Goal: Task Accomplishment & Management: Use online tool/utility

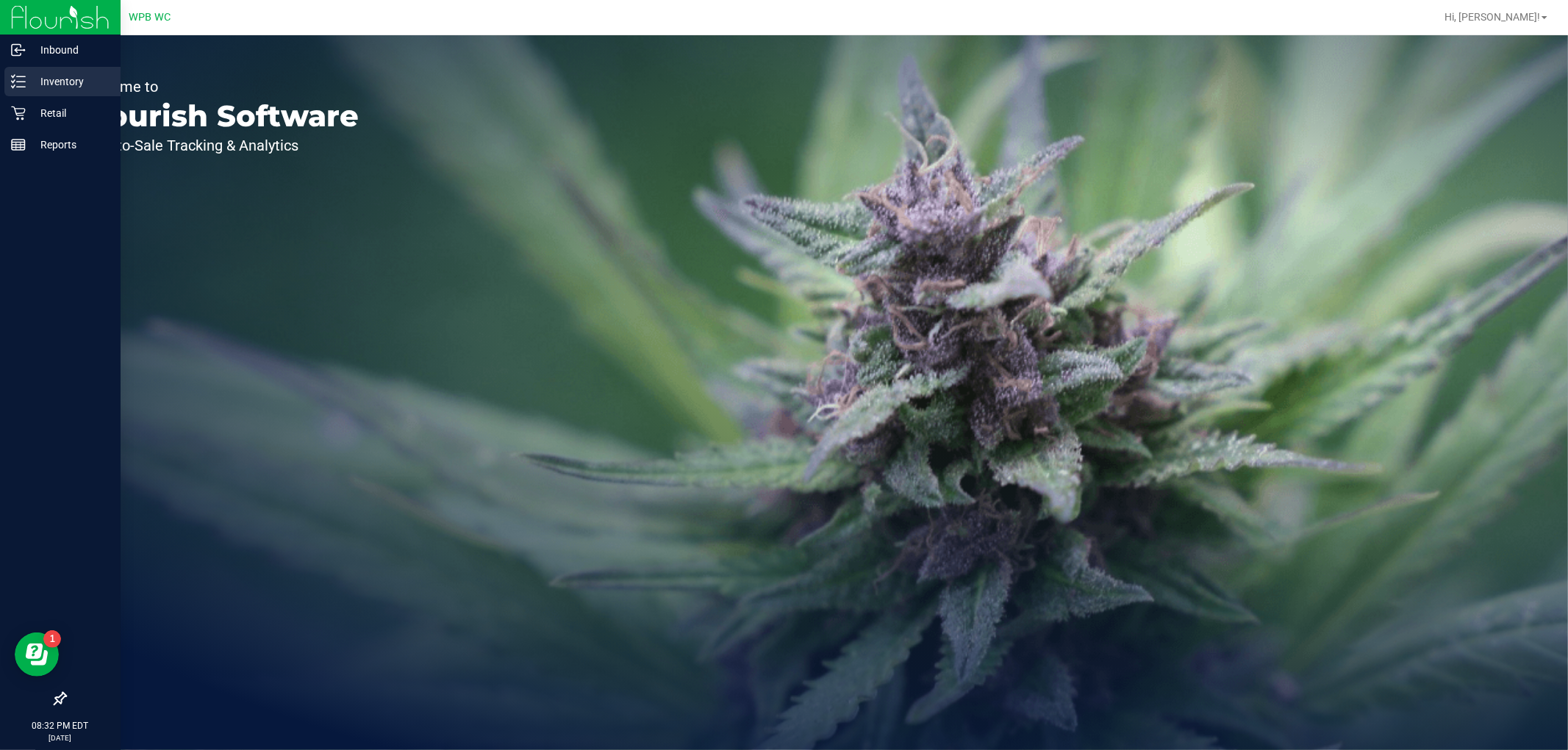
click at [37, 73] on p "Inventory" at bounding box center [69, 81] width 88 height 17
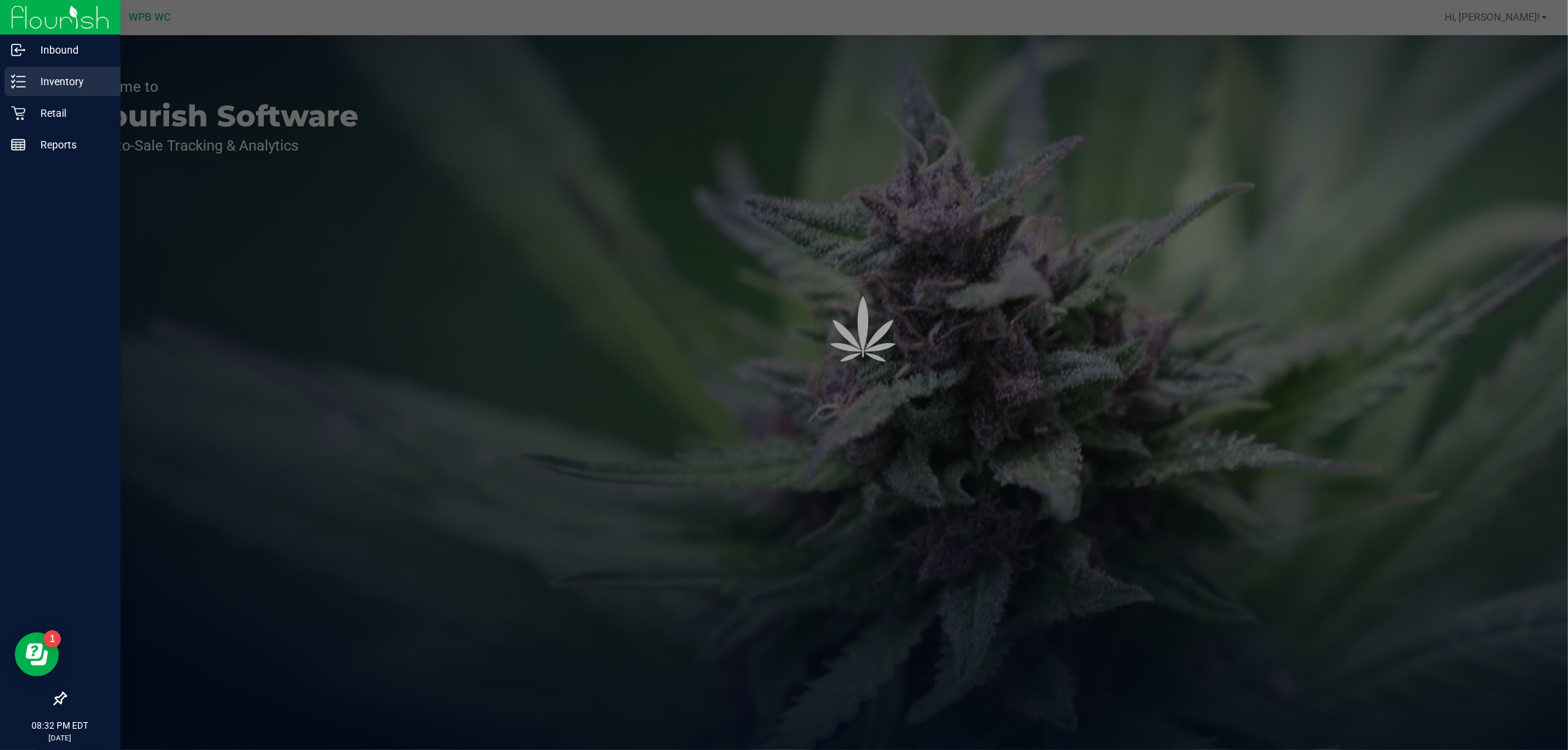
click at [37, 71] on div "Inventory" at bounding box center [63, 82] width 116 height 29
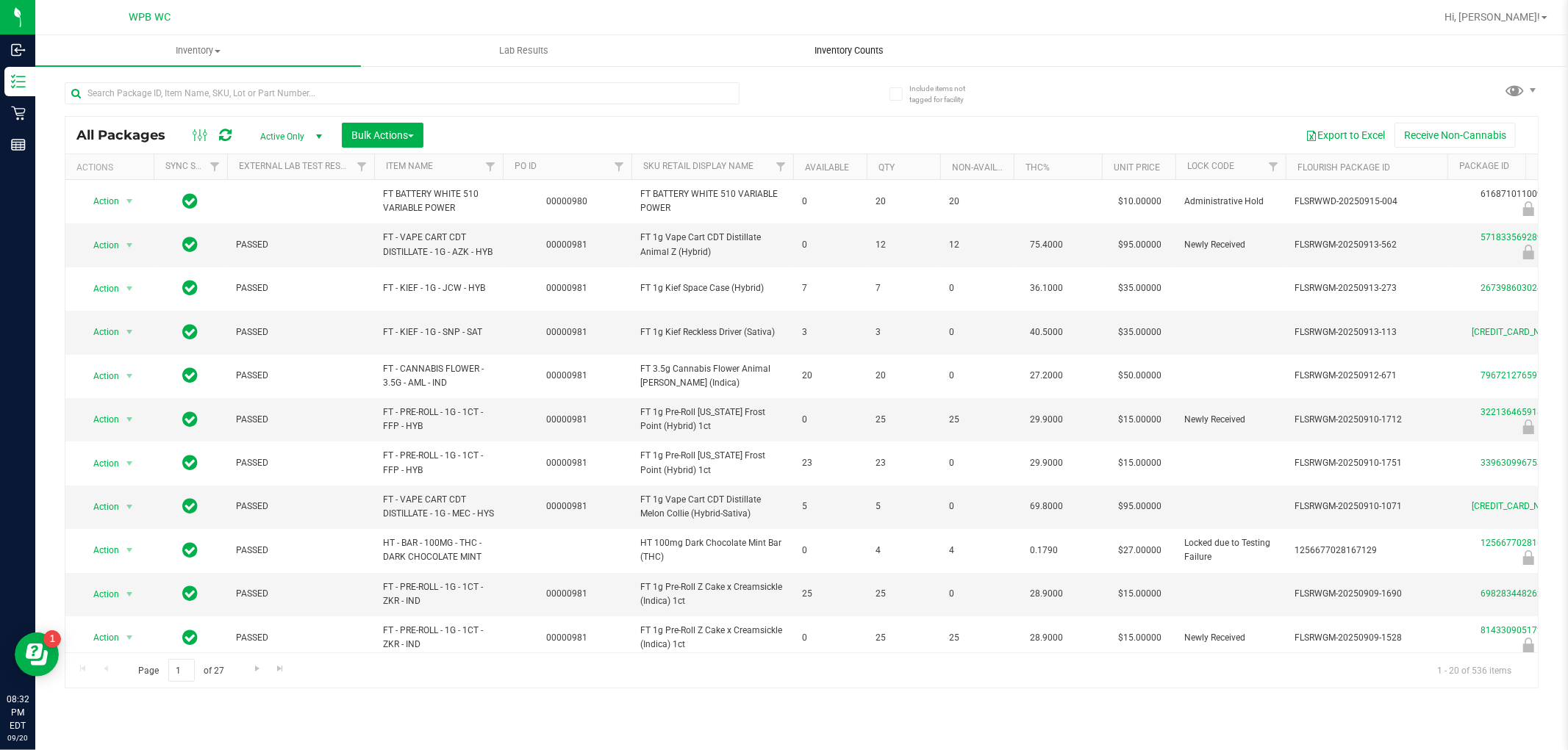
click at [851, 47] on span "Inventory Counts" at bounding box center [850, 51] width 109 height 14
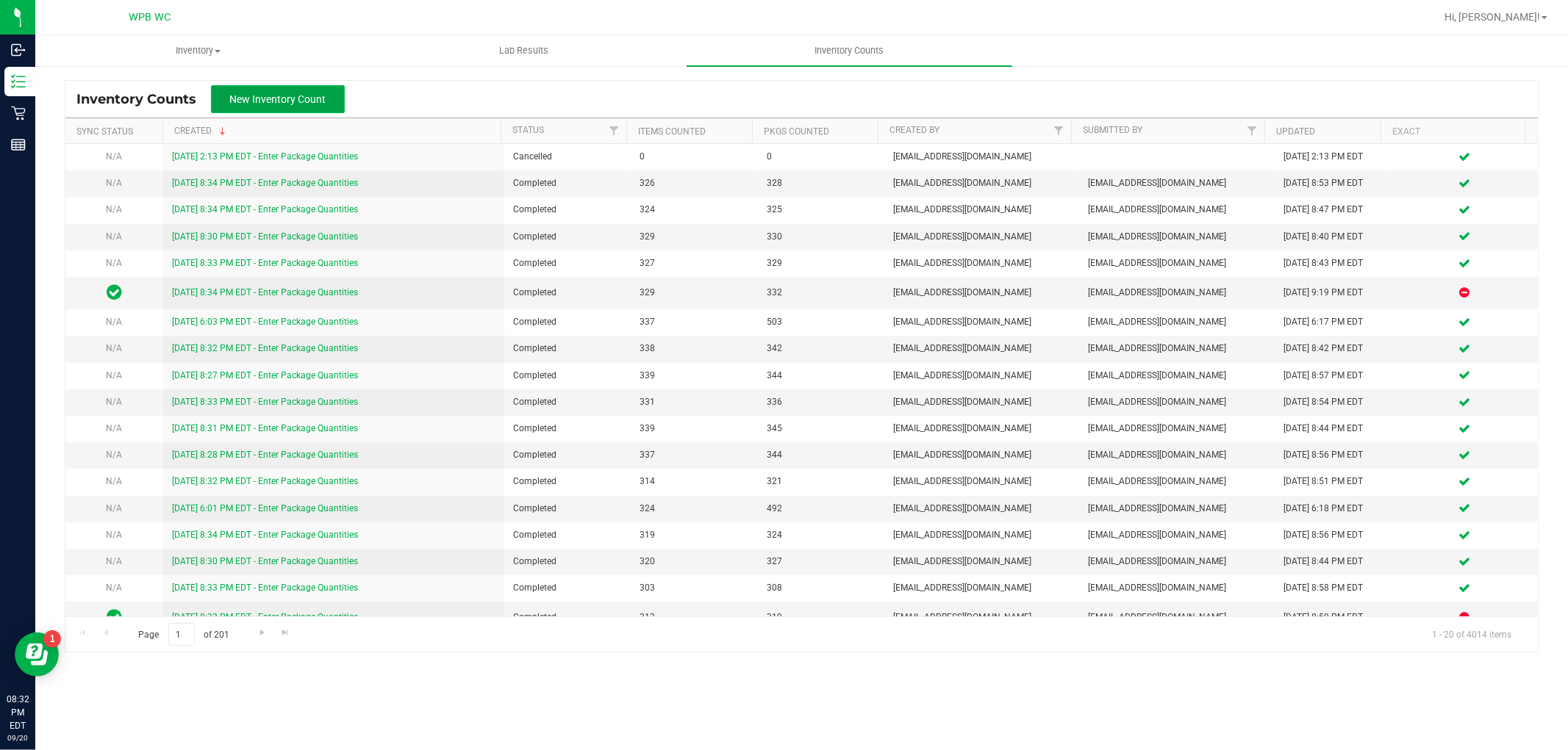
click at [324, 101] on span "New Inventory Count" at bounding box center [278, 99] width 96 height 12
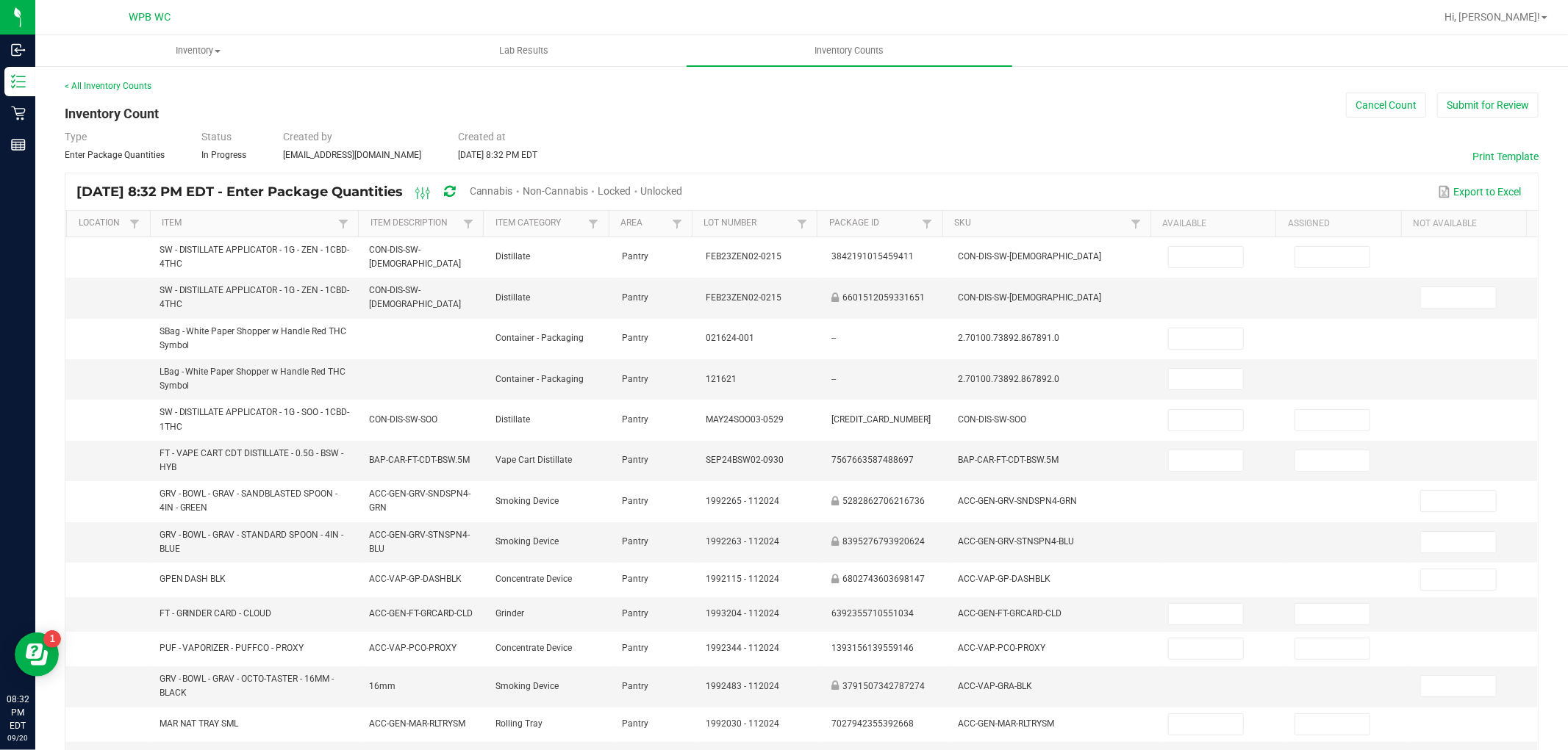
click at [513, 185] on span "Cannabis" at bounding box center [491, 191] width 44 height 12
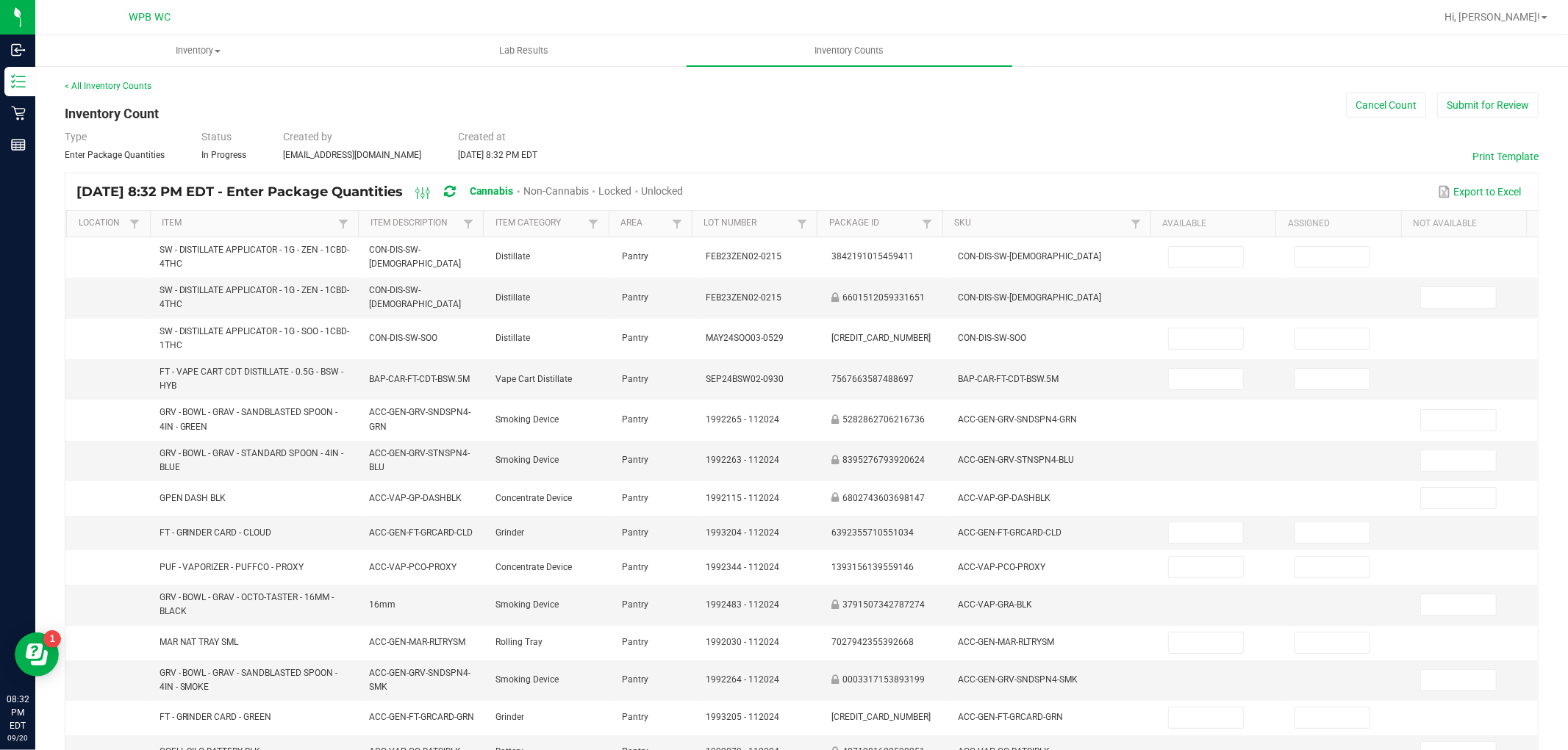
click at [684, 189] on span "Unlocked" at bounding box center [662, 191] width 42 height 12
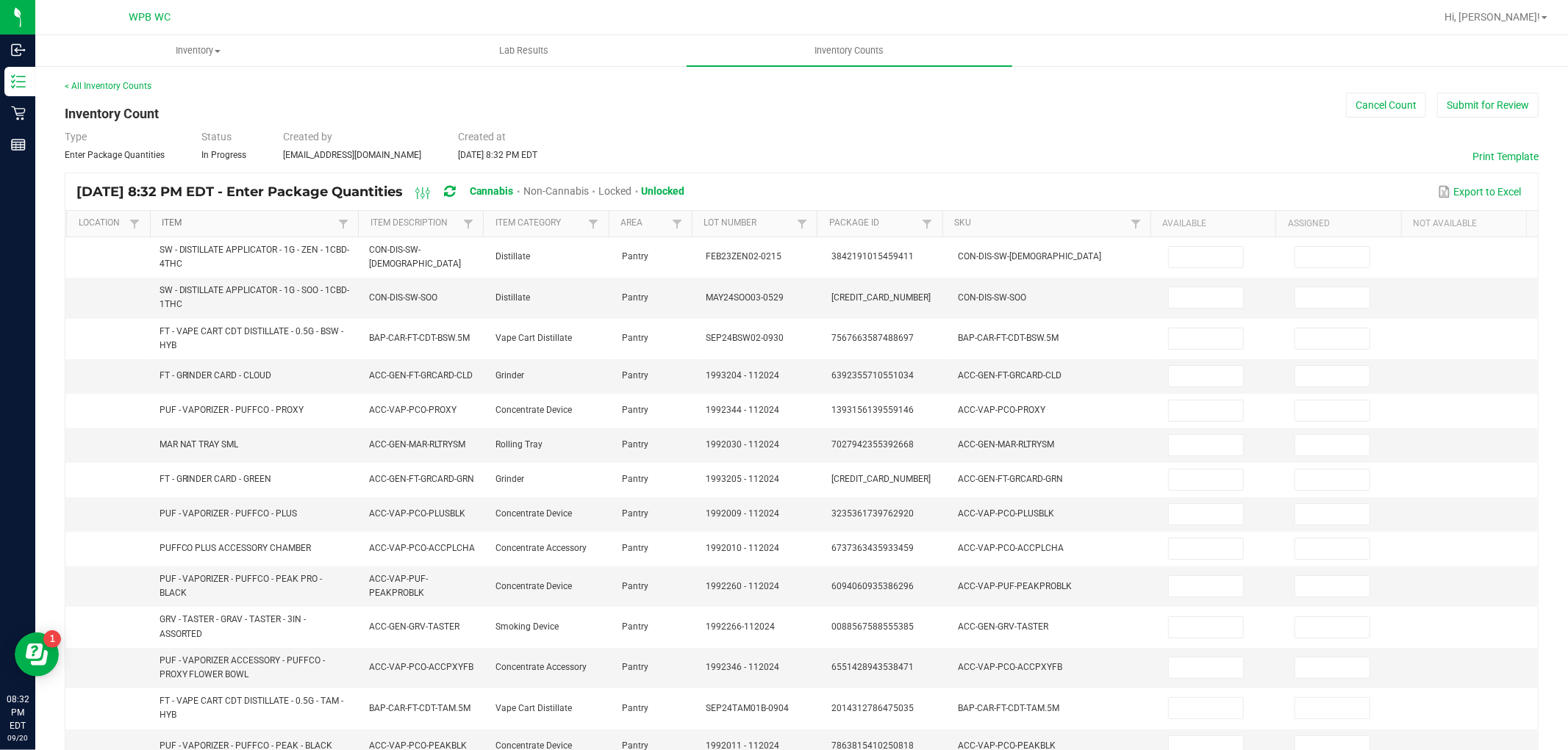
click at [224, 226] on link "Item" at bounding box center [248, 223] width 173 height 12
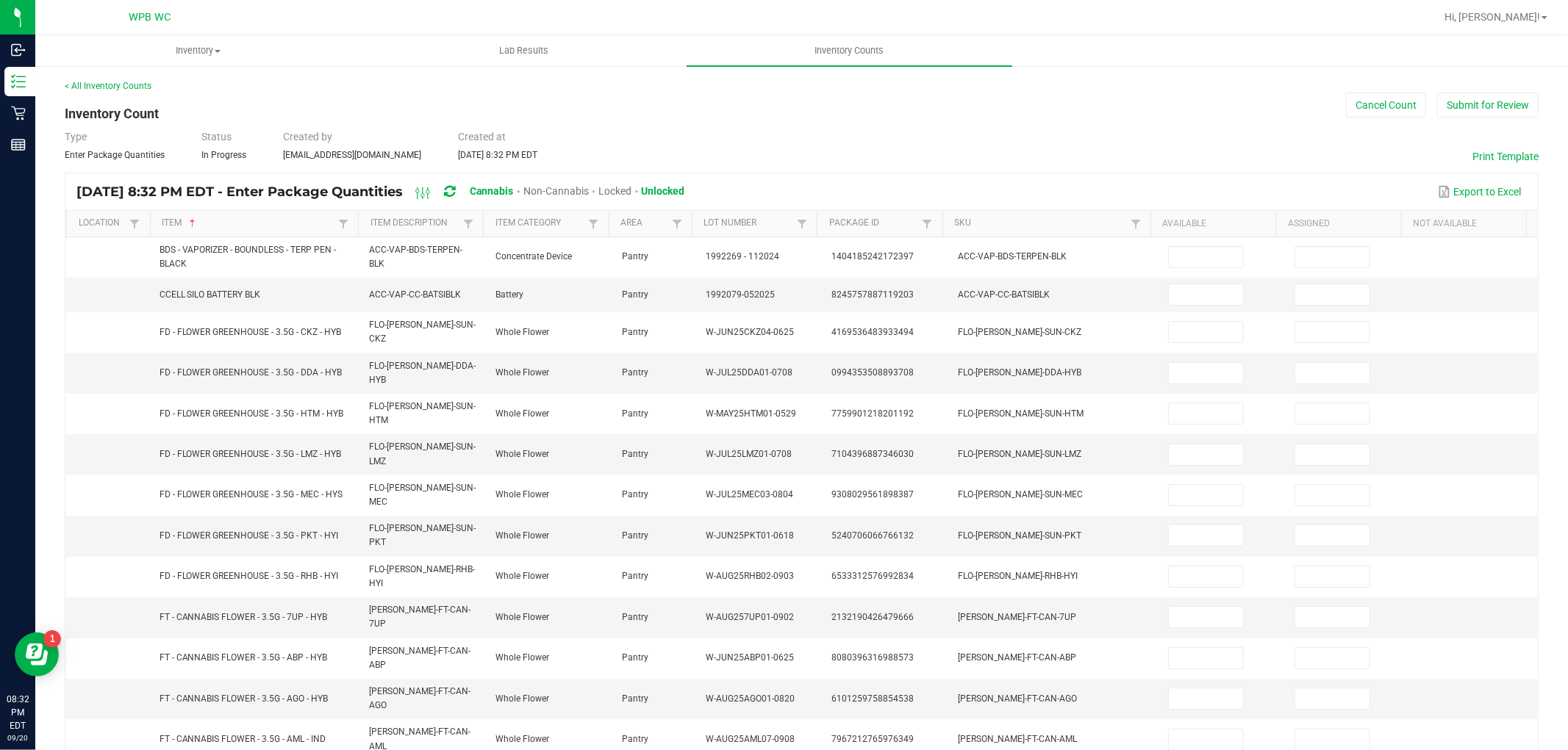
click at [434, 230] on th "Item Description" at bounding box center [421, 223] width 125 height 26
click at [430, 222] on link "Item Description" at bounding box center [415, 223] width 90 height 12
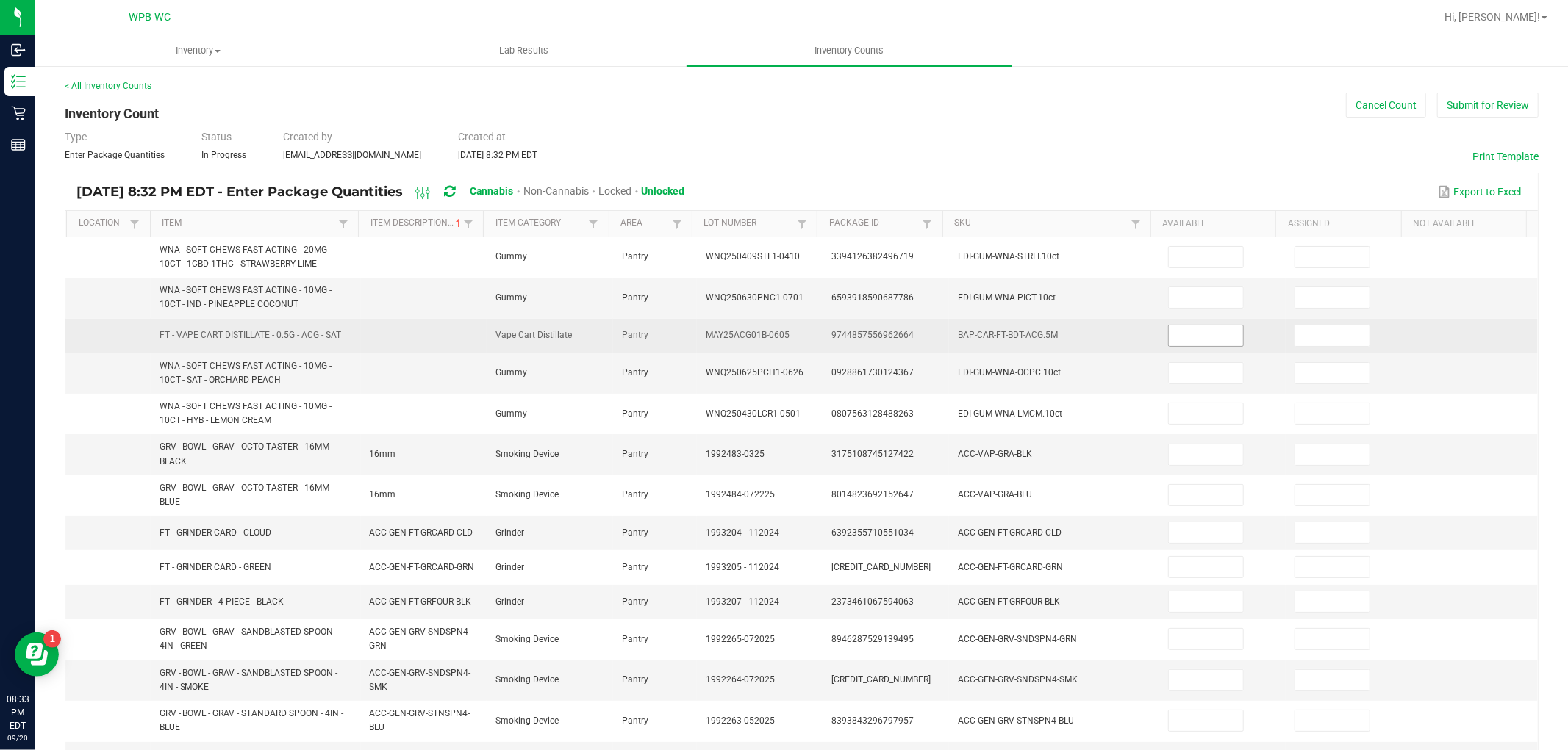
click at [1200, 330] on input at bounding box center [1206, 335] width 74 height 21
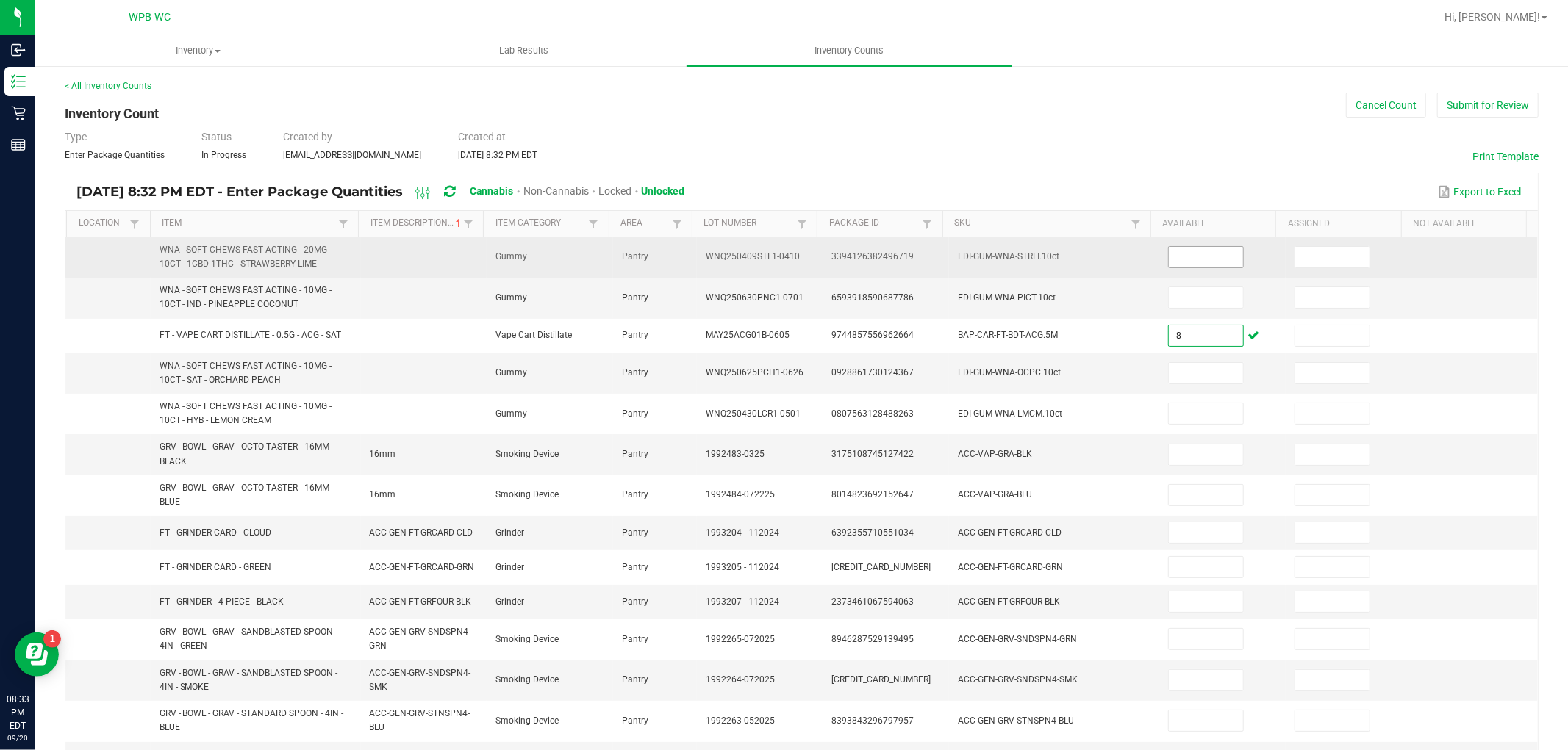
type input "8"
click at [1203, 259] on input at bounding box center [1206, 257] width 74 height 21
type input "8"
type input "6"
type input "5"
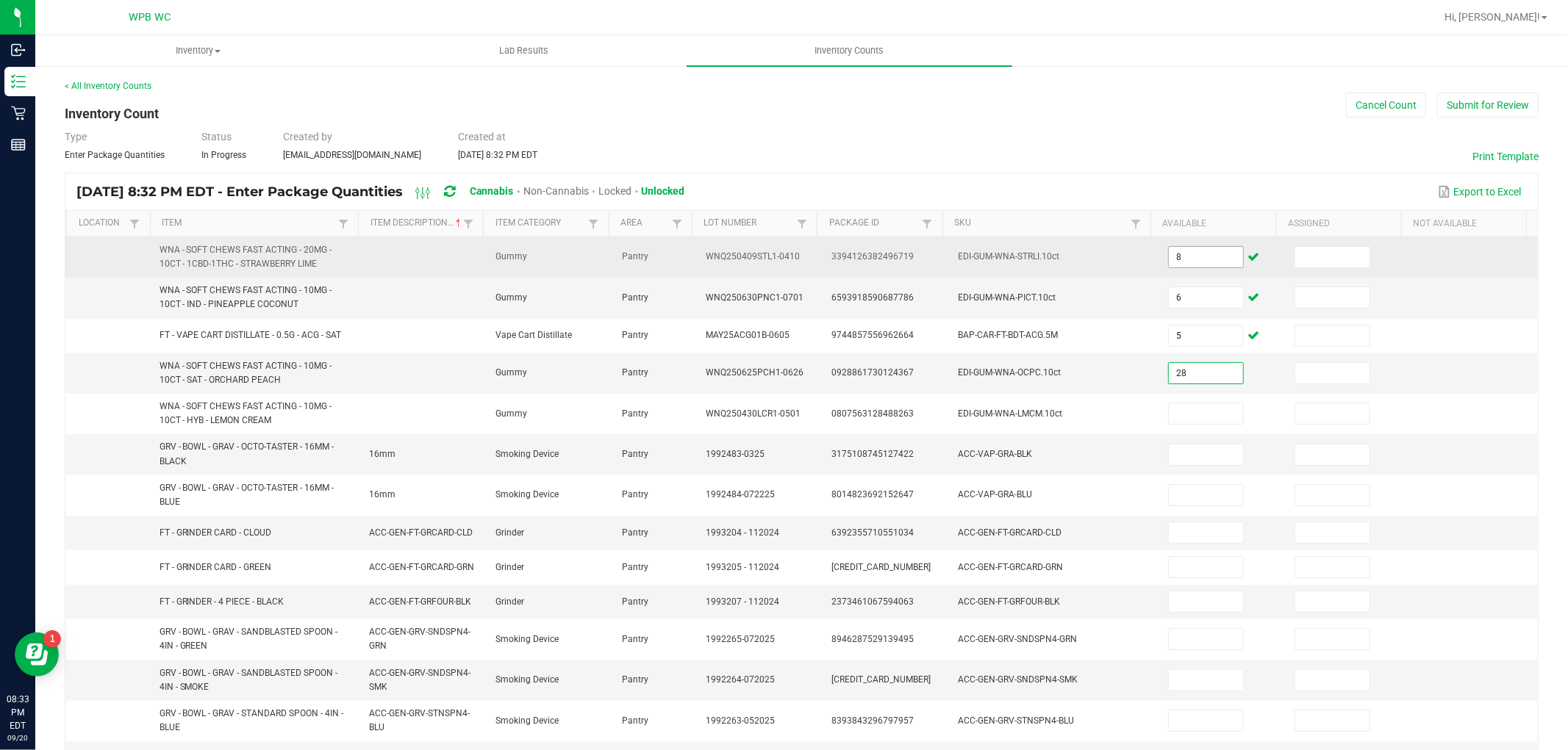
type input "28"
type input "40"
type input "6"
type input "1"
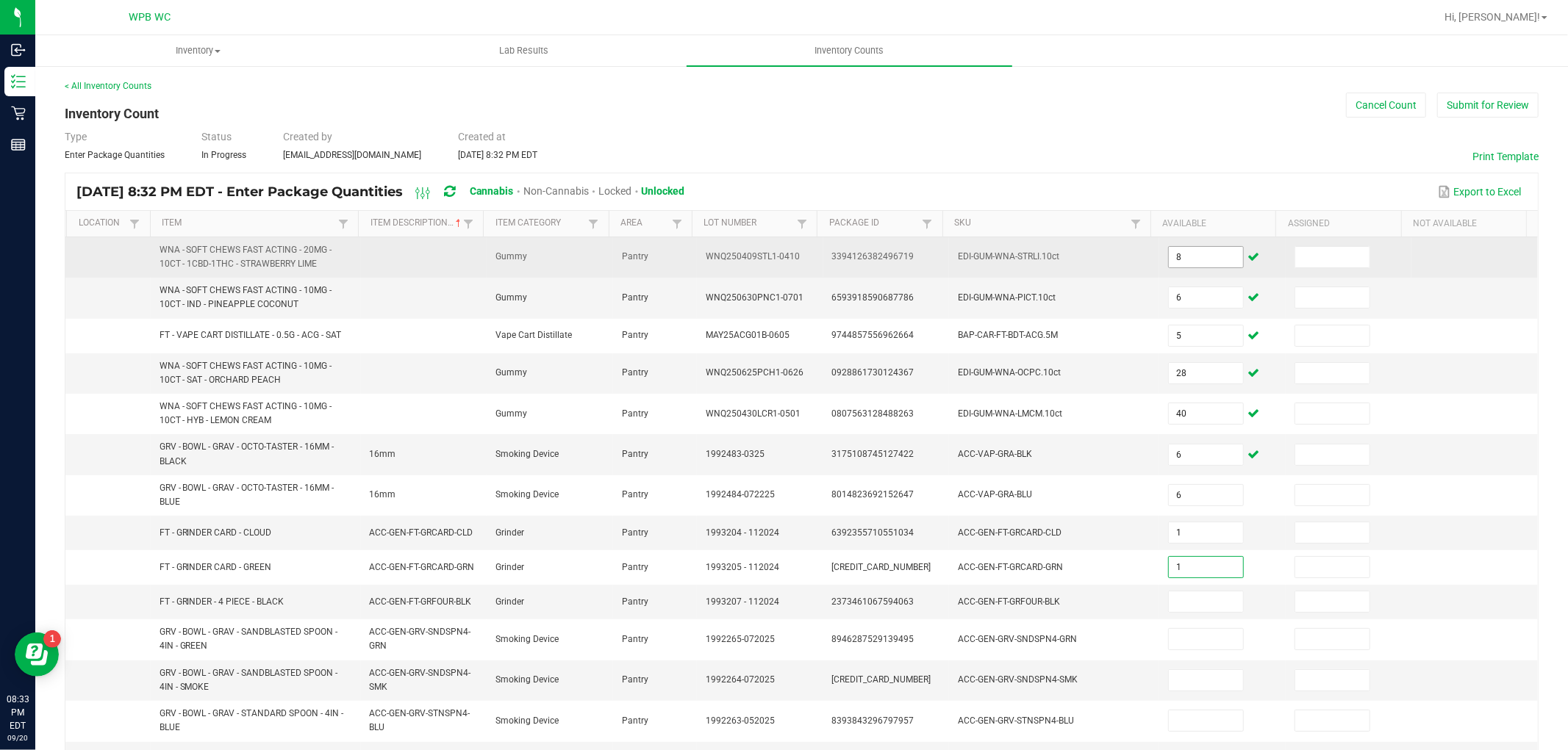
type input "1"
type input "13"
type input "14"
type input "4"
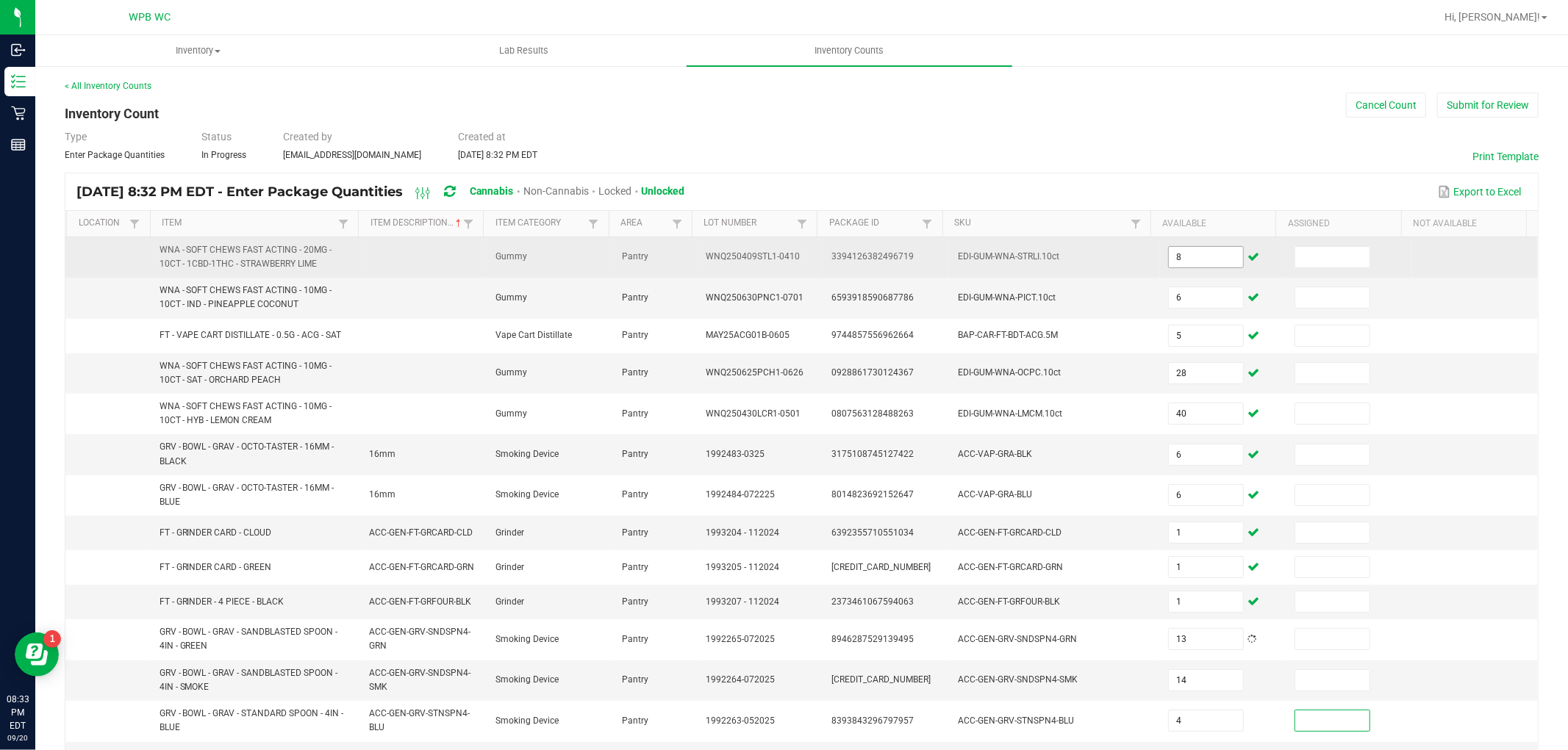
scroll to position [306, 0]
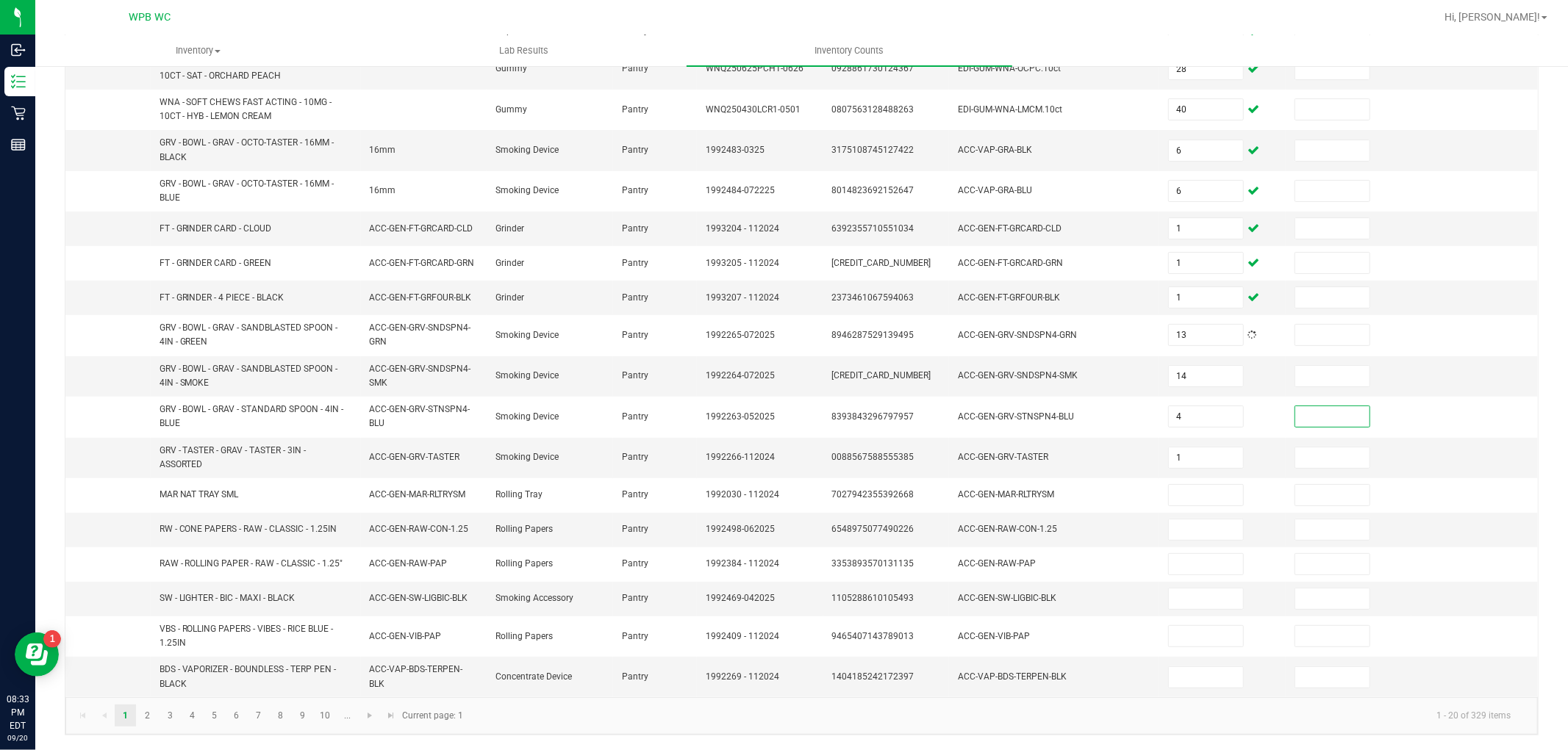
type input "1"
type input "11"
type input "14"
type input "27"
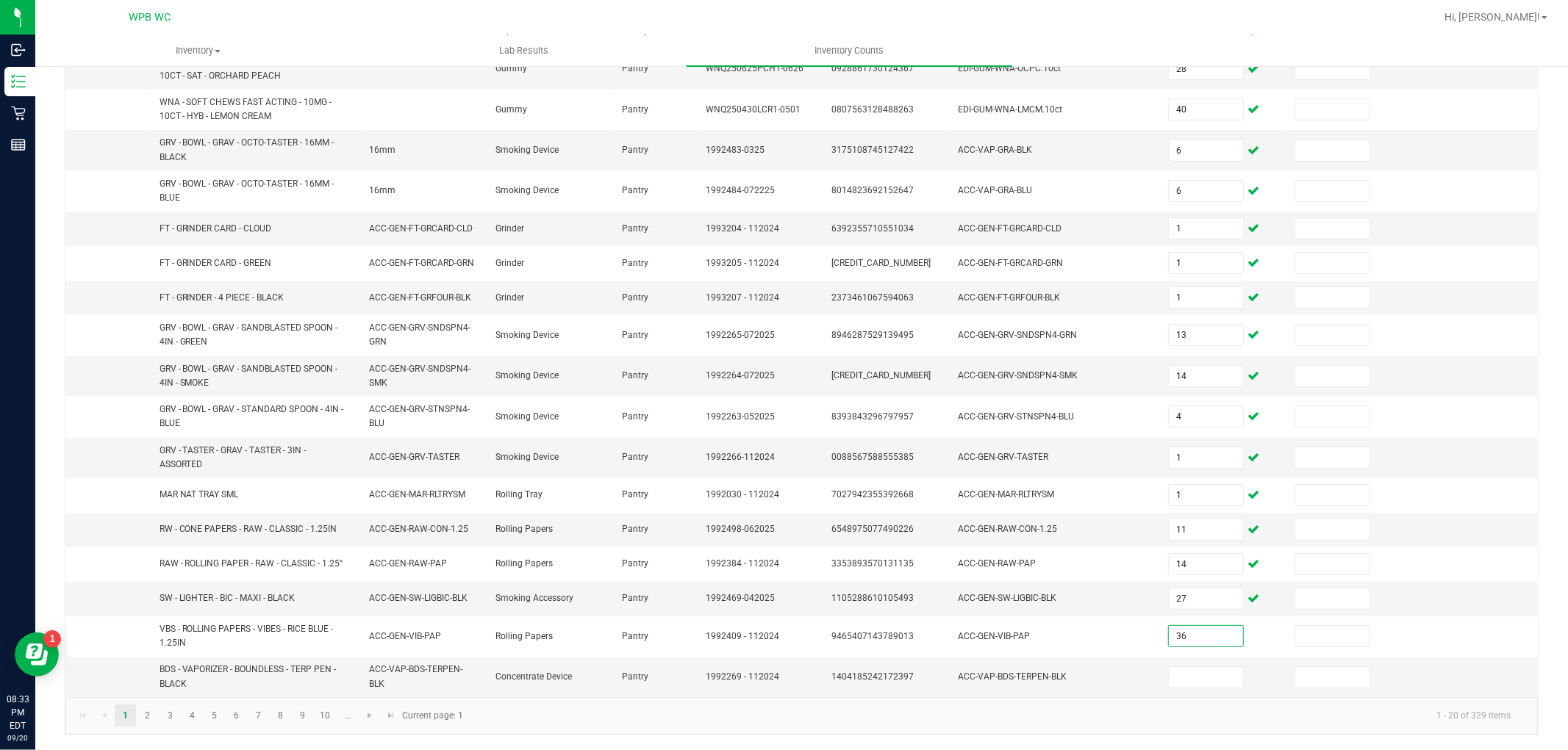
type input "36"
type input "5"
click at [152, 709] on link "2" at bounding box center [147, 715] width 21 height 22
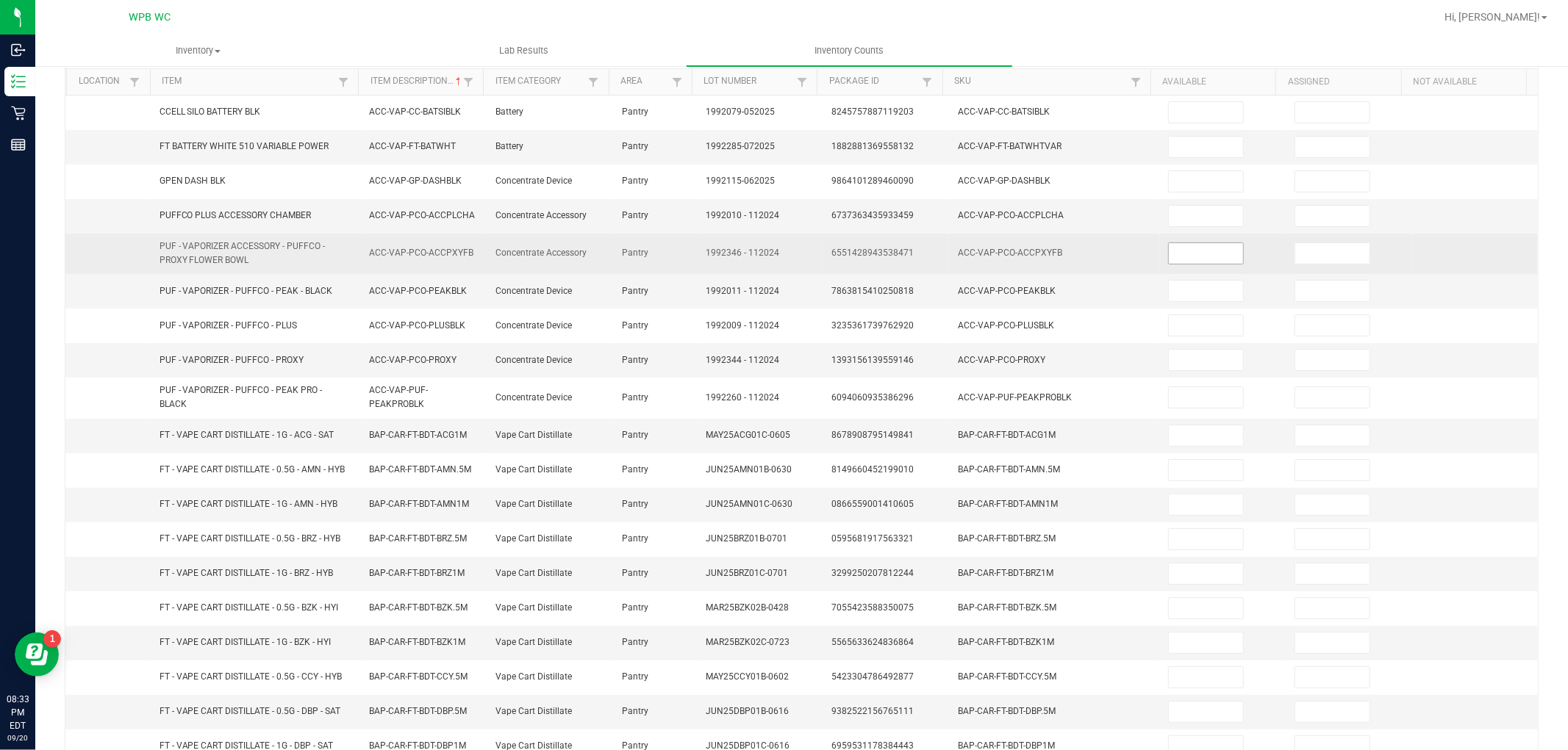
scroll to position [0, 0]
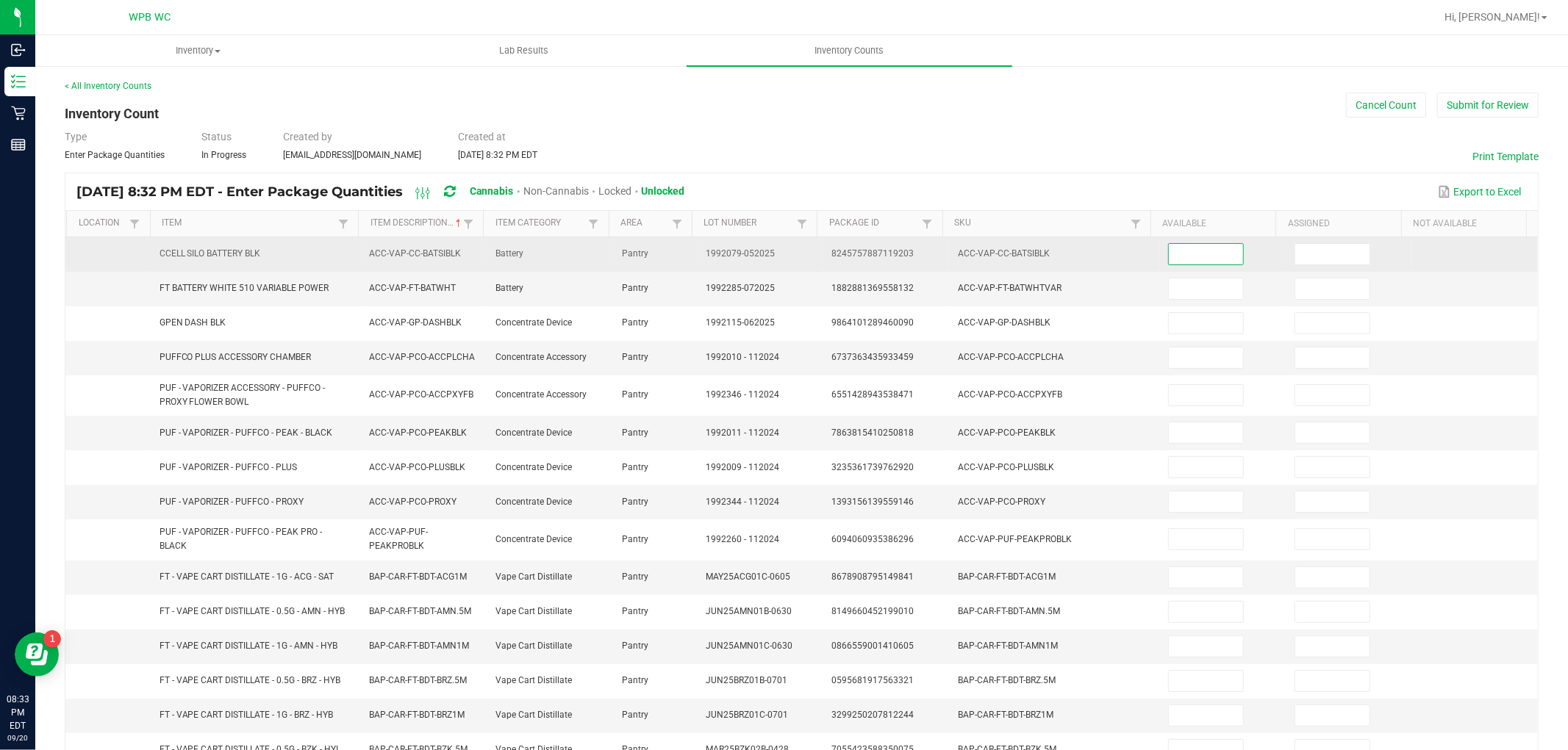
click at [1195, 257] on input at bounding box center [1206, 254] width 74 height 21
type input "3"
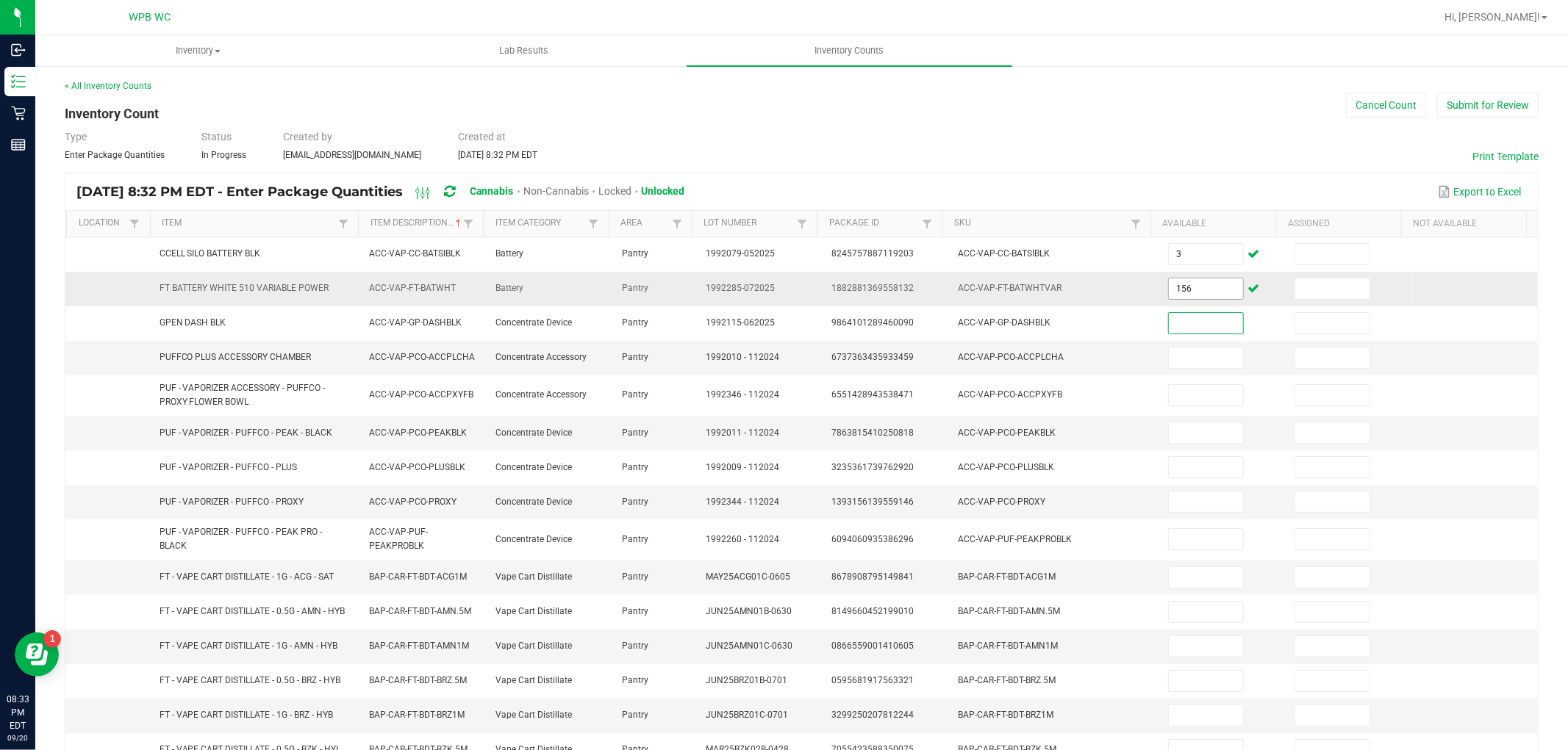
click at [1174, 288] on input "156" at bounding box center [1206, 289] width 74 height 21
type input "16"
type input "3"
type input "1"
type input "2"
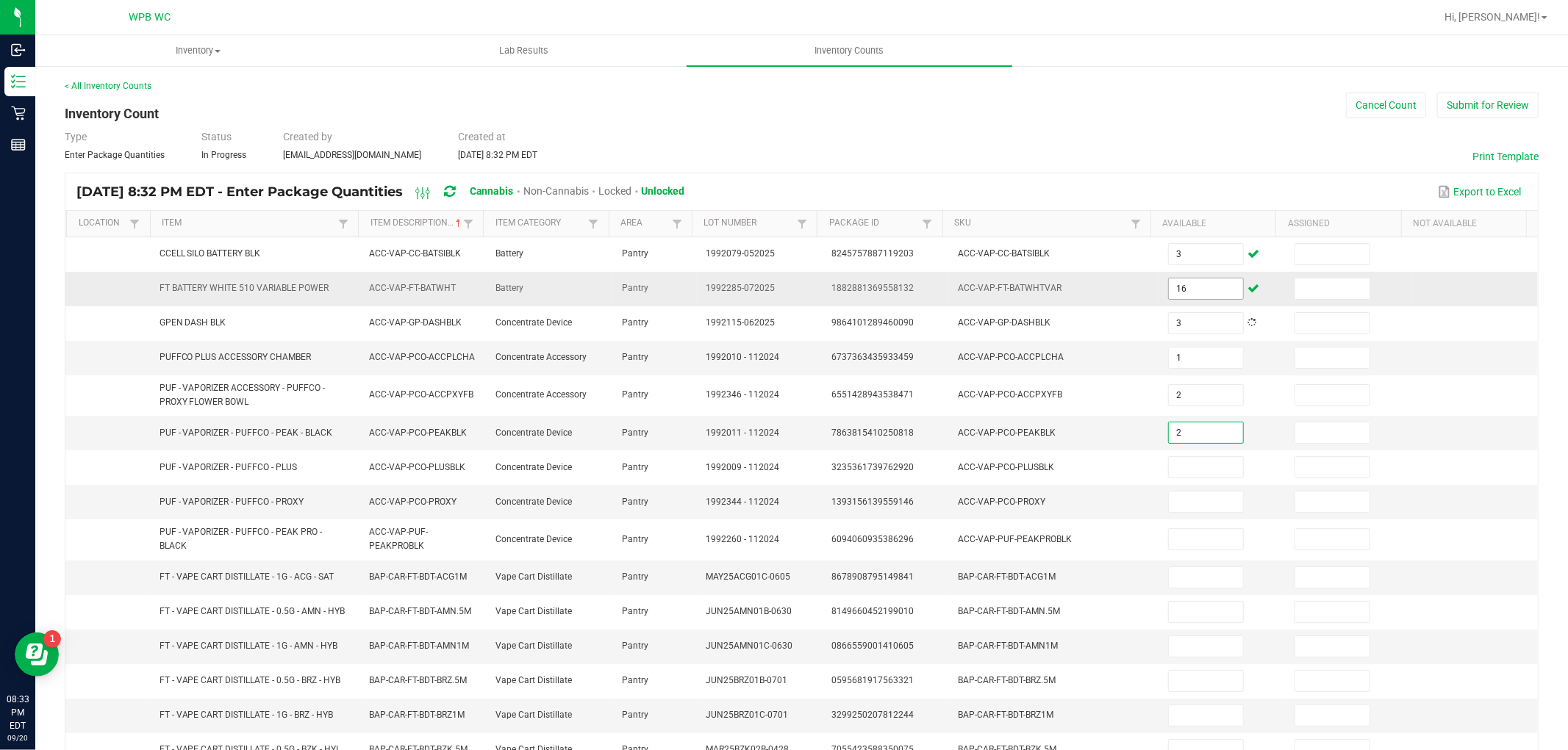
type input "2"
type input "1"
type input "4"
type input "1"
type input "107"
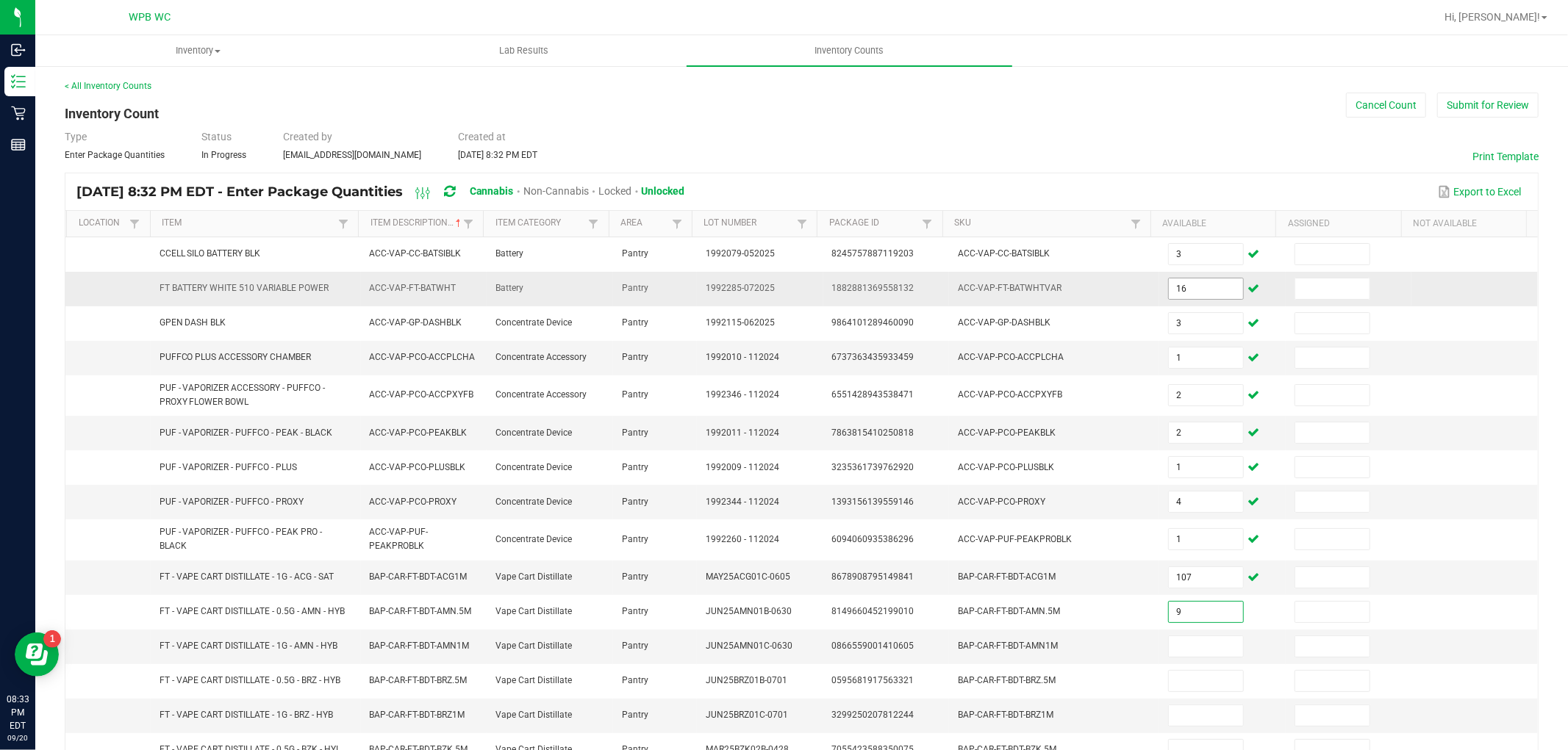
type input "9"
type input "6"
type input "10"
type input "3"
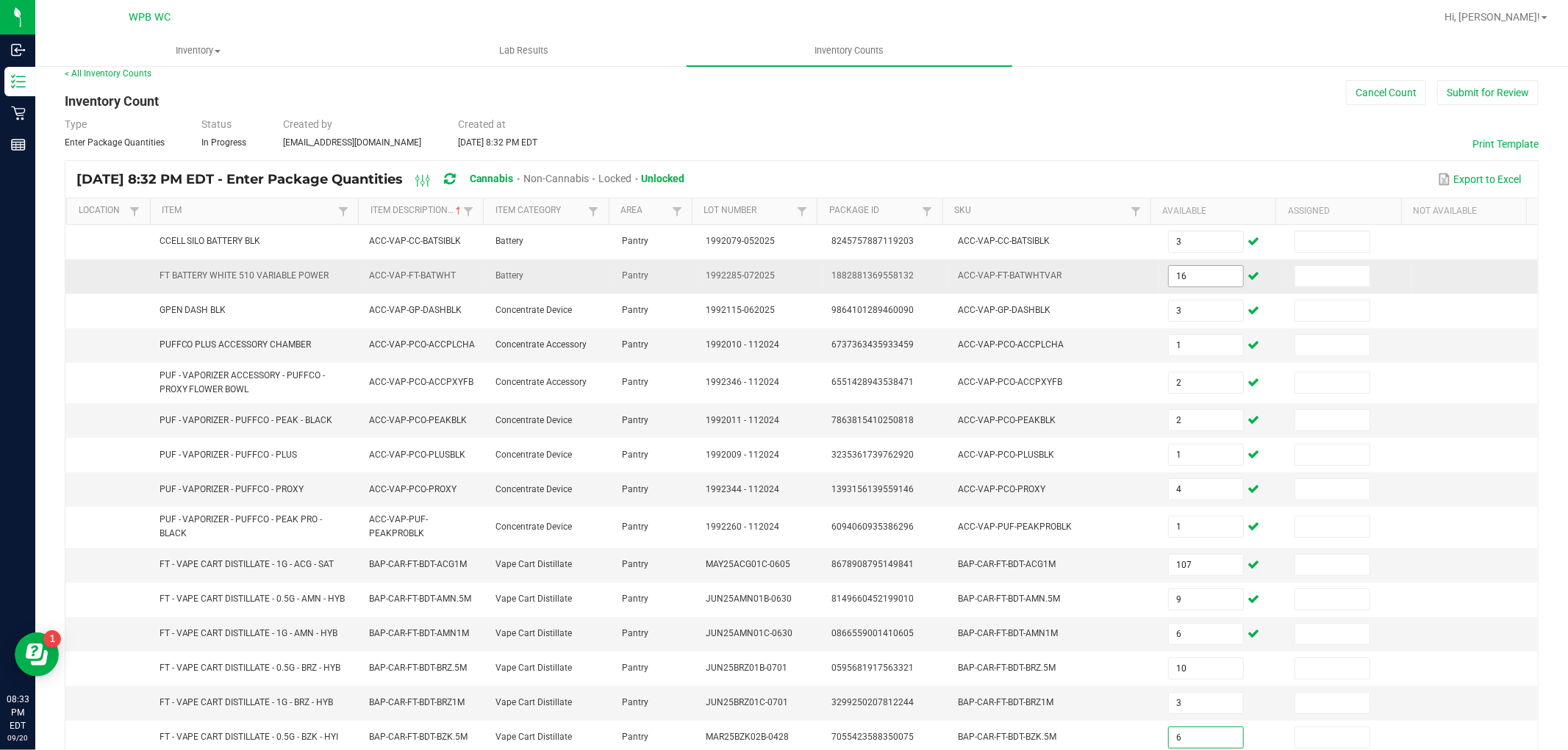
type input "6"
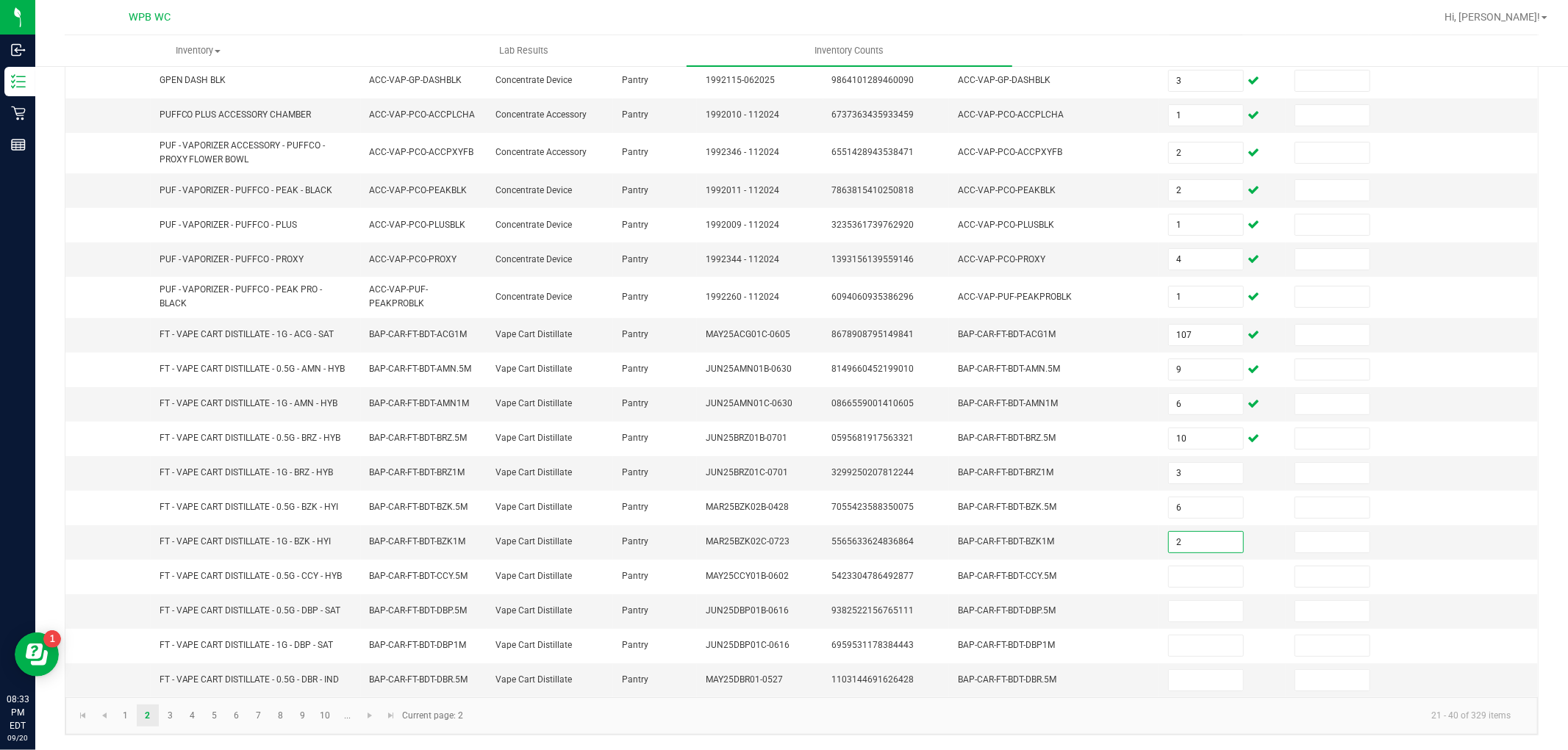
type input "2"
type input "9"
type input "5"
type input "6"
type input "3"
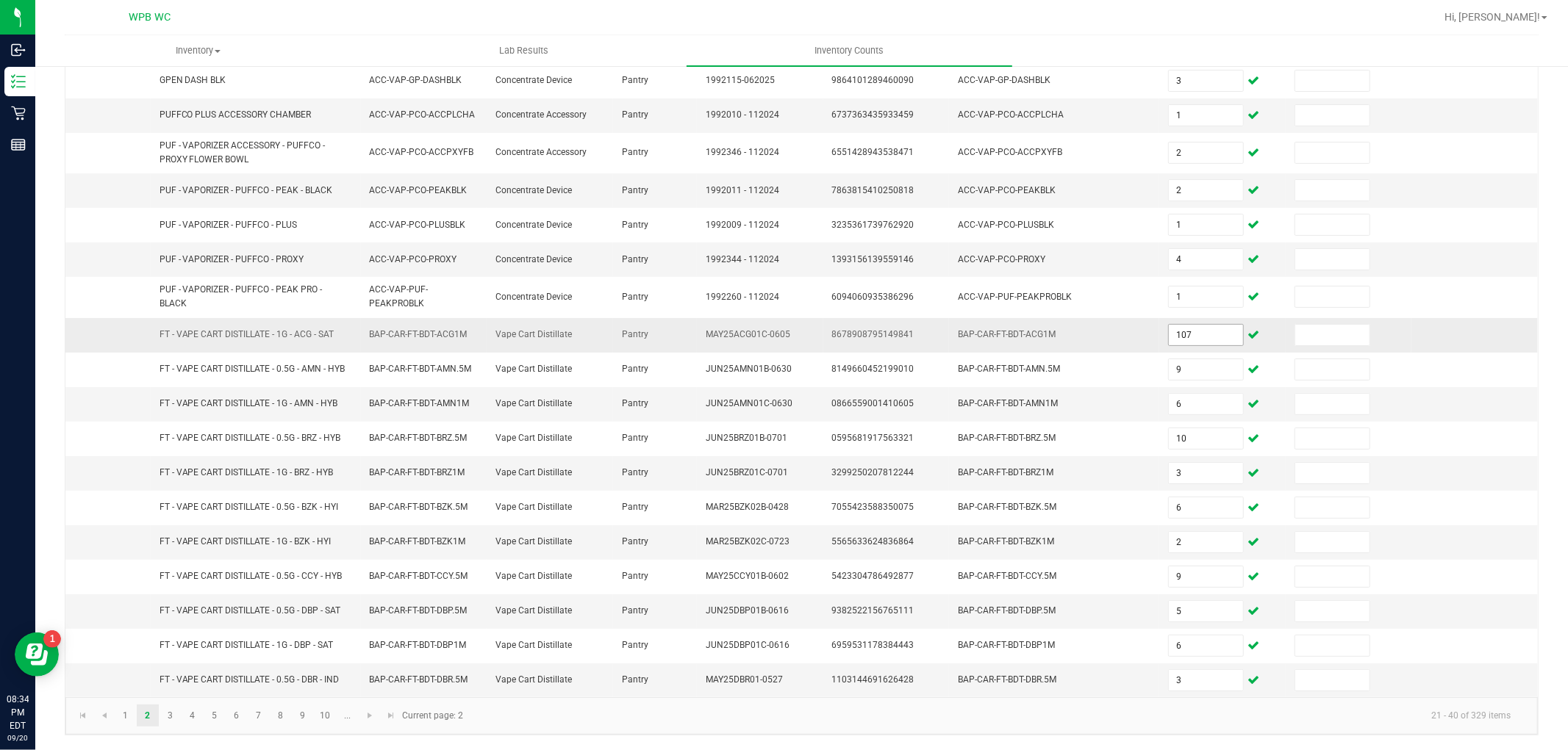
click at [1189, 330] on input "107" at bounding box center [1206, 335] width 74 height 21
type input "9"
click at [1077, 706] on kendo-pager-info "21 - 40 of 329 items" at bounding box center [997, 715] width 1050 height 25
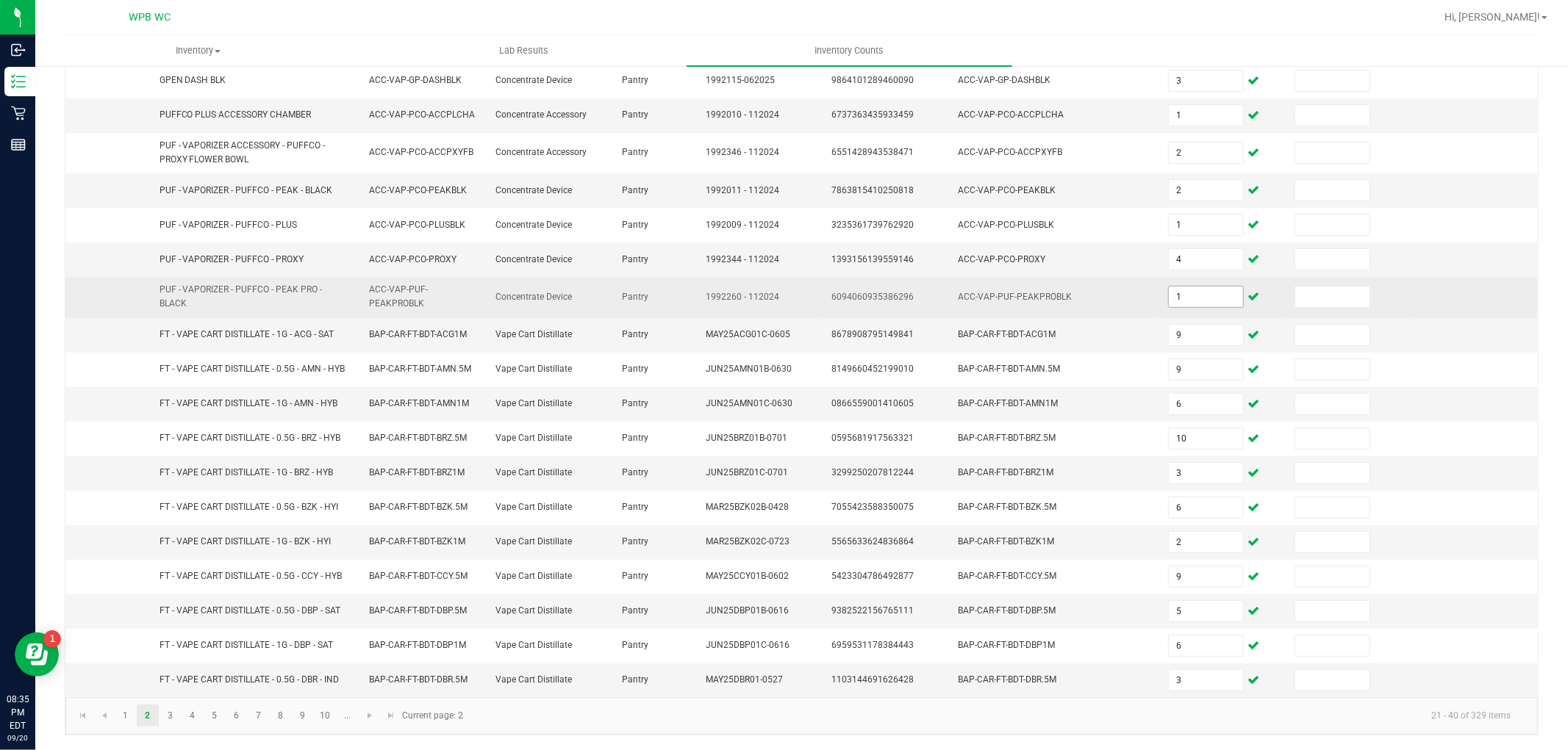
click at [1186, 291] on input "1" at bounding box center [1206, 297] width 74 height 21
click at [1204, 291] on input "10" at bounding box center [1206, 297] width 74 height 21
type input "1"
type input "10"
type input "9"
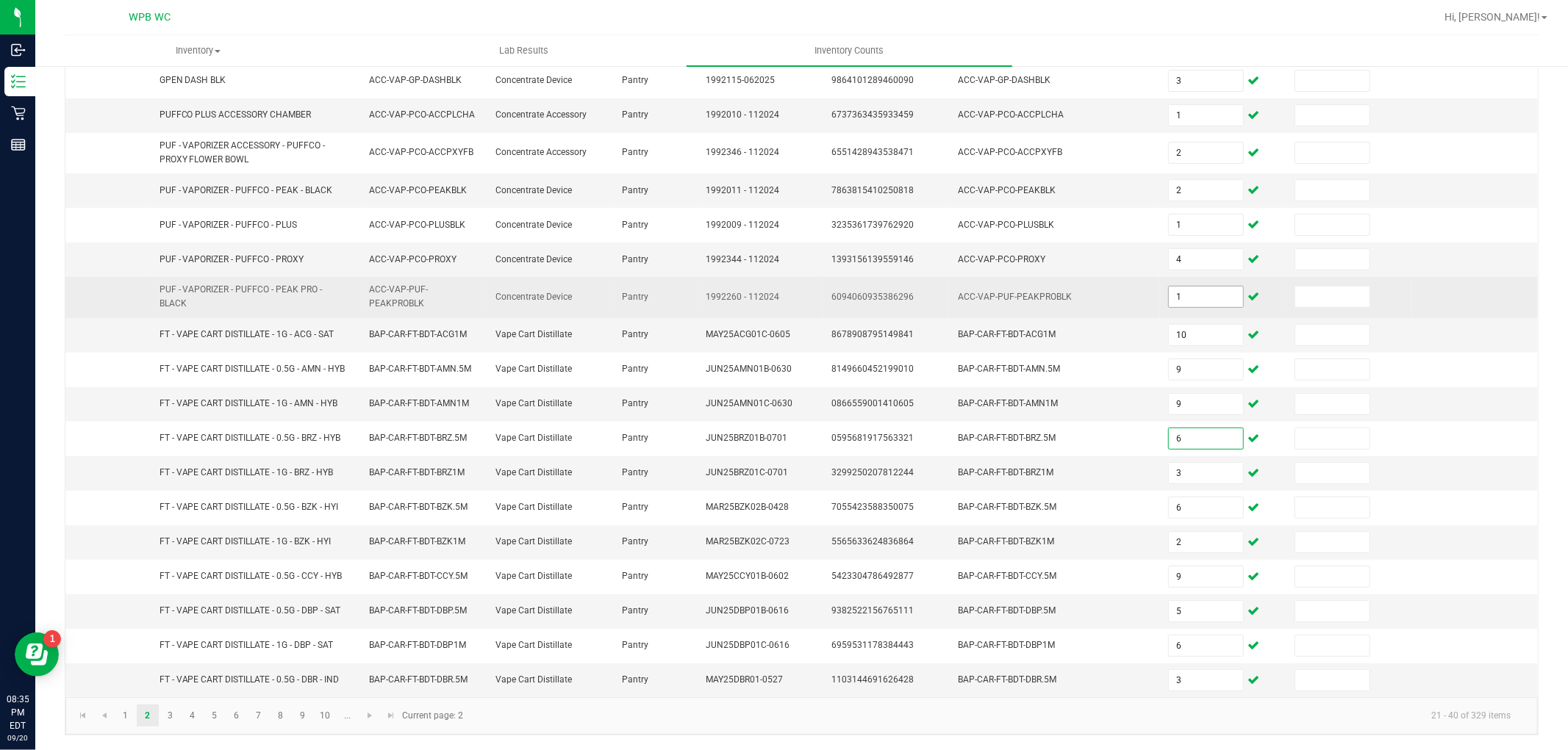
type input "6"
type input "10"
type input "3"
type input "6"
type input "2"
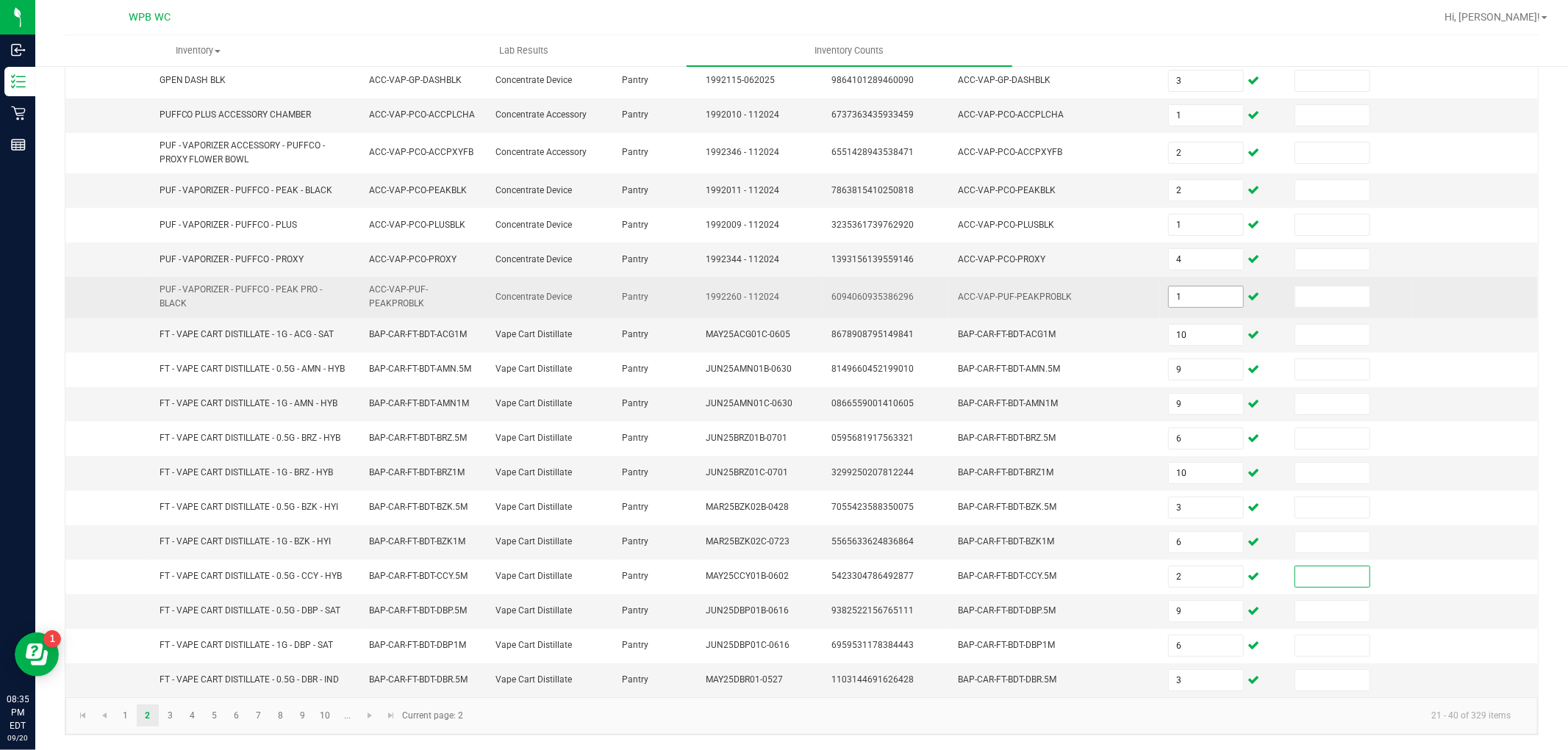
type input "9"
type input "5"
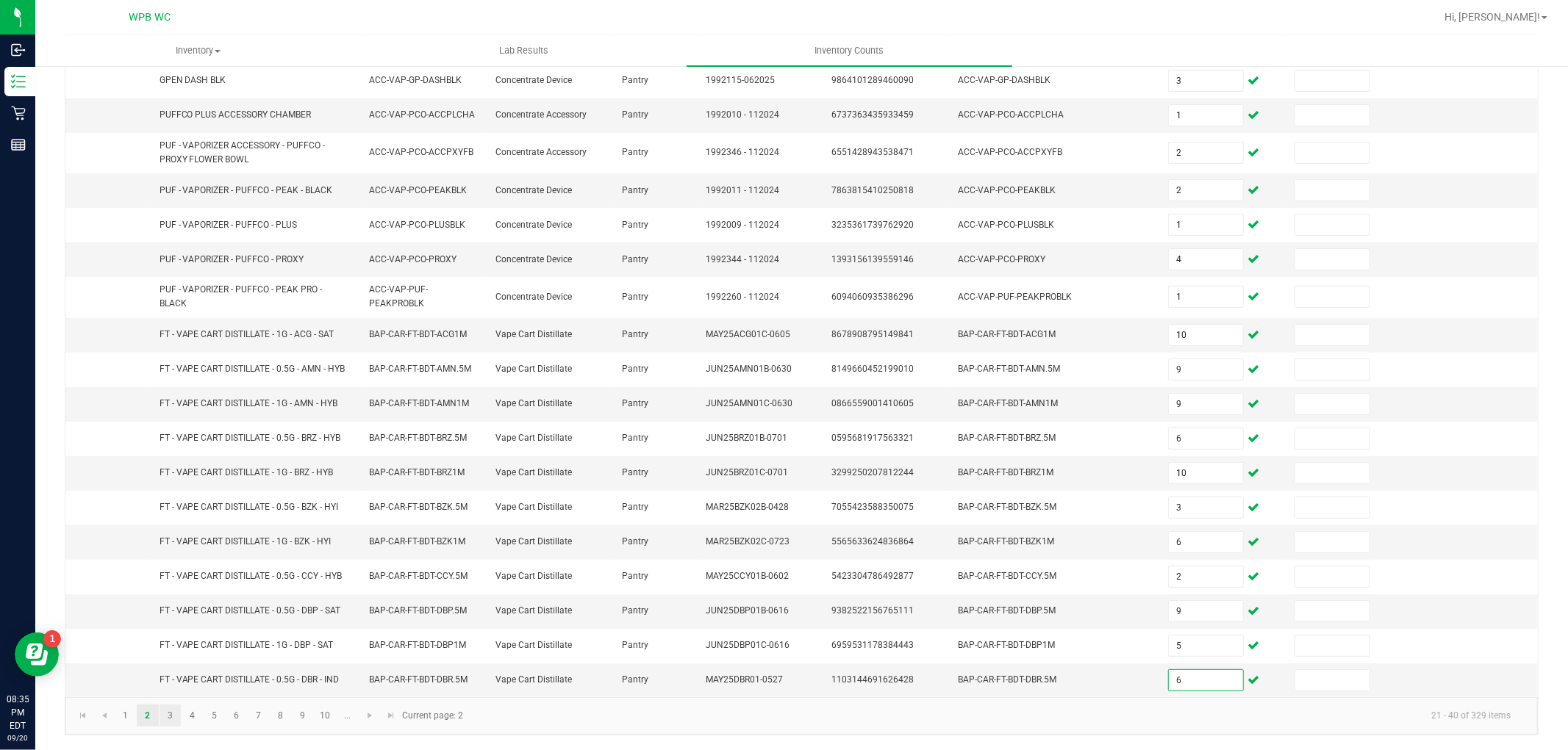
type input "6"
click at [179, 714] on link "3" at bounding box center [170, 715] width 21 height 22
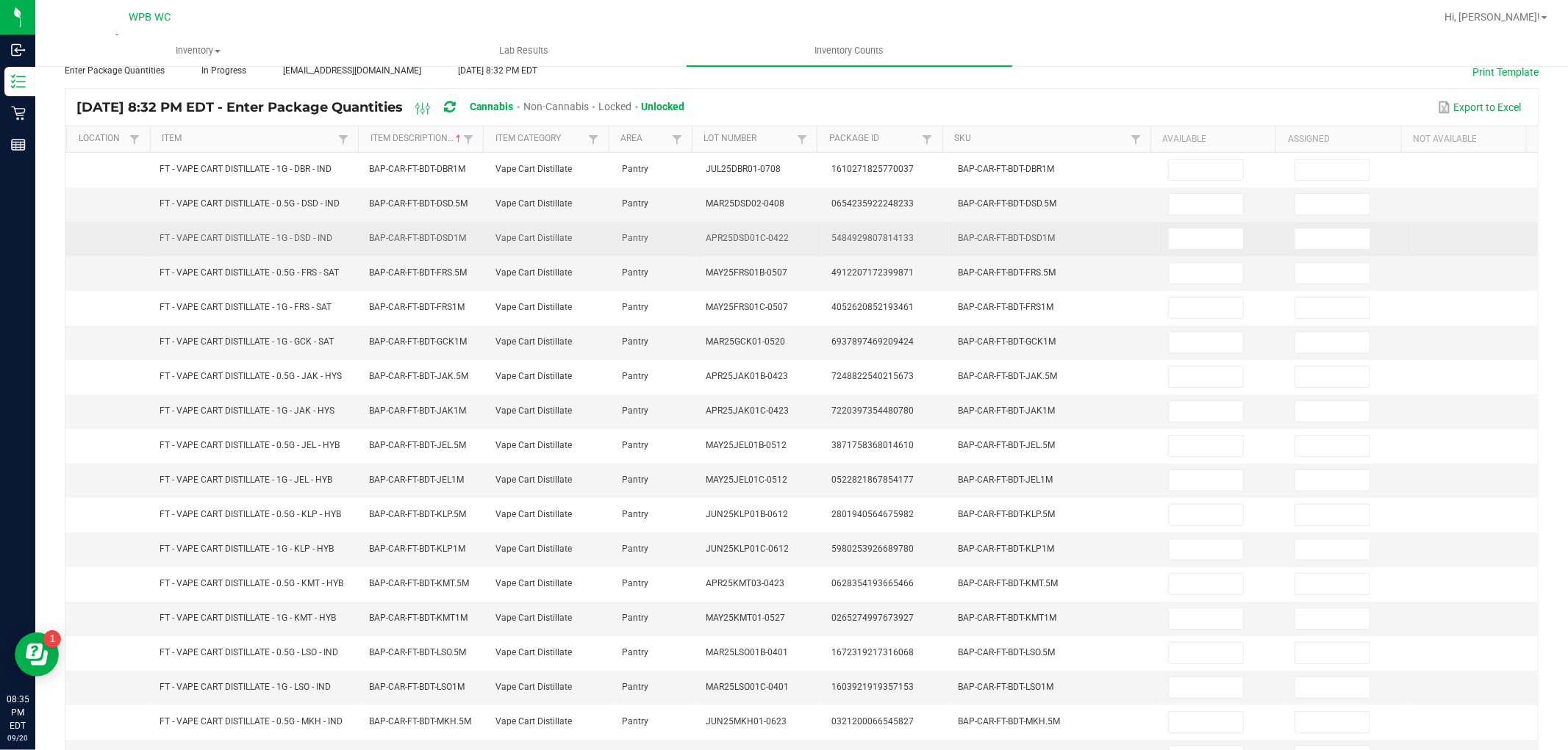
scroll to position [0, 0]
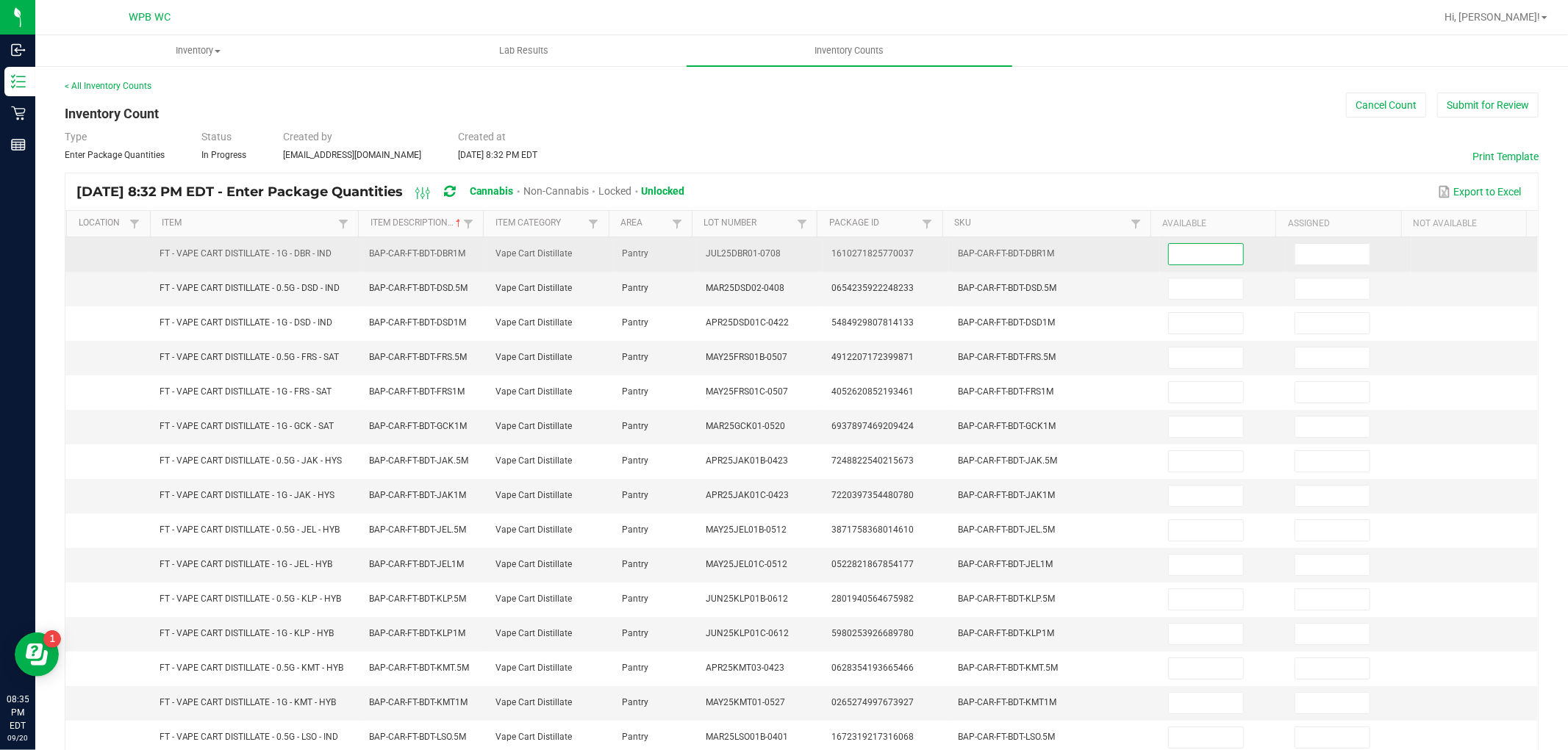
click at [1205, 252] on input at bounding box center [1206, 254] width 74 height 21
type input "3"
type input "8"
type input "4"
type input "3"
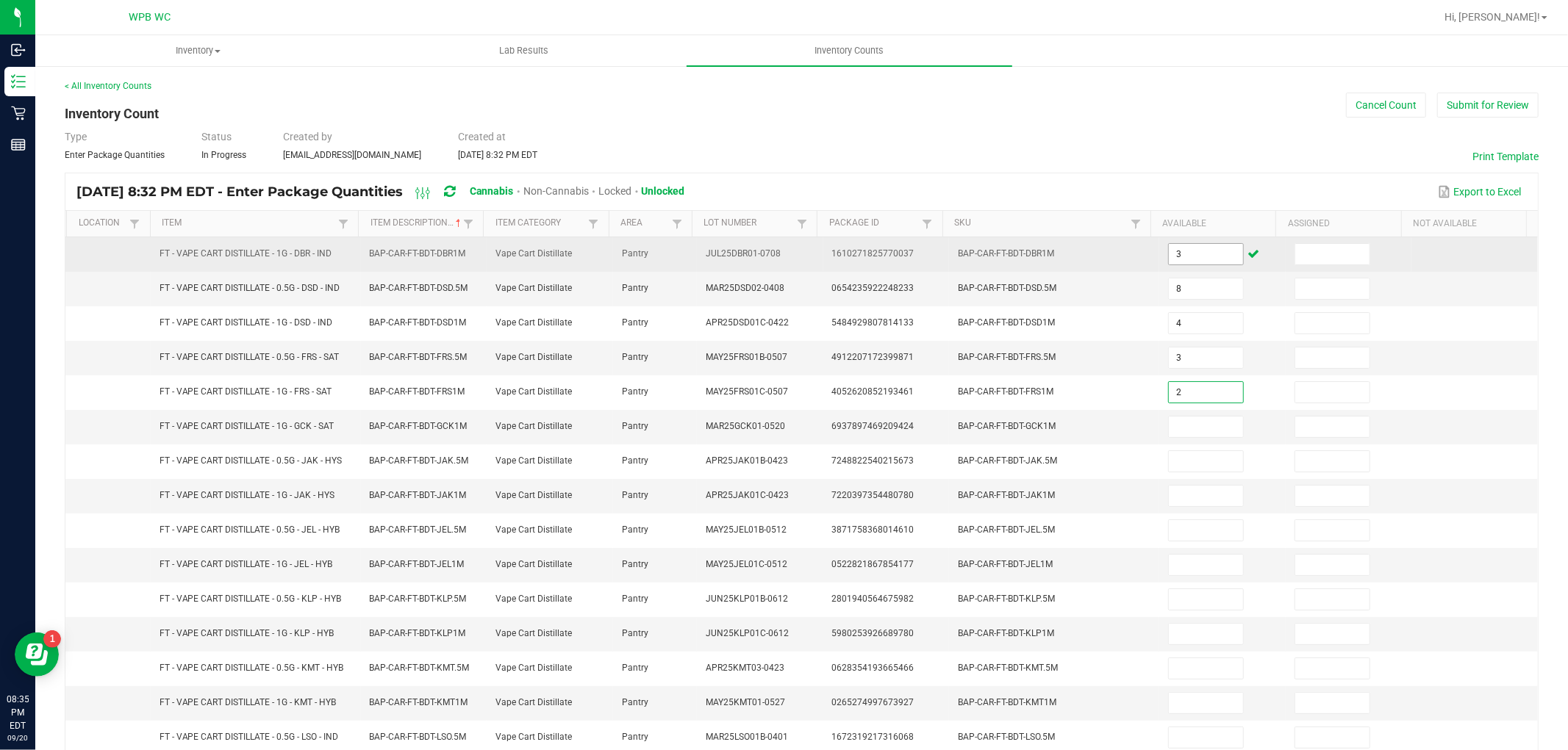
type input "2"
type input "8"
type input "12"
type input "4"
type input "5"
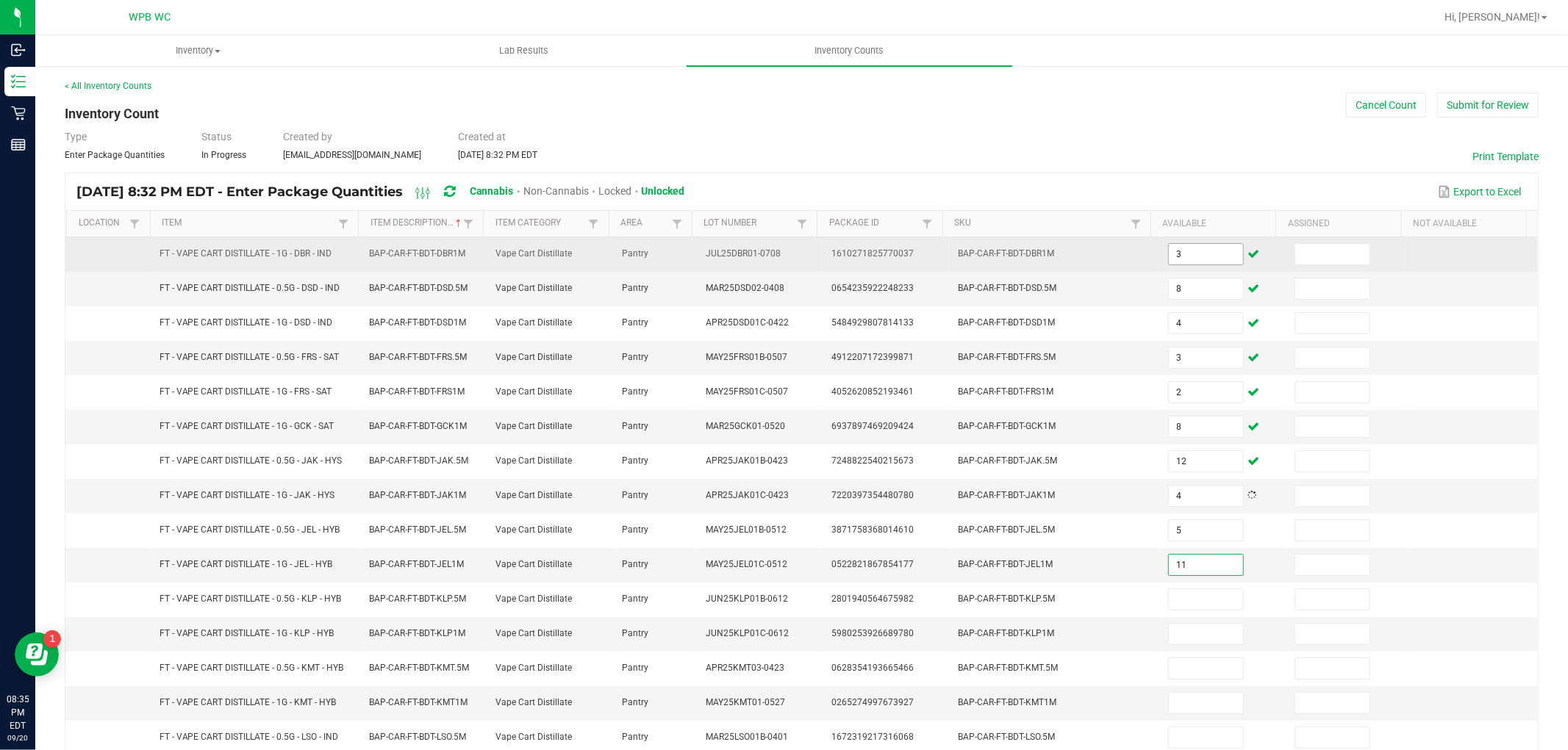
type input "11"
type input "3"
type input "5"
type input "9"
type input "8"
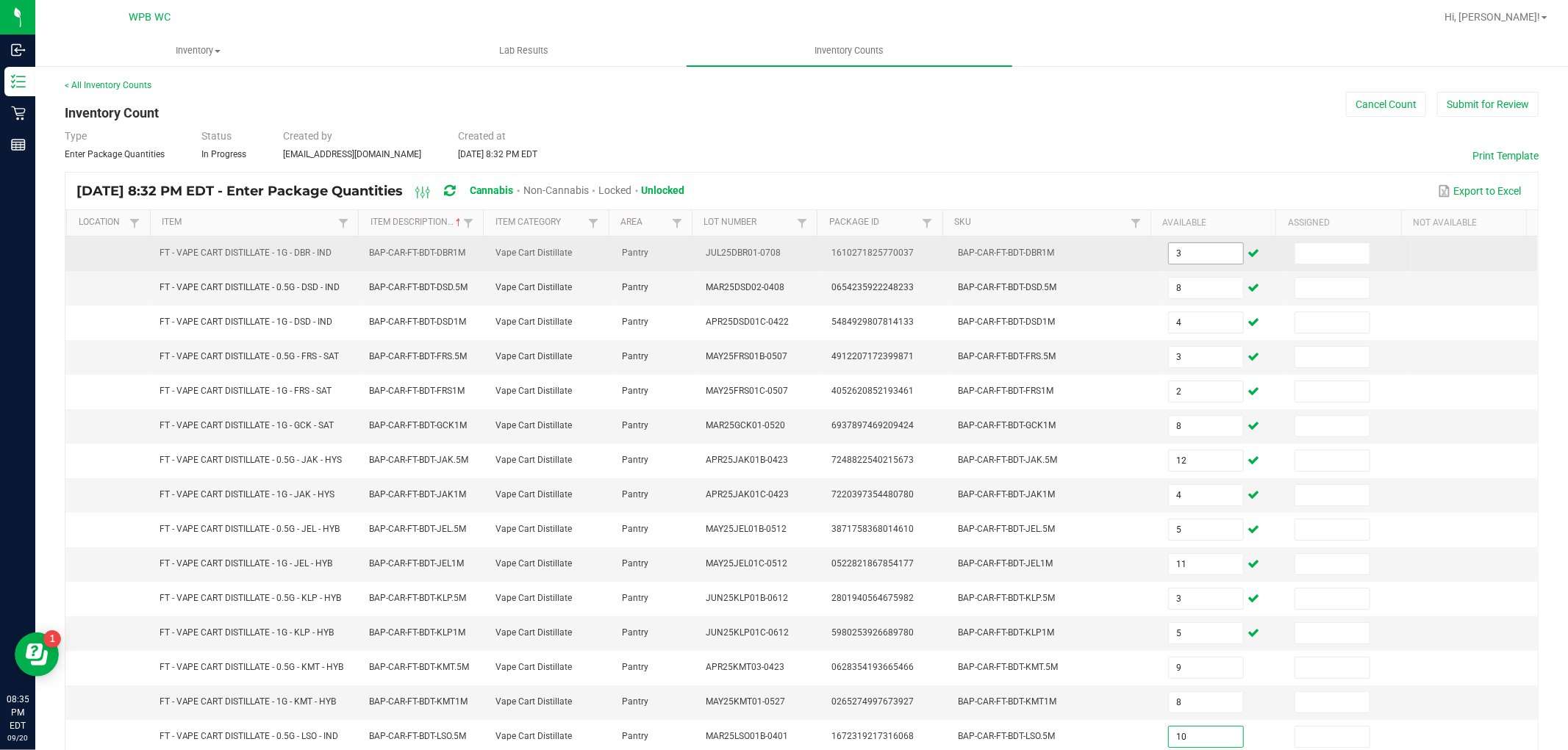
type input "10"
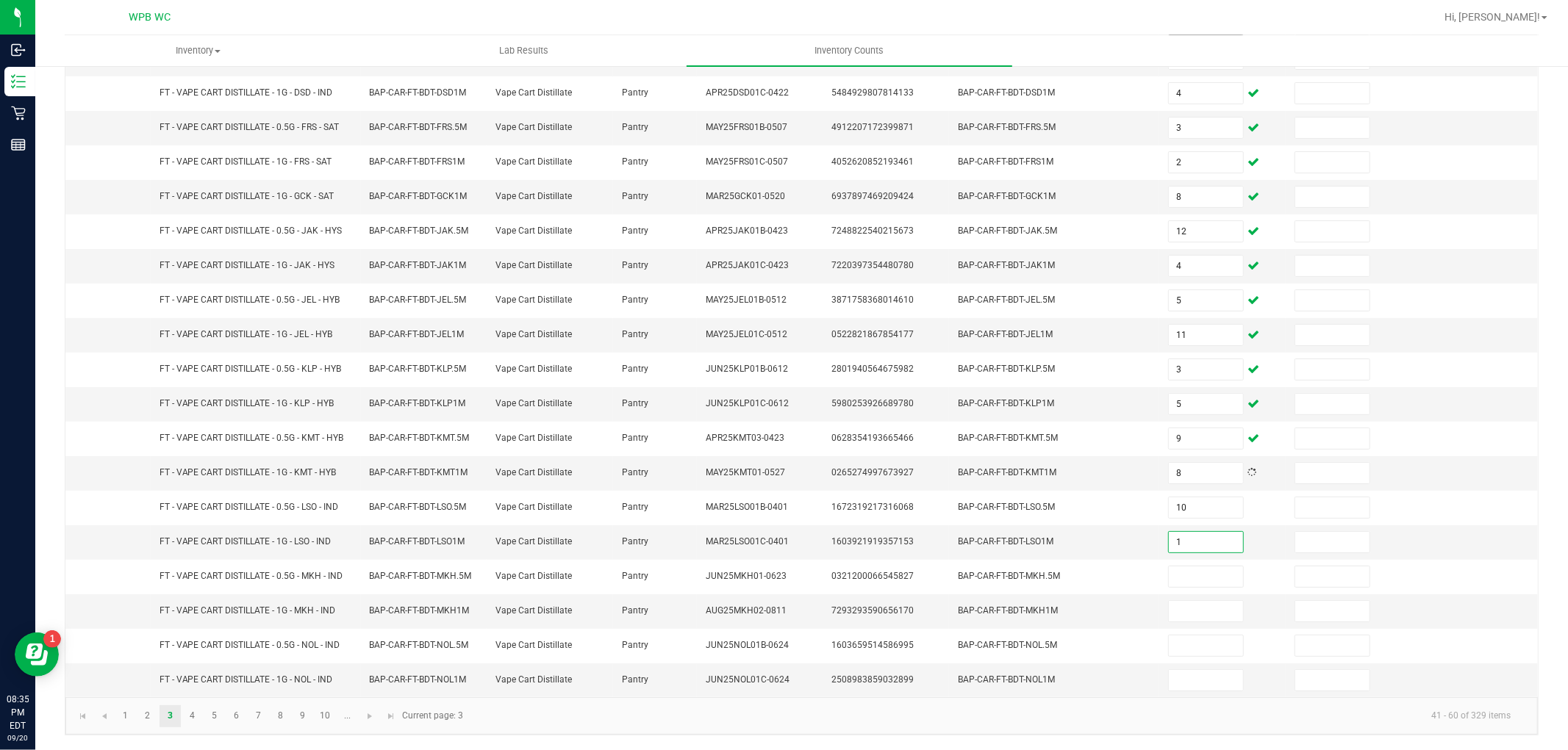
type input "1"
type input "2"
type input "10"
type input "1"
type input "9"
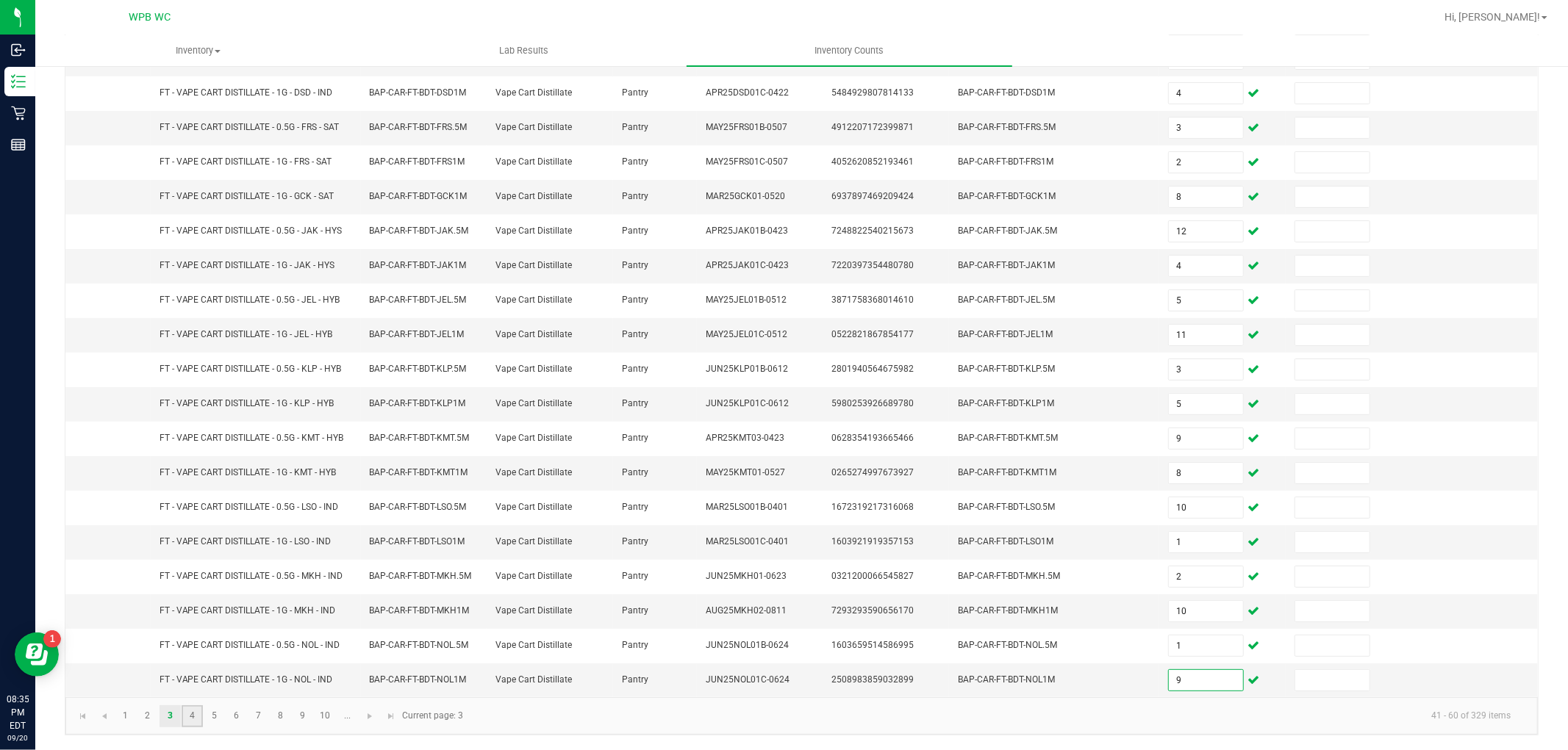
click at [195, 710] on link "4" at bounding box center [192, 716] width 21 height 22
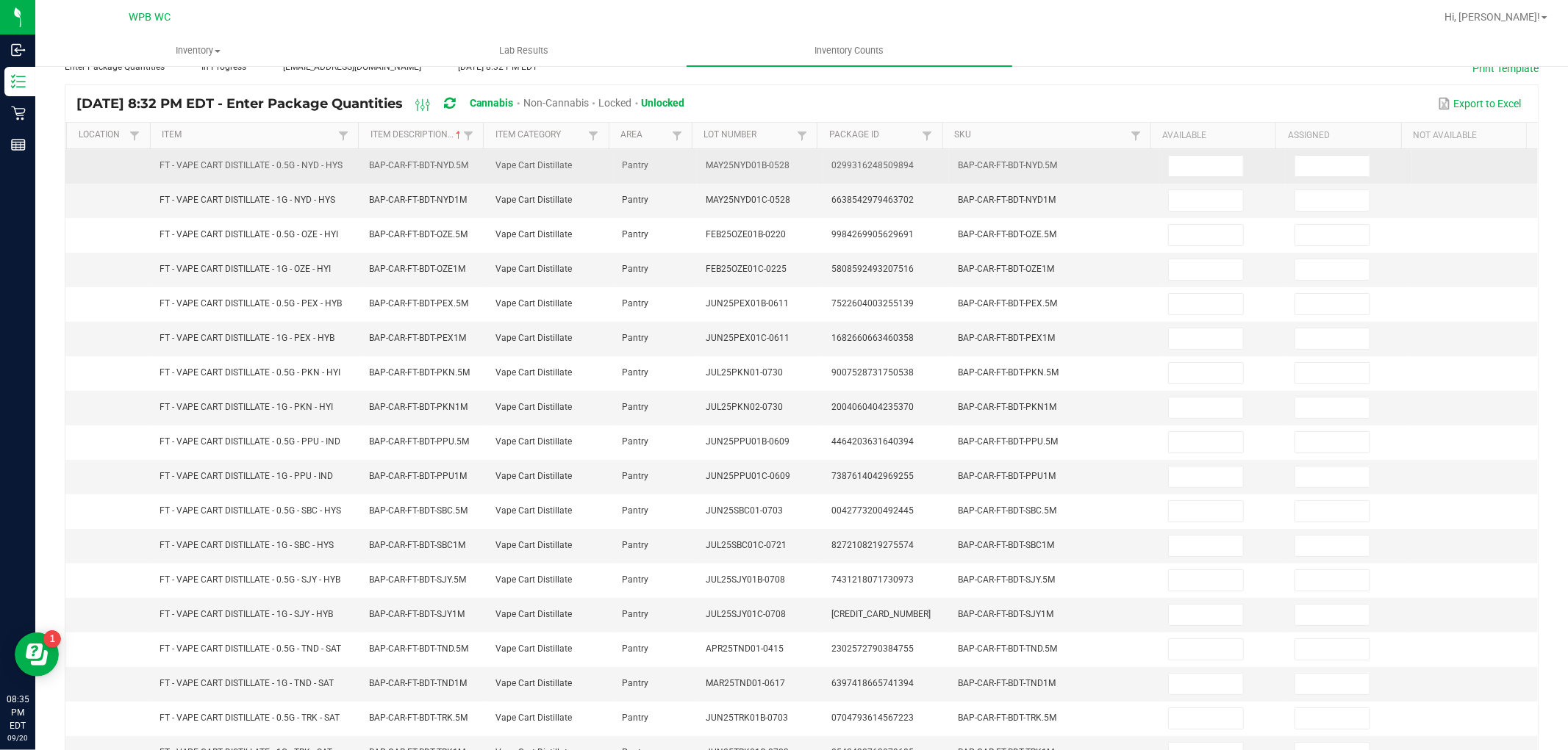
scroll to position [0, 0]
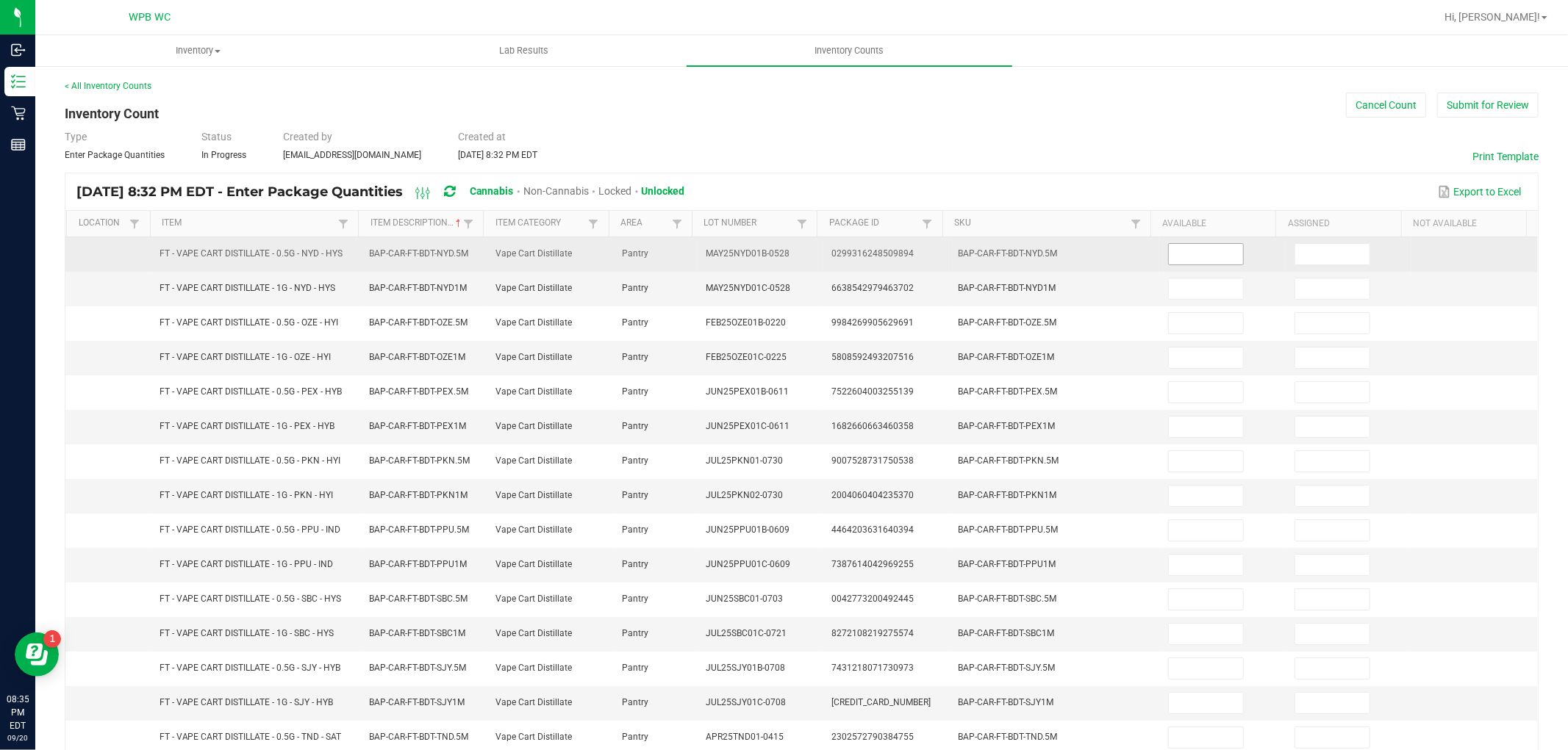
click at [1203, 250] on input at bounding box center [1206, 254] width 74 height 21
type input "7"
type input "6"
type input "5"
type input "4"
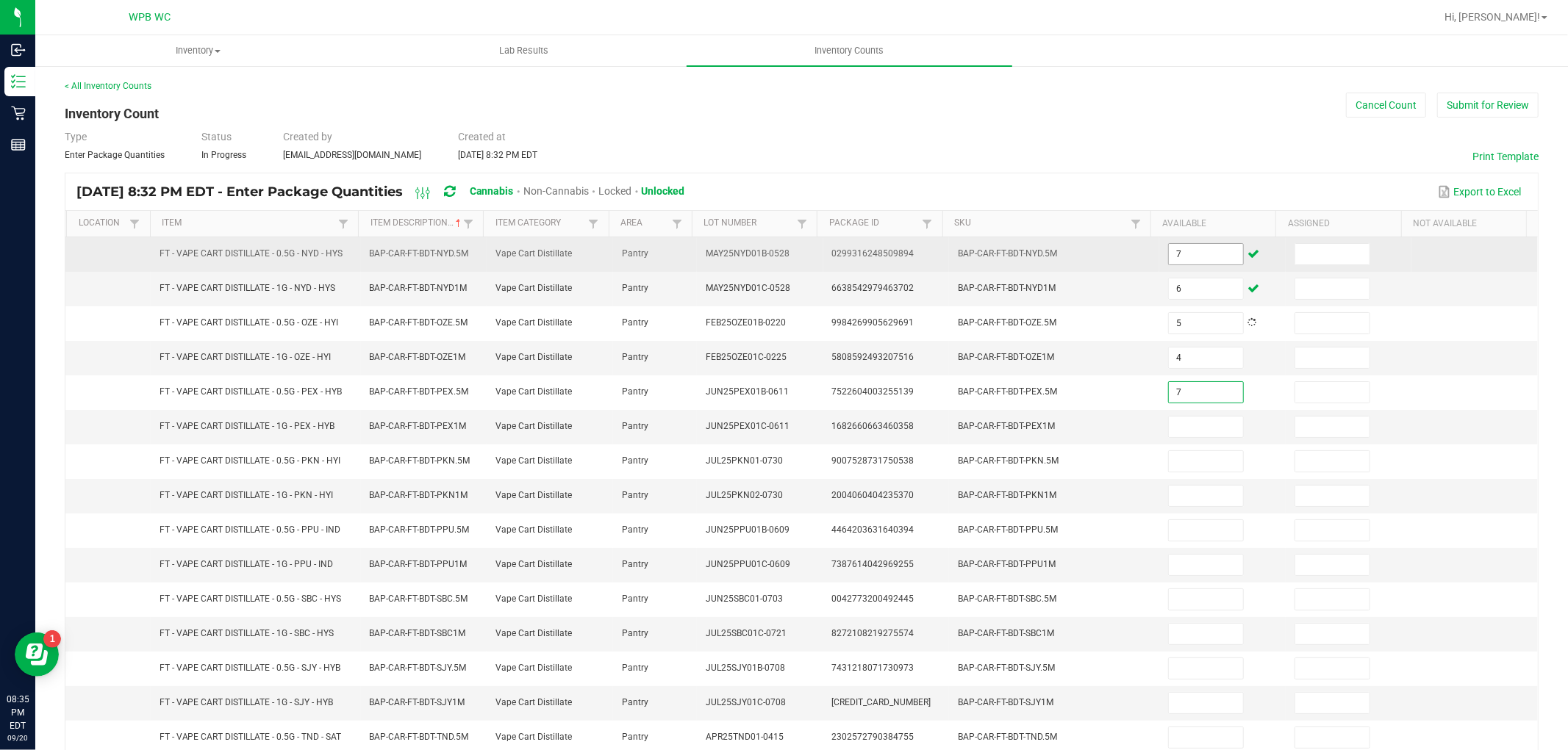
type input "7"
type input "6"
type input "5"
type input "8"
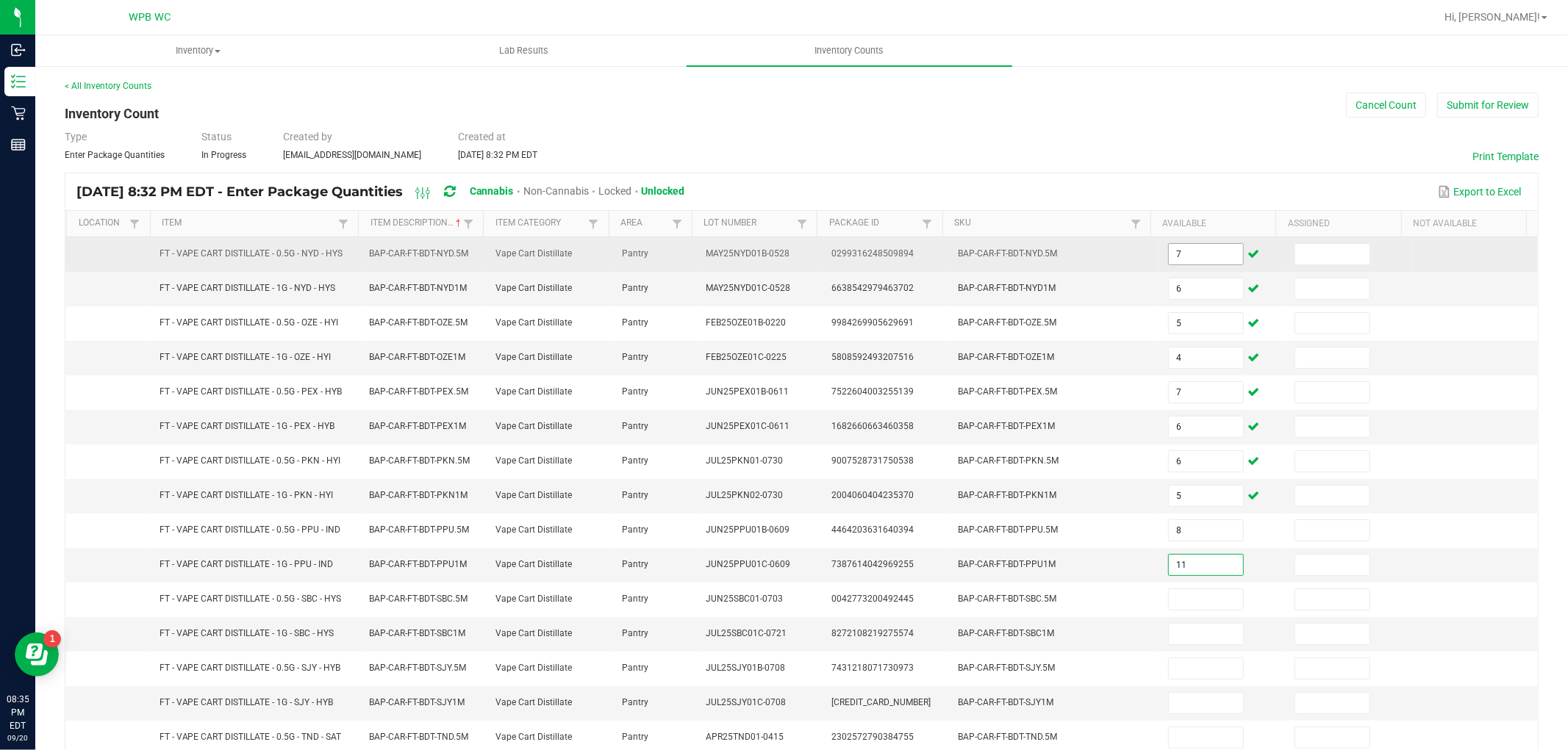
type input "11"
type input "1"
type input "11"
type input "2"
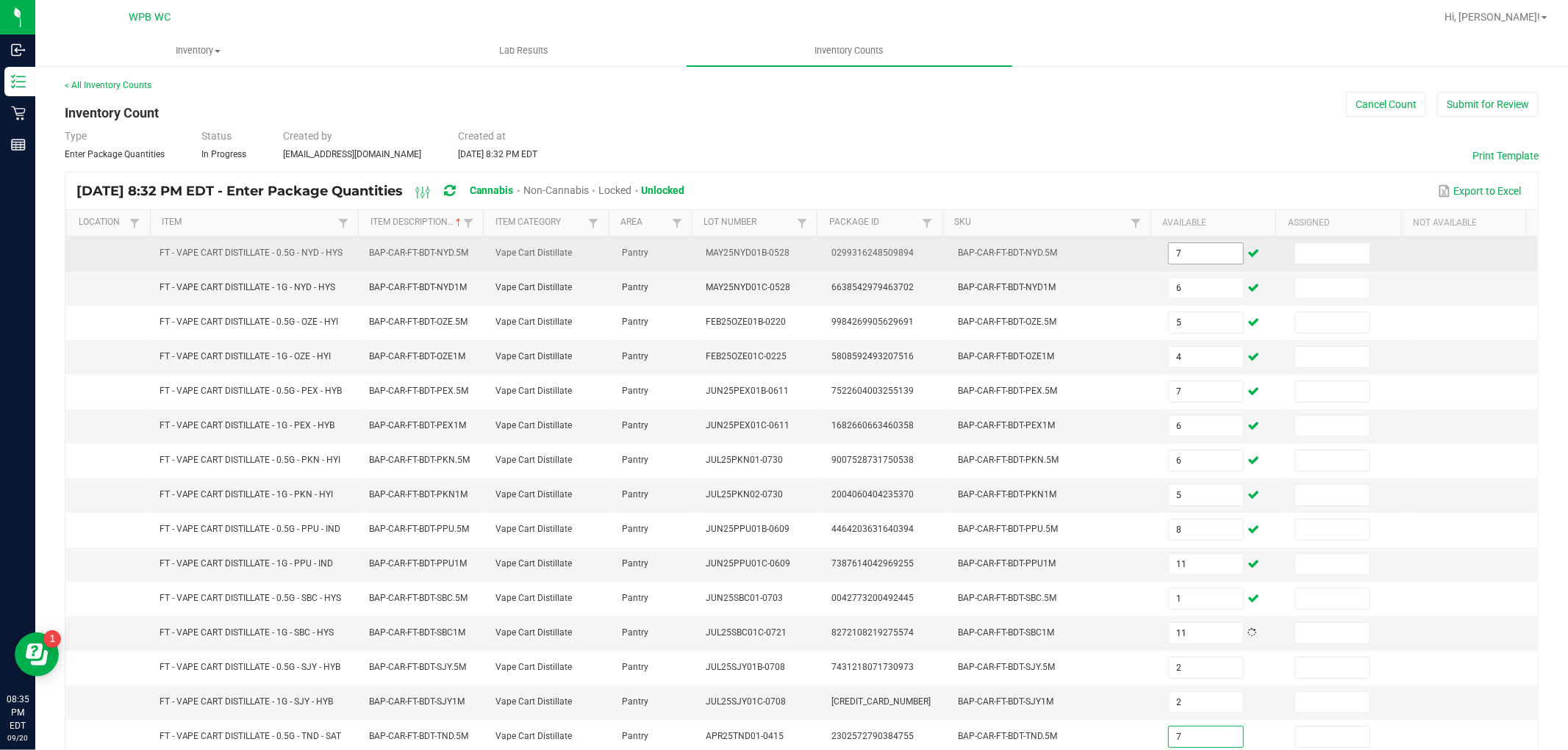
type input "7"
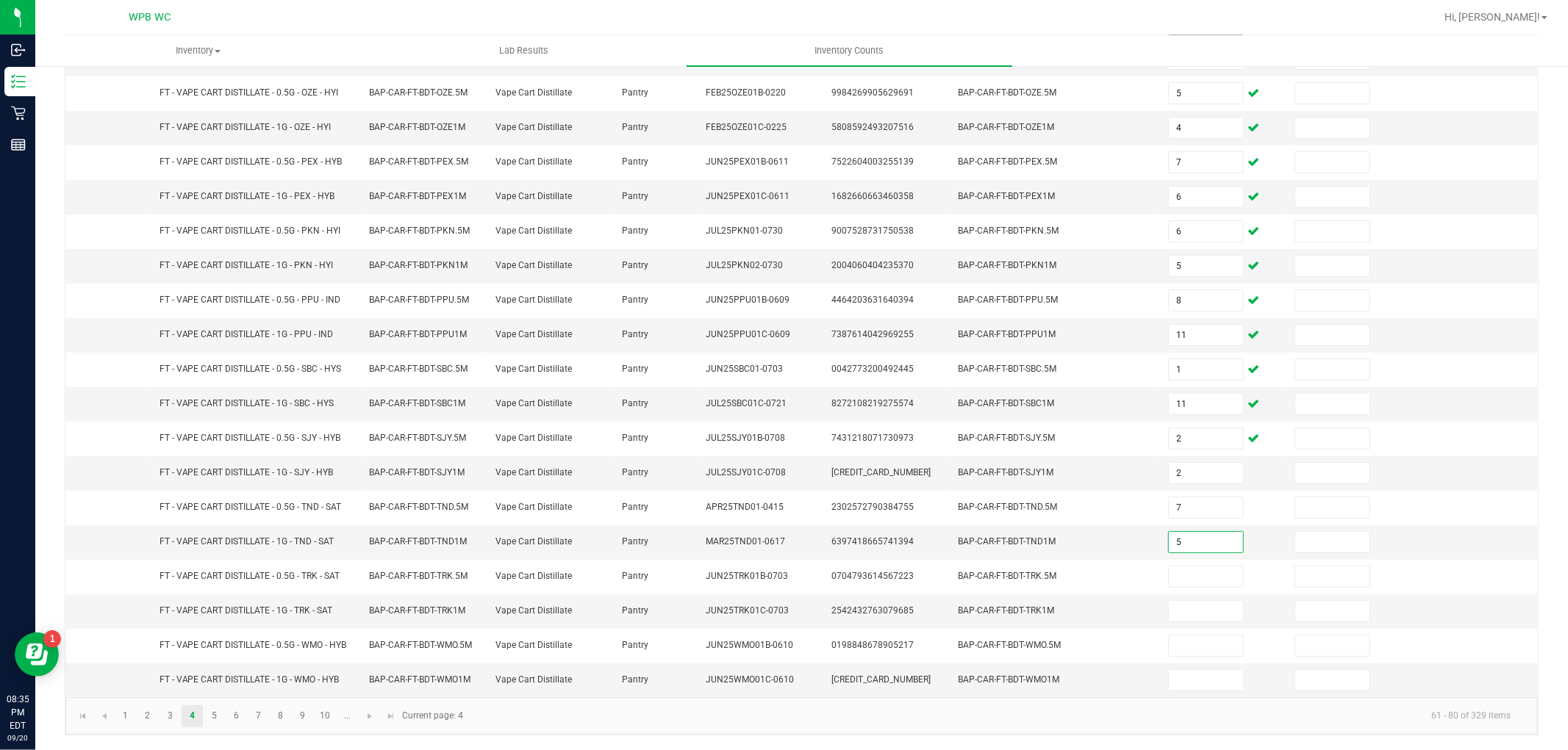
type input "5"
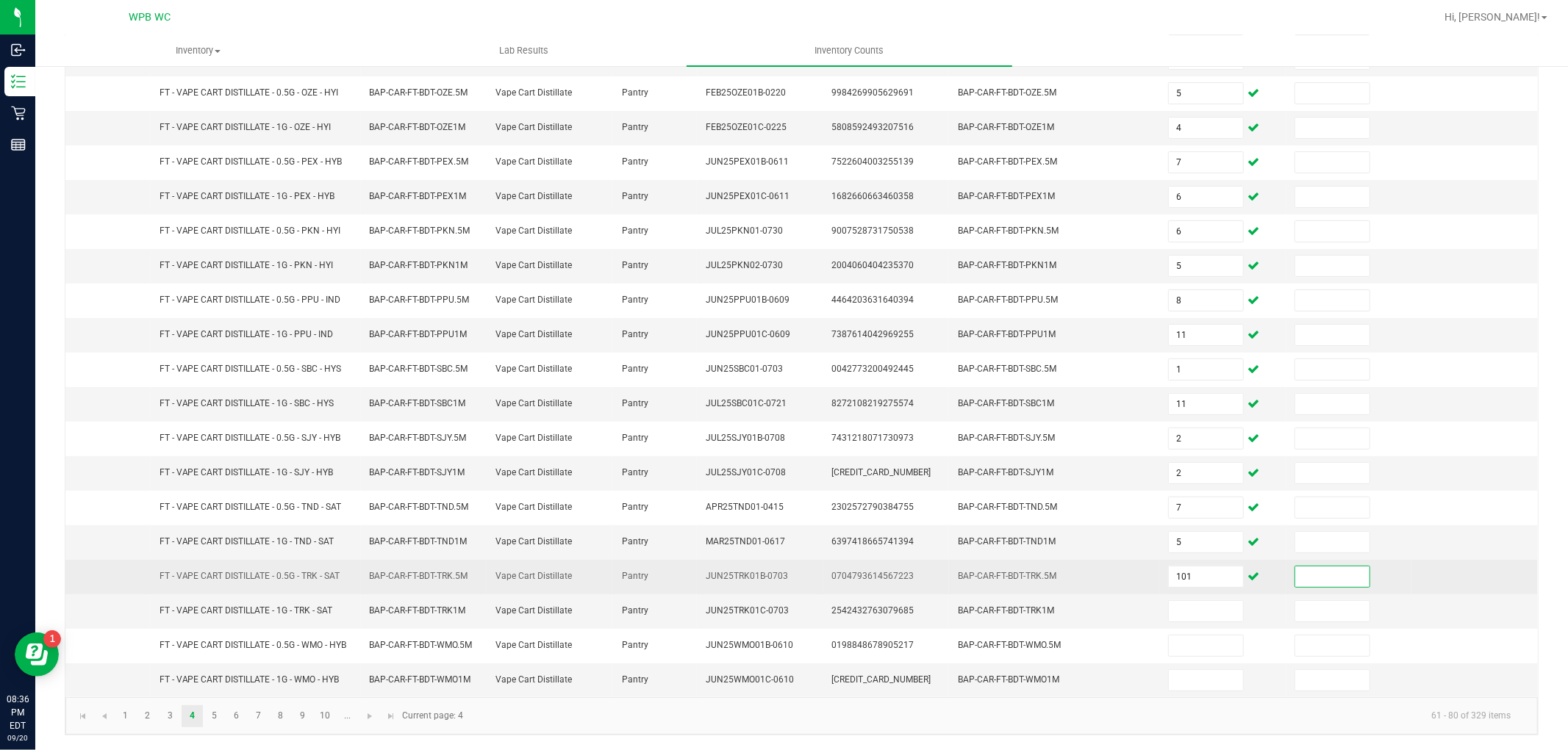
click at [1181, 563] on td "101" at bounding box center [1222, 577] width 126 height 35
click at [1192, 569] on input "101" at bounding box center [1206, 577] width 74 height 21
type input "11"
type input "8"
type input "4"
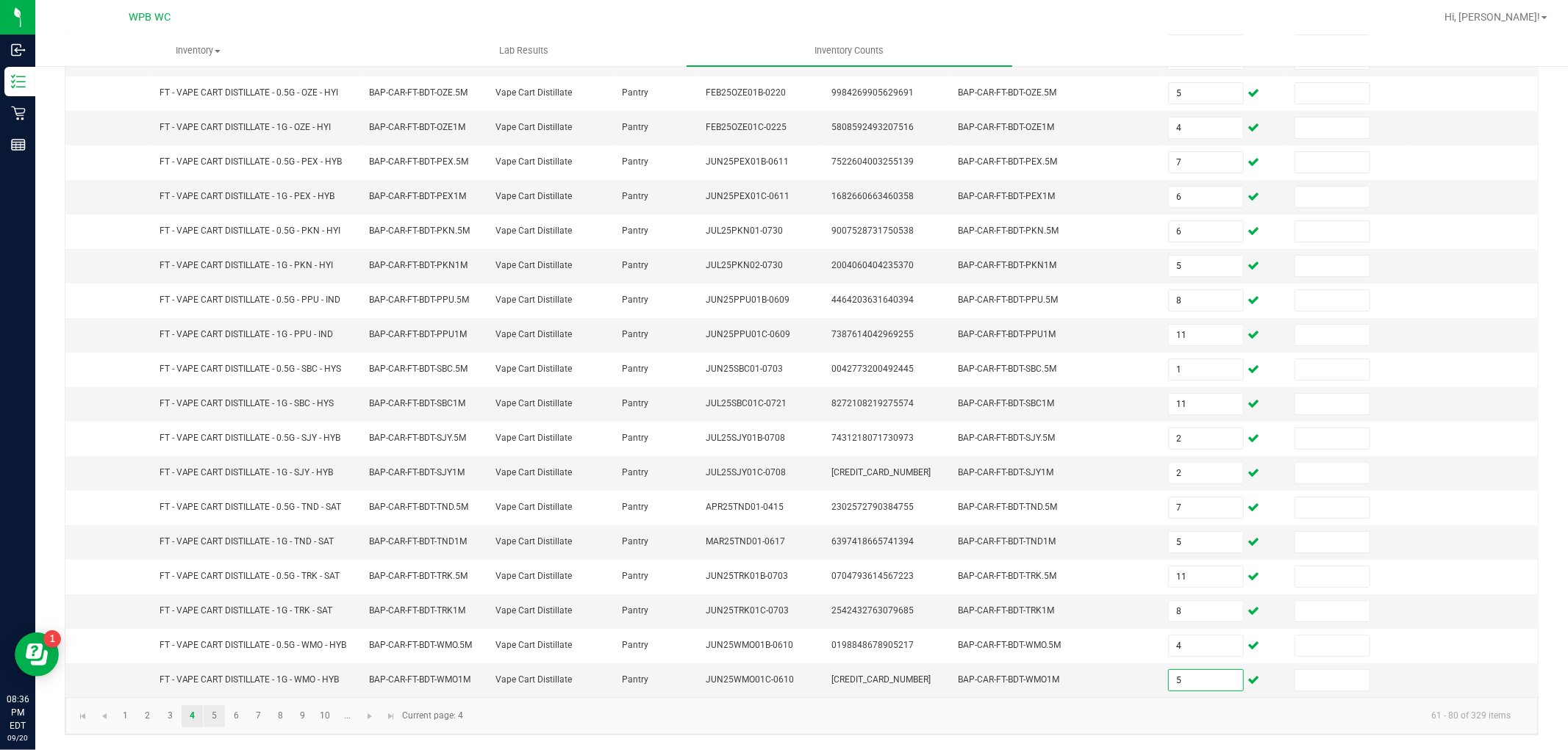
type input "5"
drag, startPoint x: 212, startPoint y: 715, endPoint x: 225, endPoint y: 702, distance: 18.4
click at [213, 715] on link "5" at bounding box center [213, 716] width 21 height 22
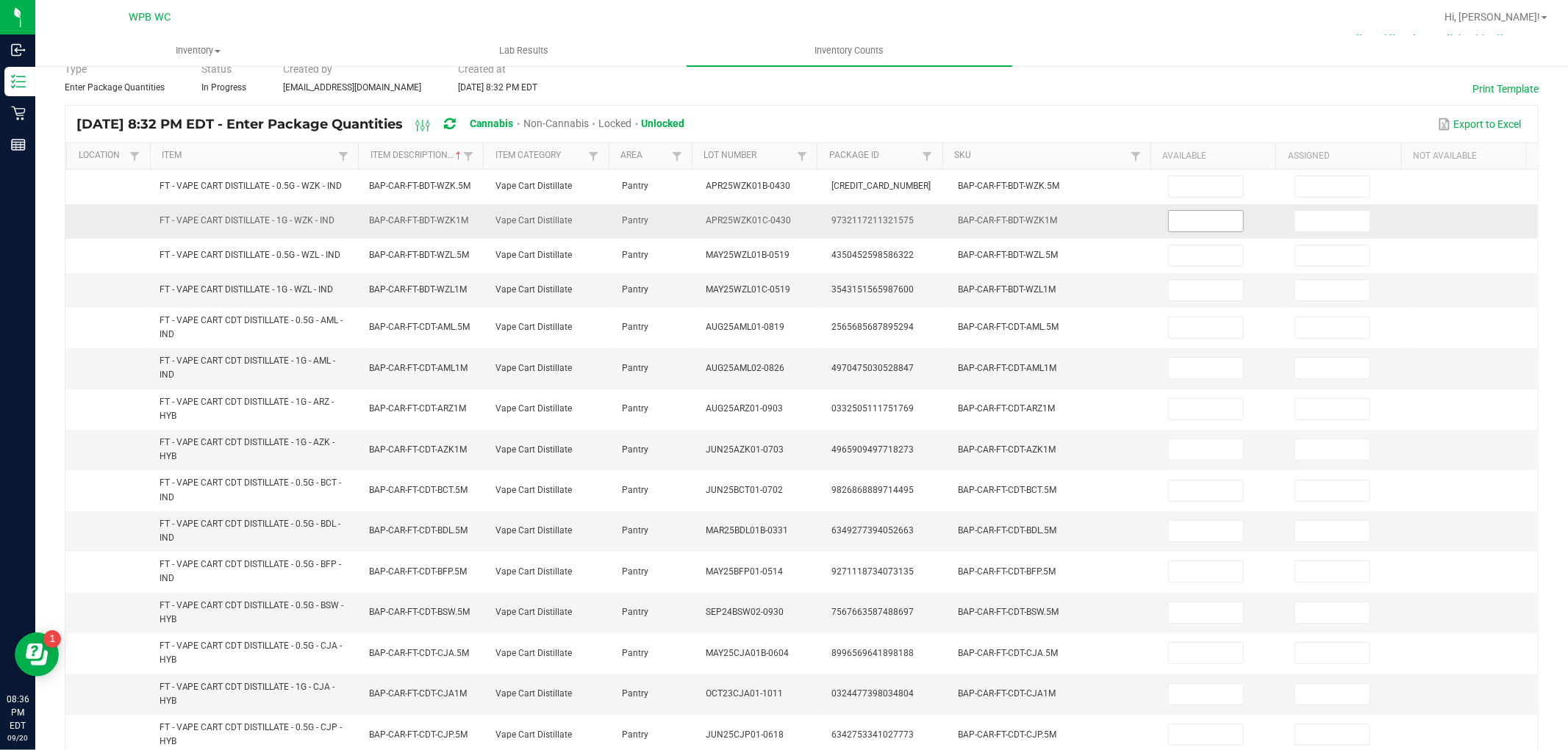
scroll to position [0, 0]
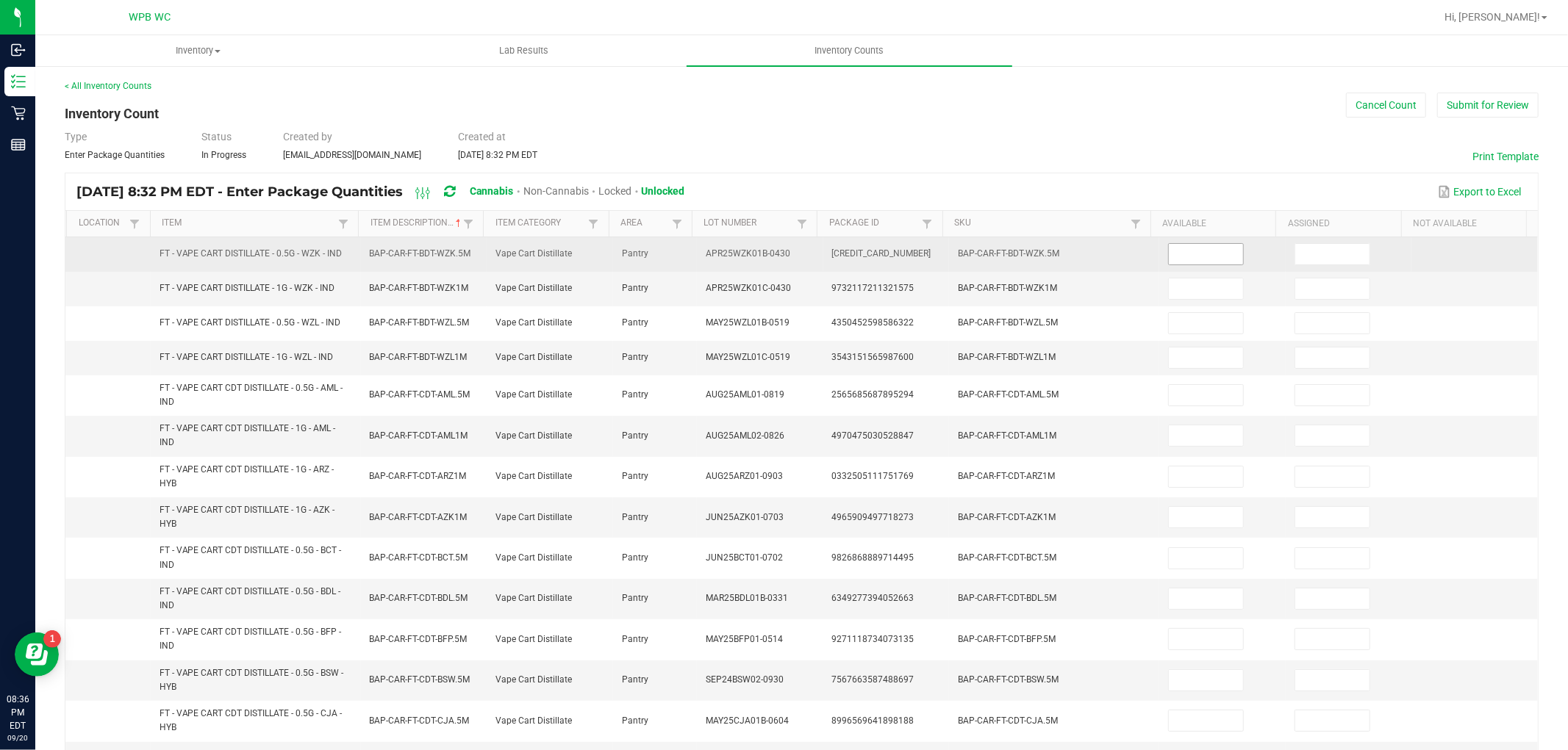
click at [1195, 255] on input at bounding box center [1206, 254] width 74 height 21
type input "6"
type input "5"
type input "6"
type input "3"
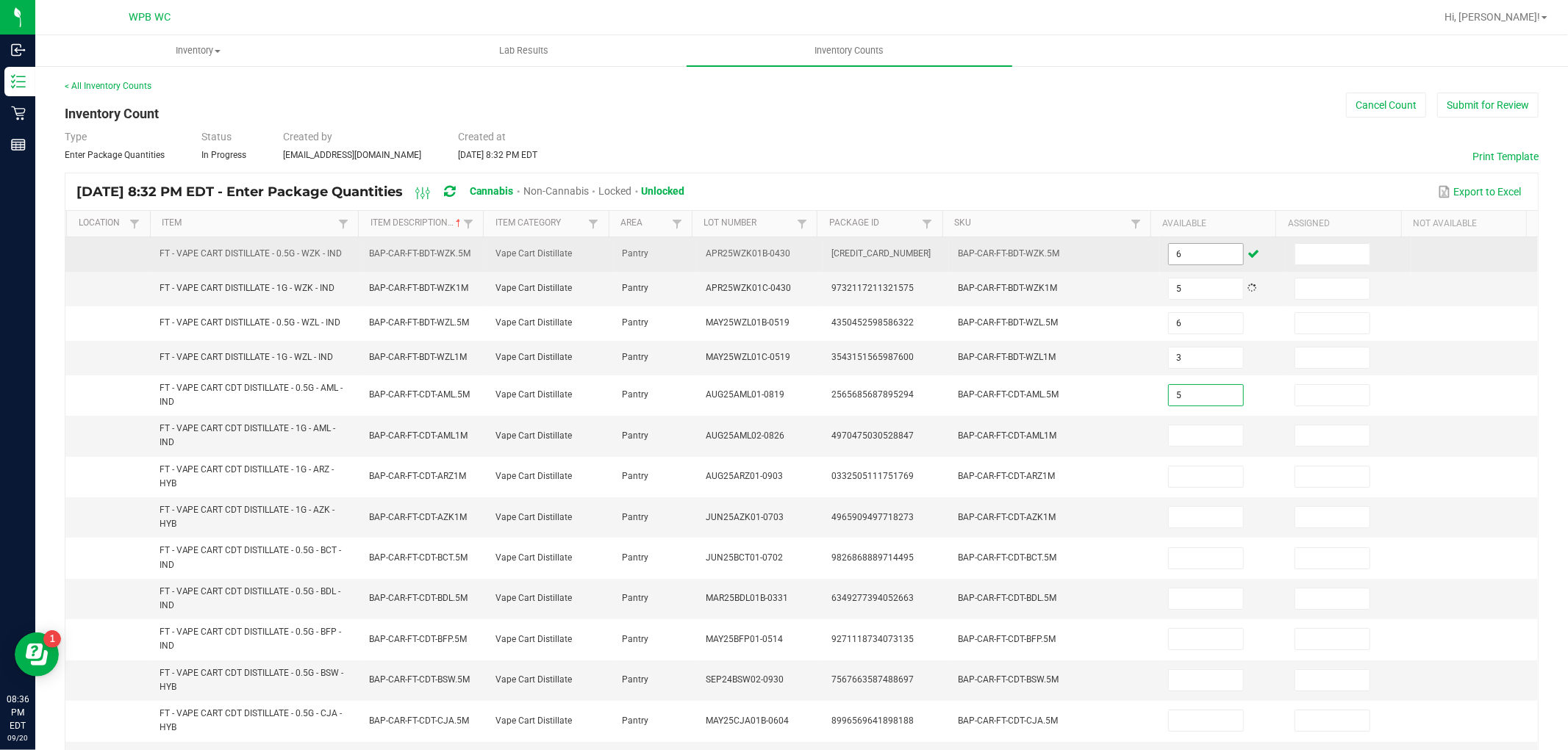
type input "5"
type input "7"
type input "11"
type input "2"
type input "10"
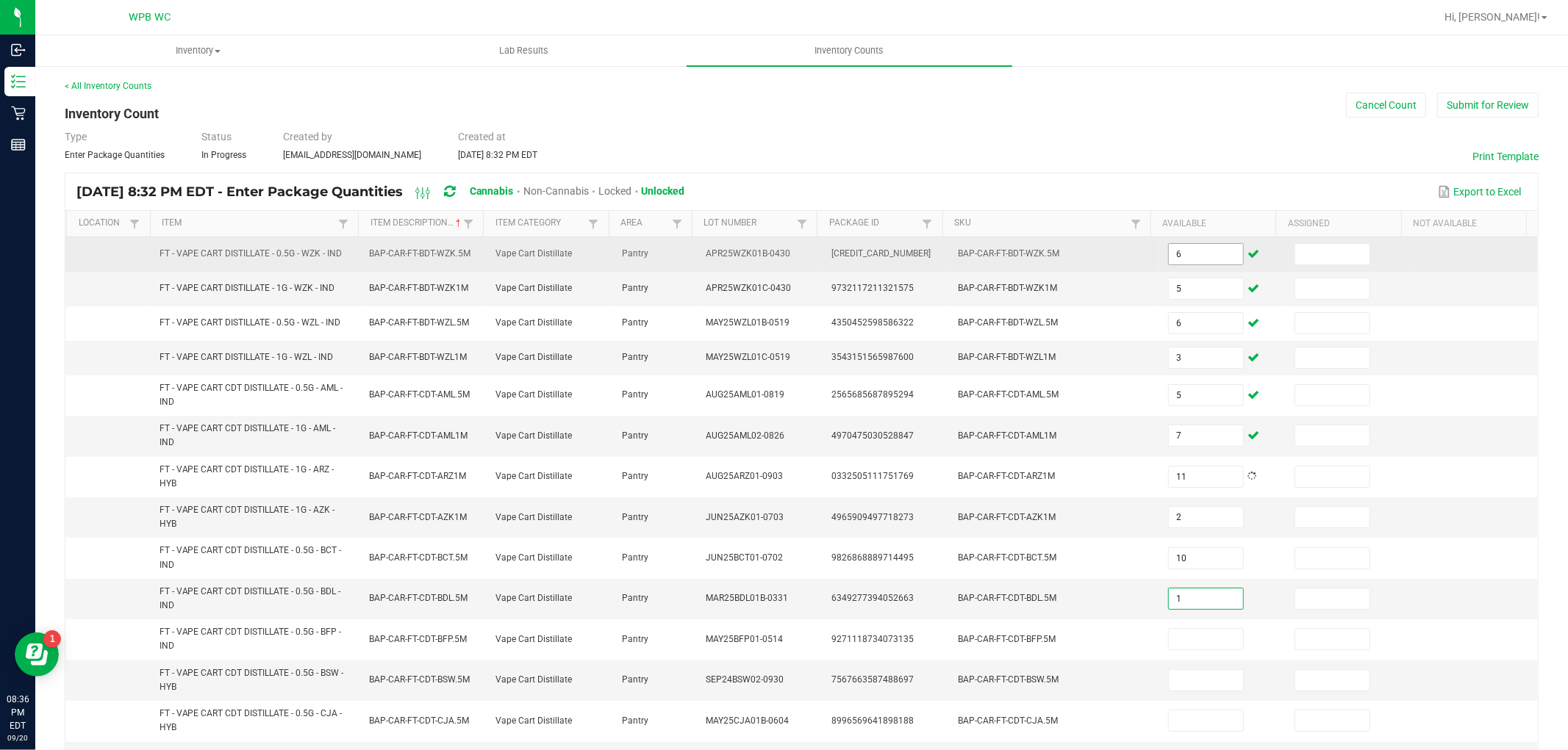
type input "1"
type input "8"
type input "3"
type input "10"
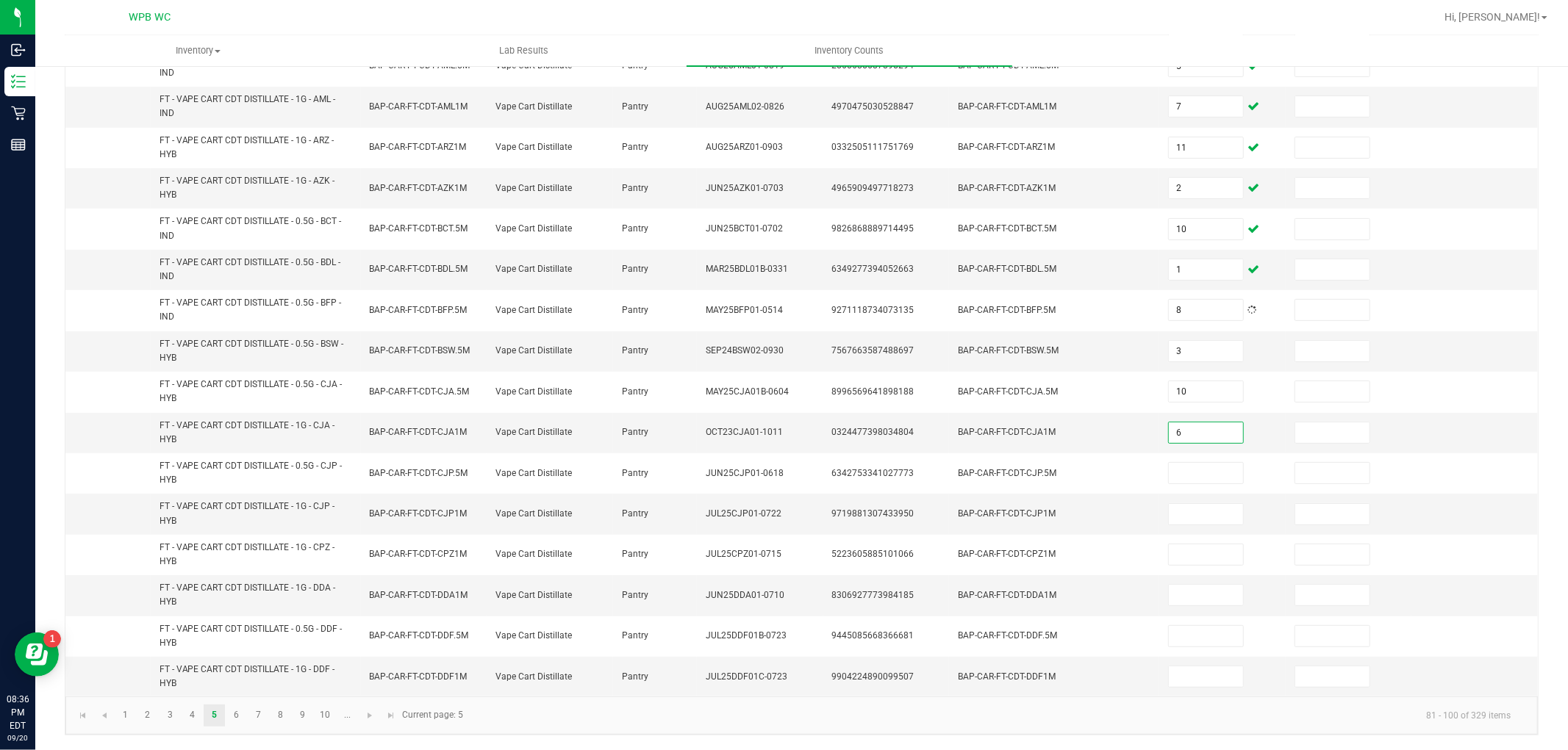
type input "6"
type input "7"
type input "6"
type input "2"
type input "12"
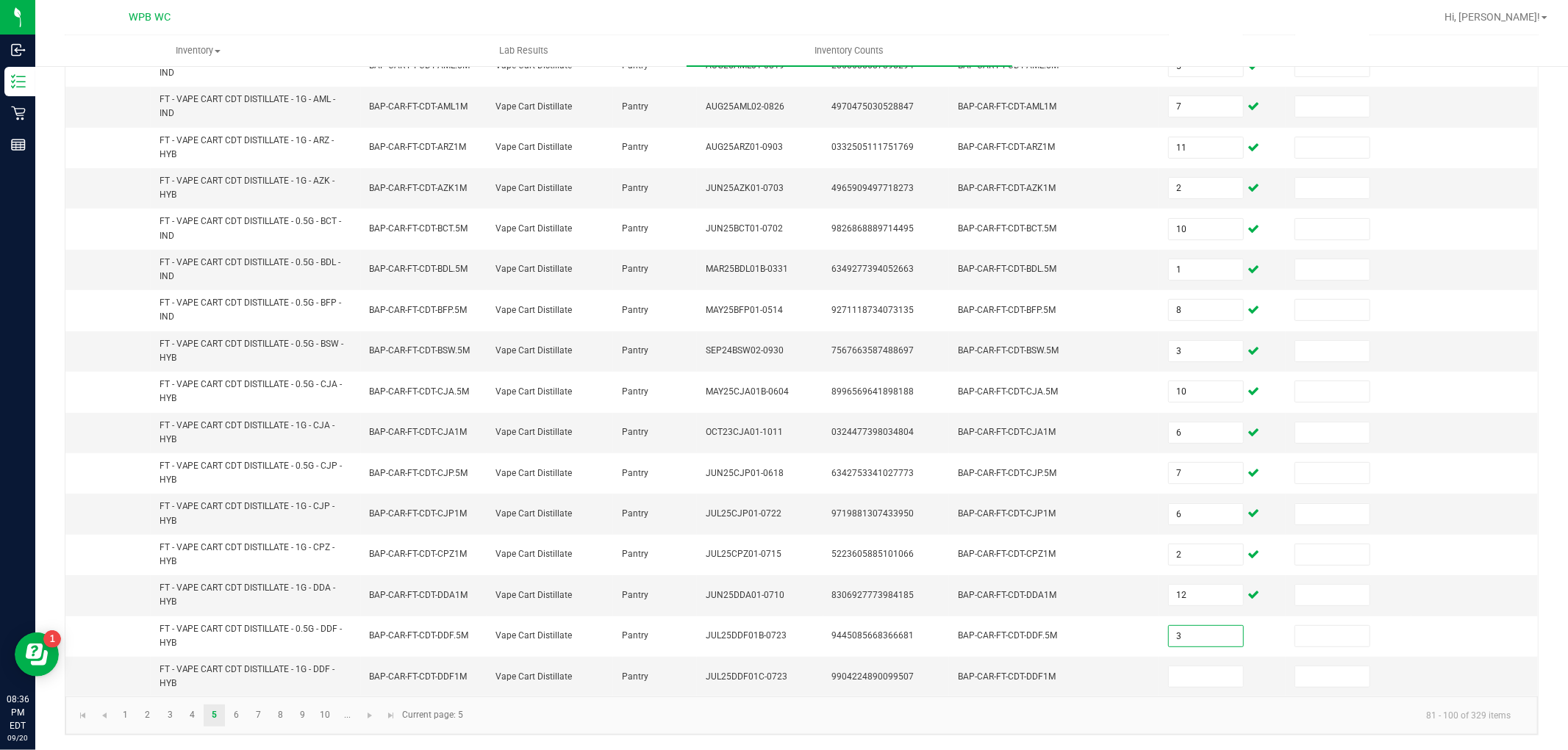
type input "3"
type input "7"
click at [238, 716] on link "6" at bounding box center [235, 715] width 21 height 22
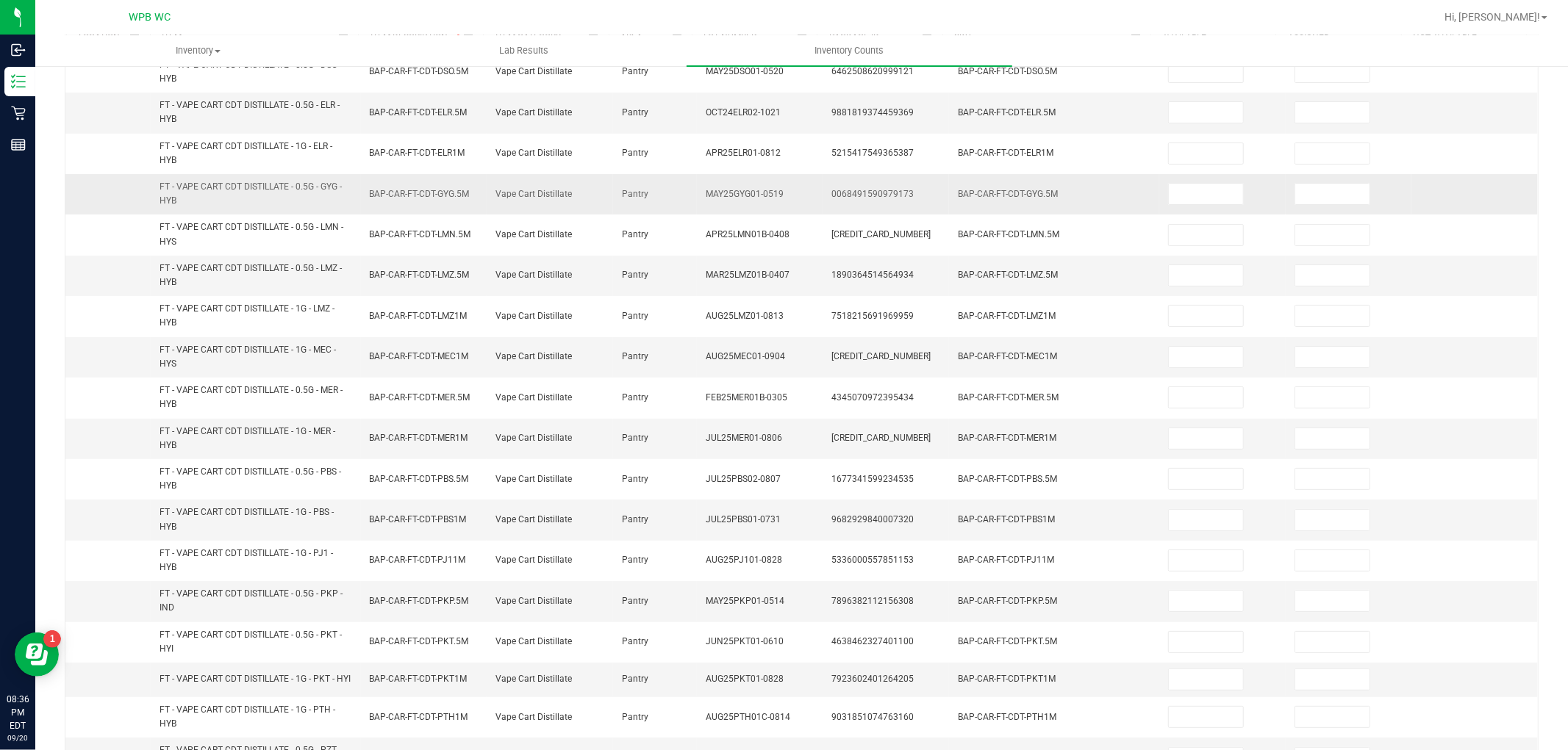
scroll to position [0, 0]
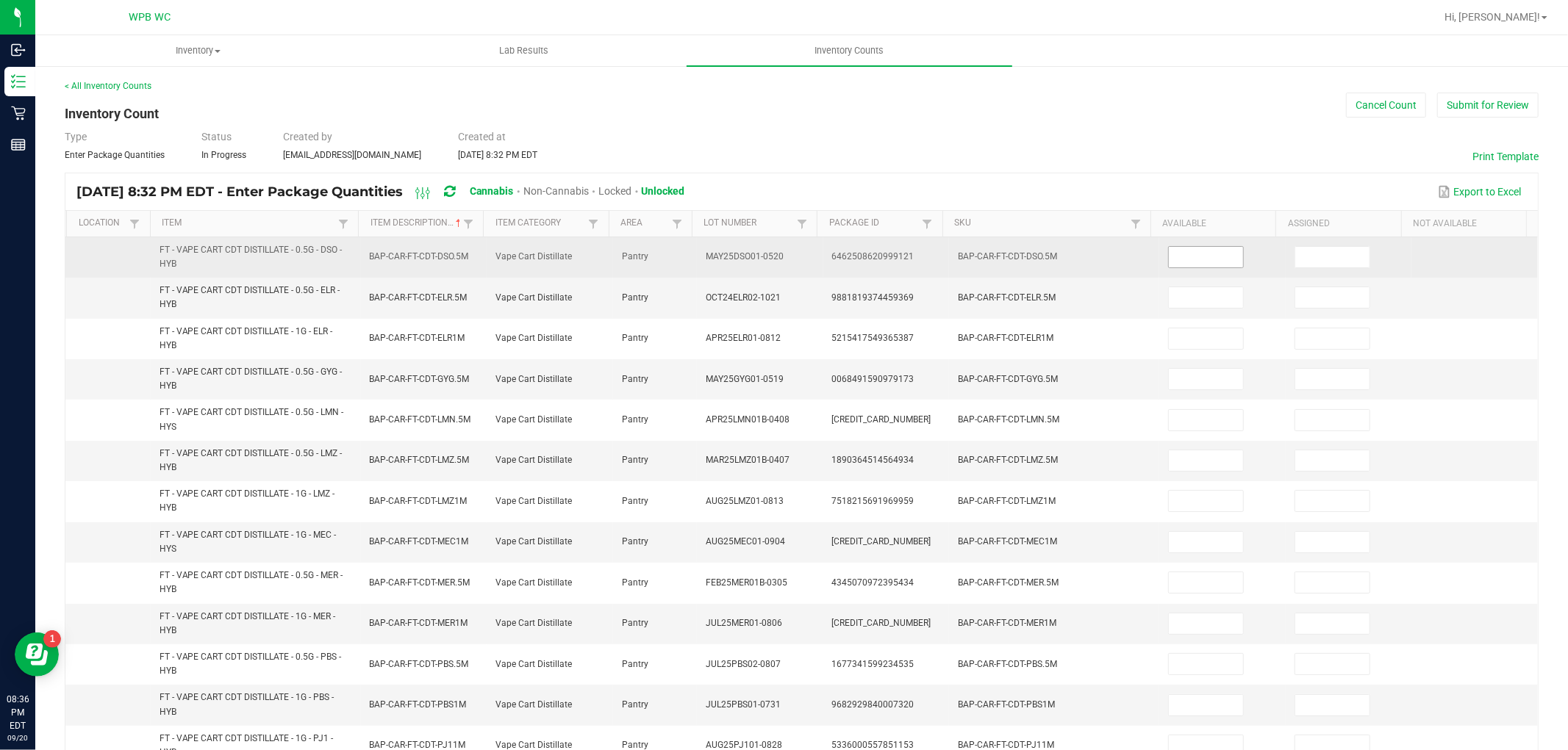
click at [1195, 255] on input at bounding box center [1206, 257] width 74 height 21
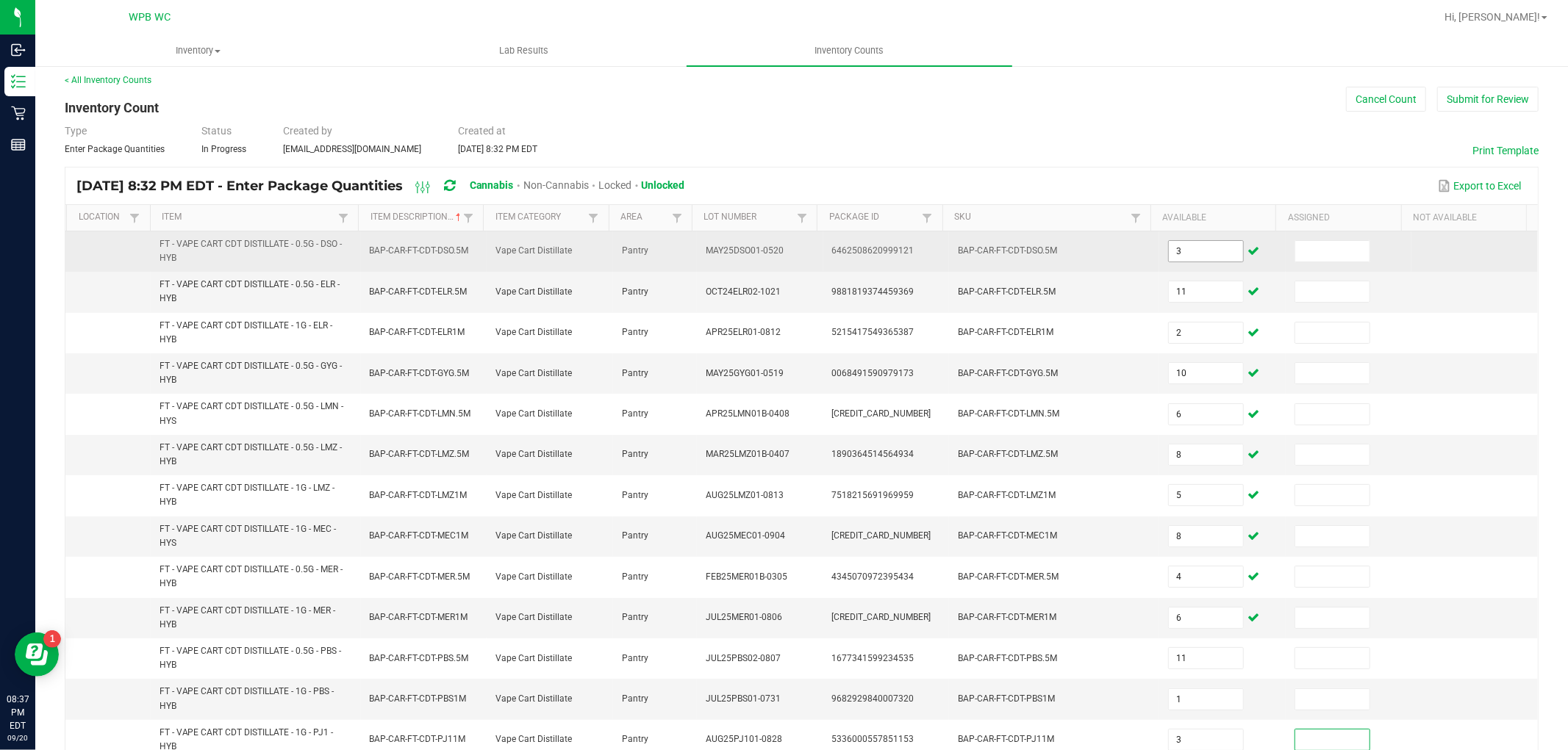
scroll to position [355, 0]
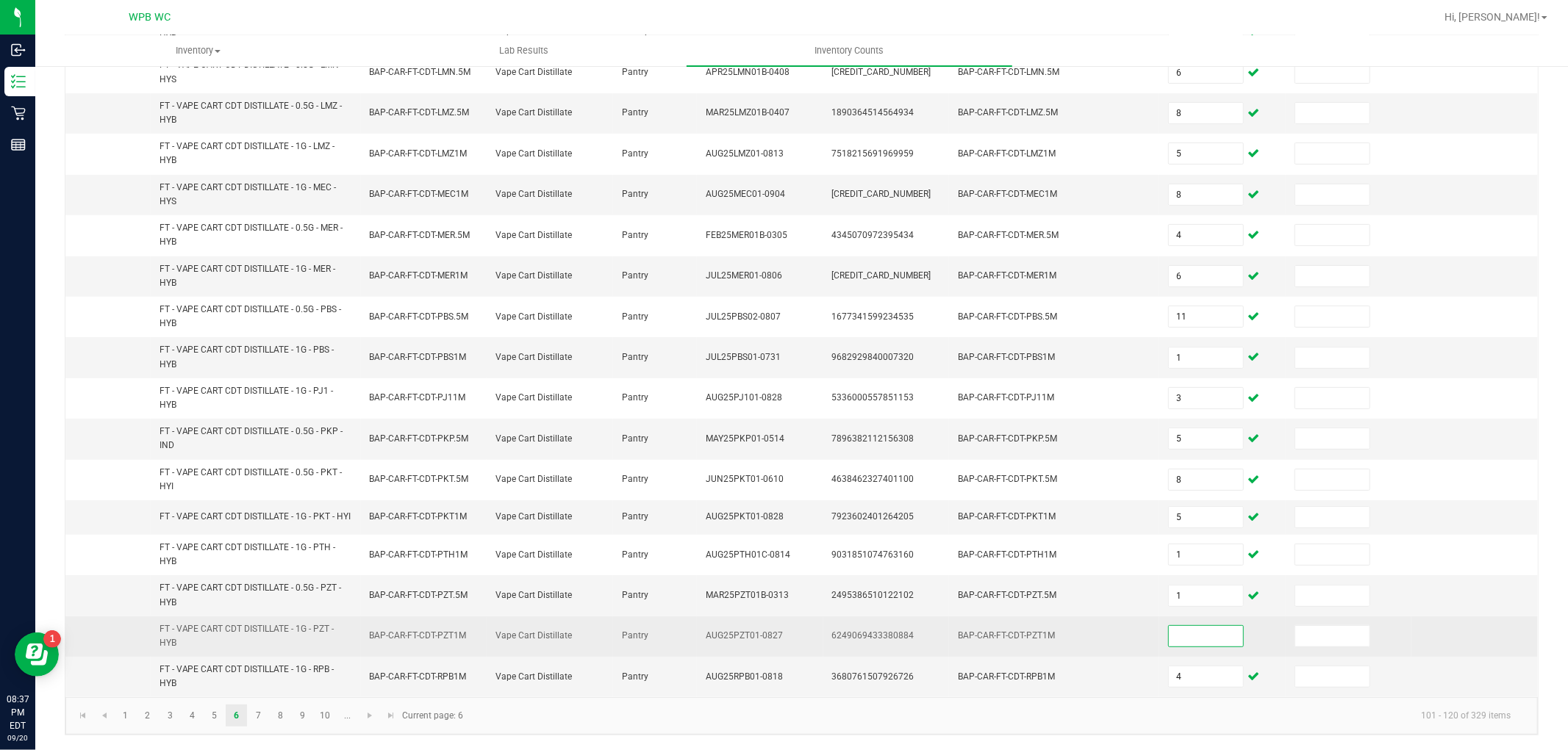
click at [1182, 635] on input at bounding box center [1206, 636] width 74 height 21
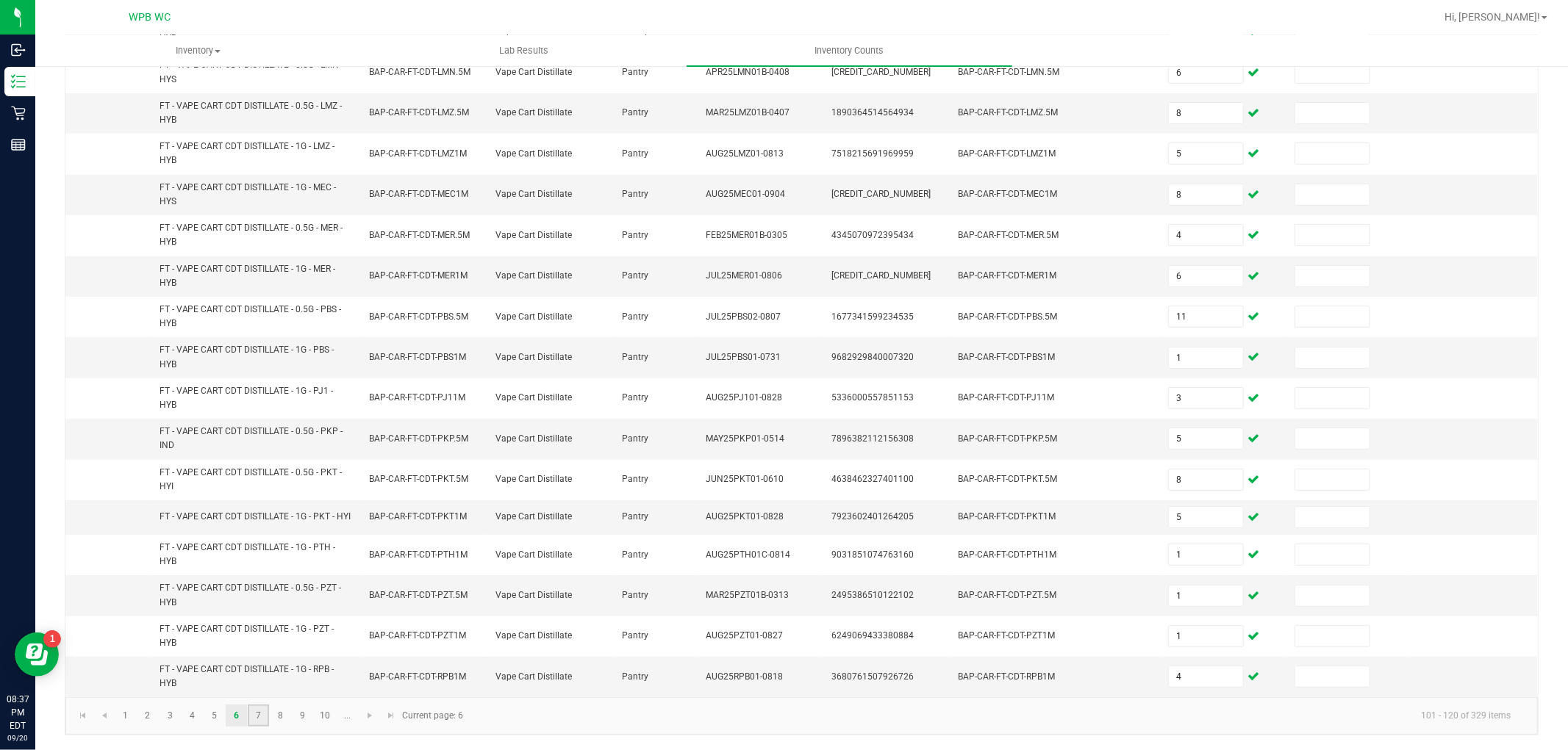
click at [254, 717] on link "7" at bounding box center [258, 715] width 21 height 22
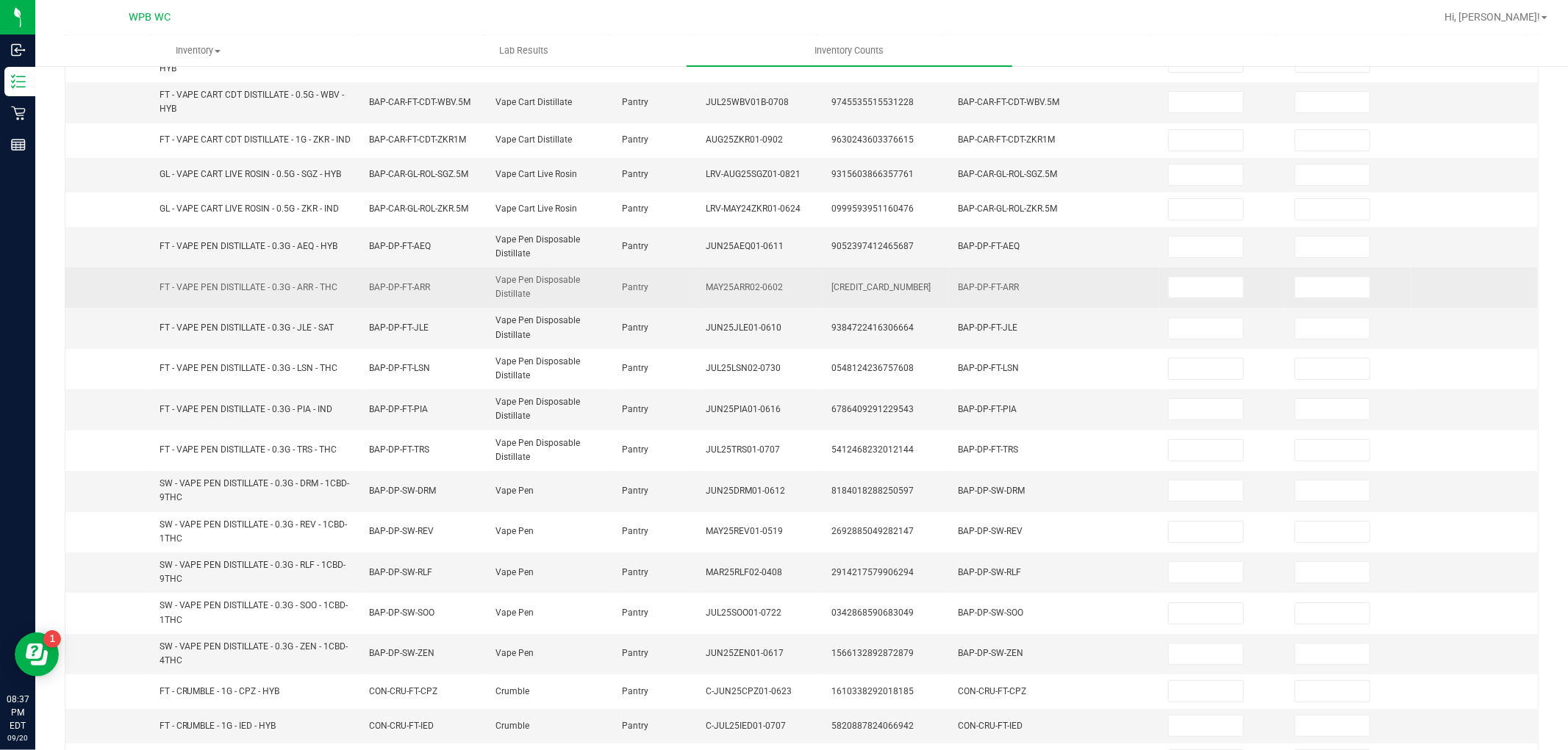
scroll to position [0, 0]
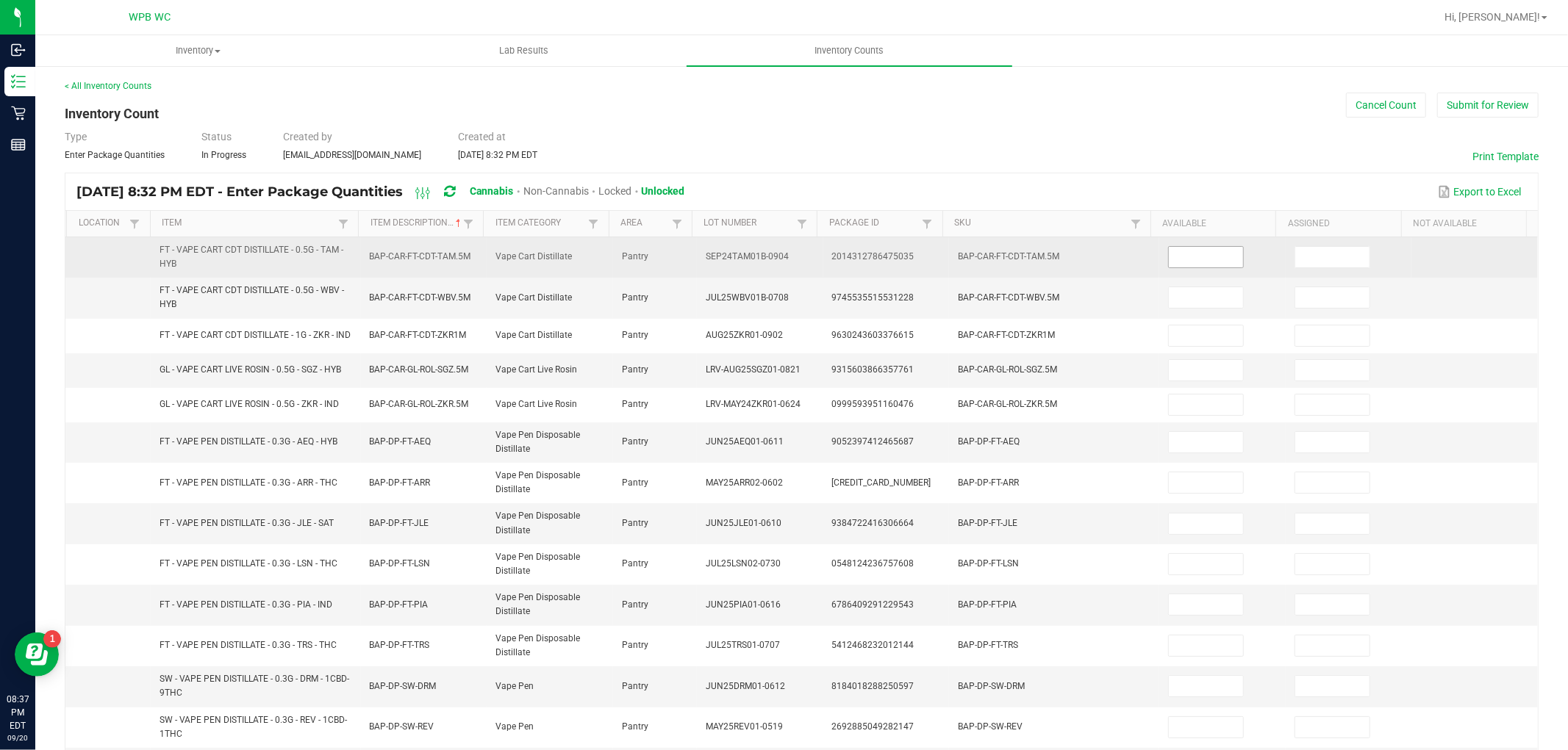
click at [1205, 252] on input at bounding box center [1206, 257] width 74 height 21
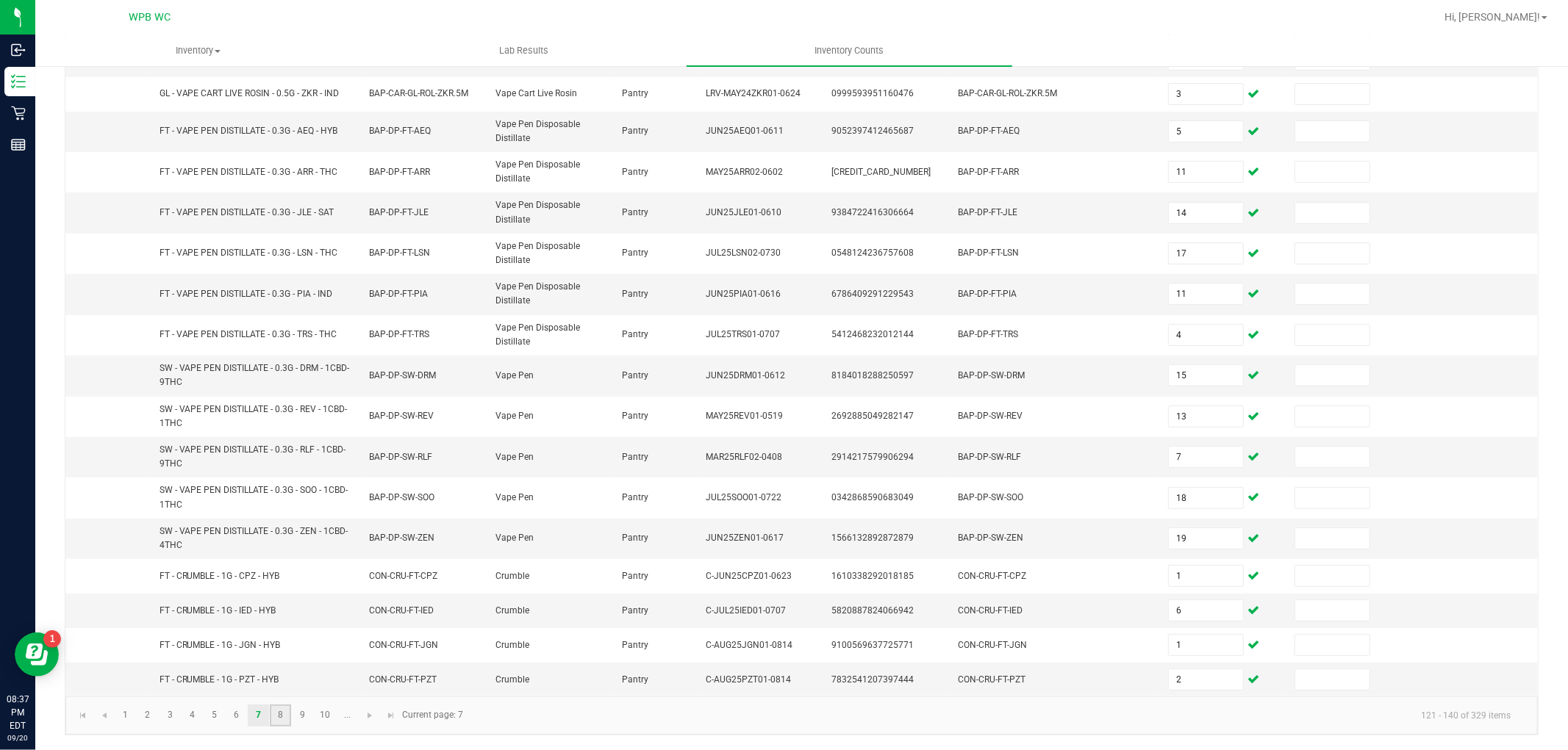
click at [277, 711] on link "8" at bounding box center [280, 715] width 21 height 22
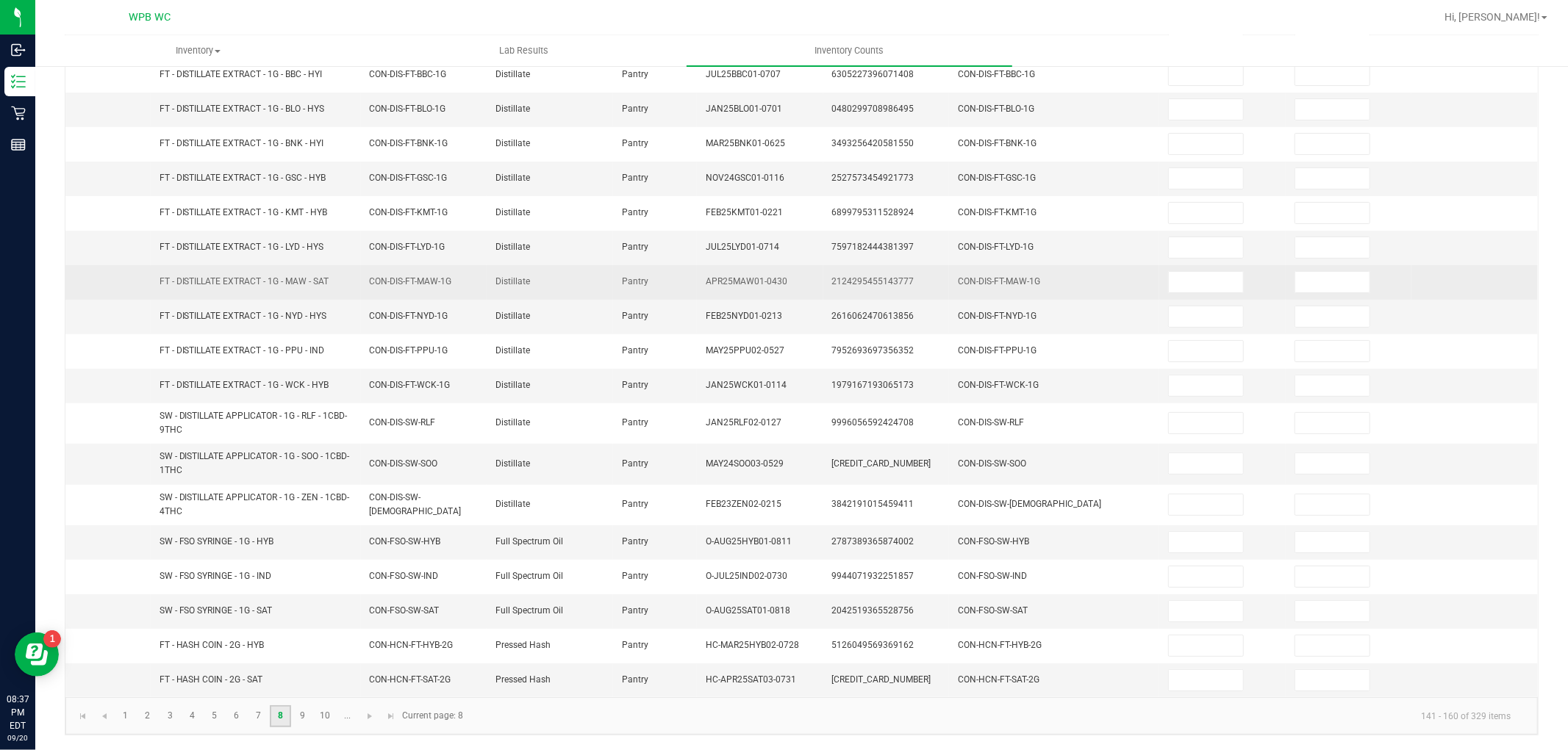
scroll to position [0, 0]
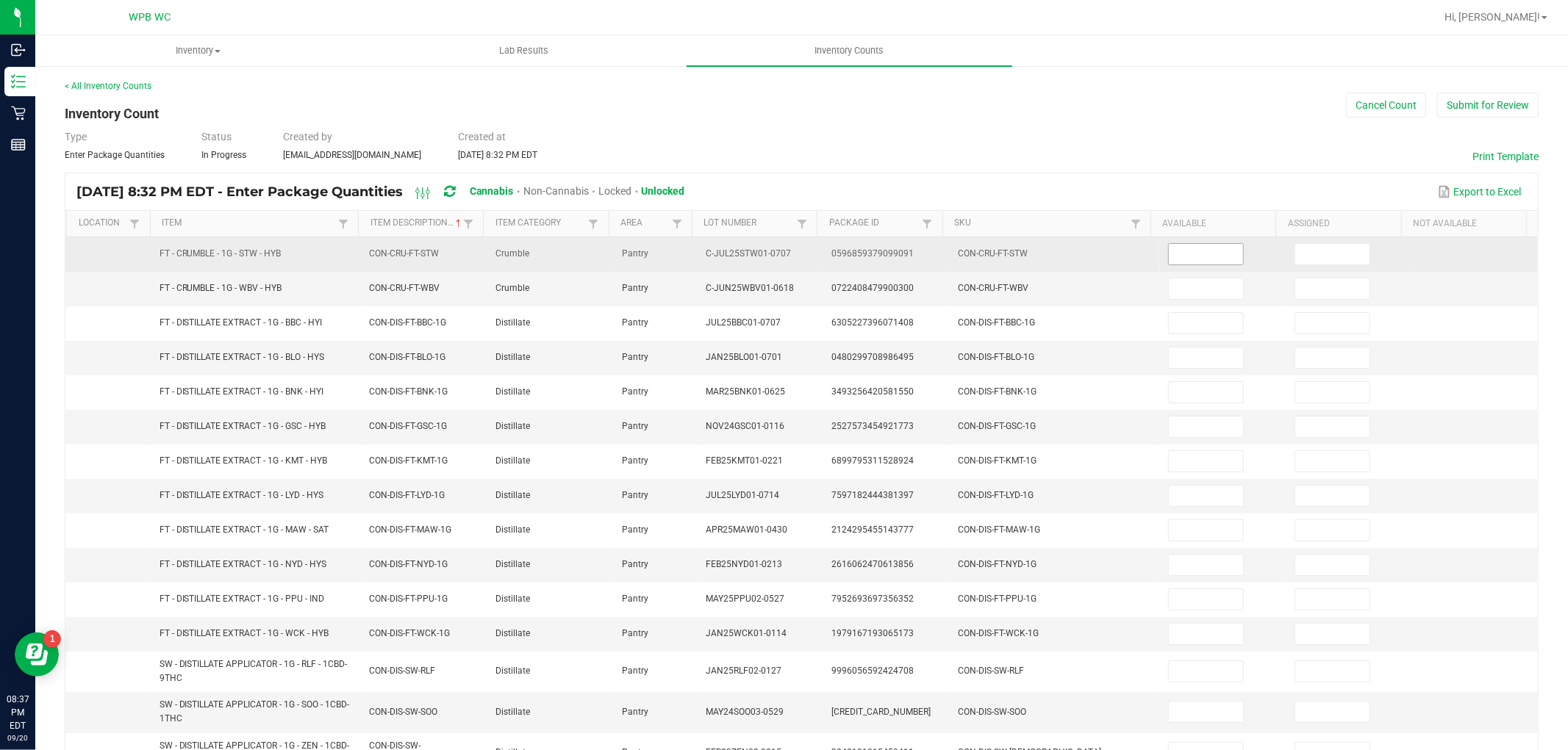
click at [1187, 253] on input at bounding box center [1206, 254] width 74 height 21
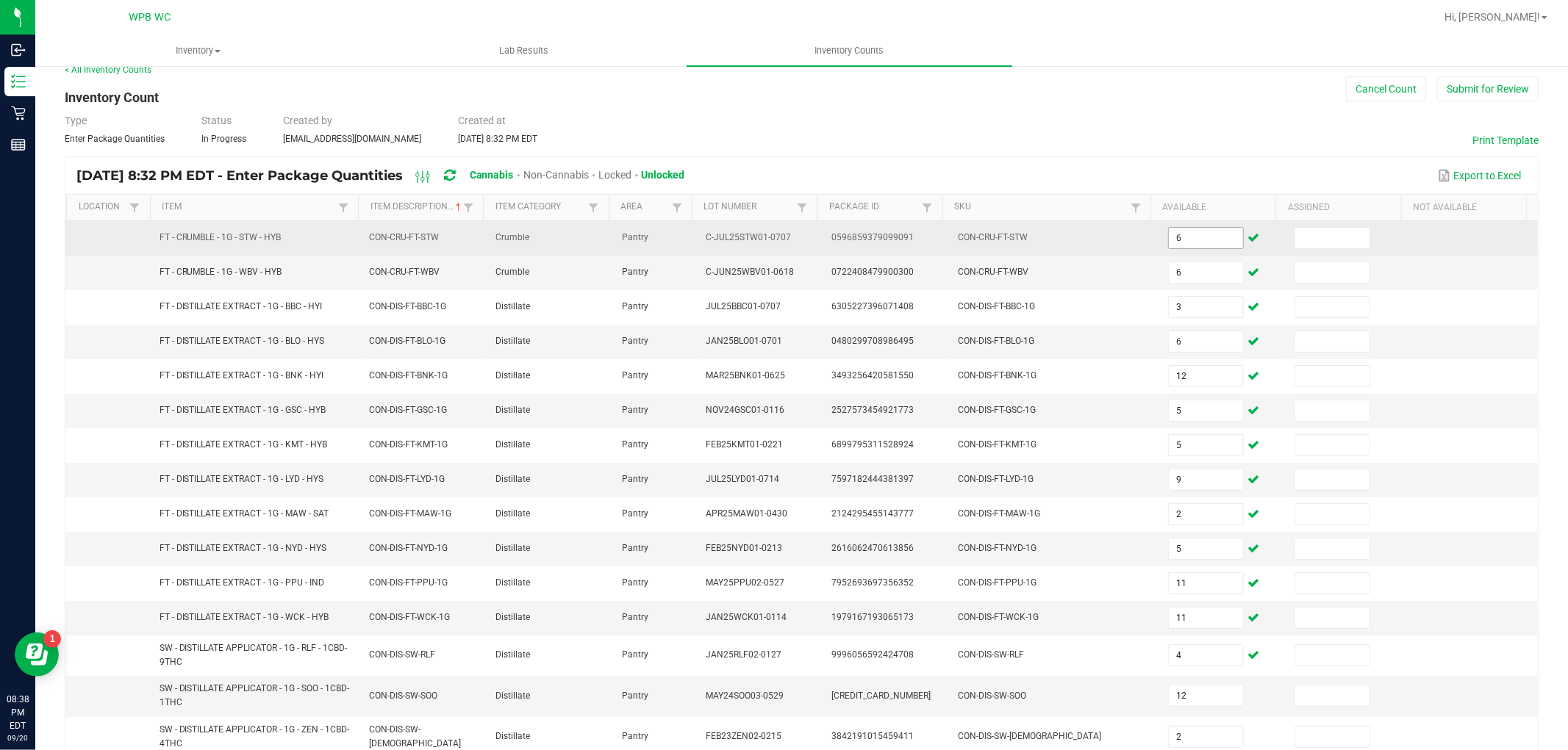
scroll to position [252, 0]
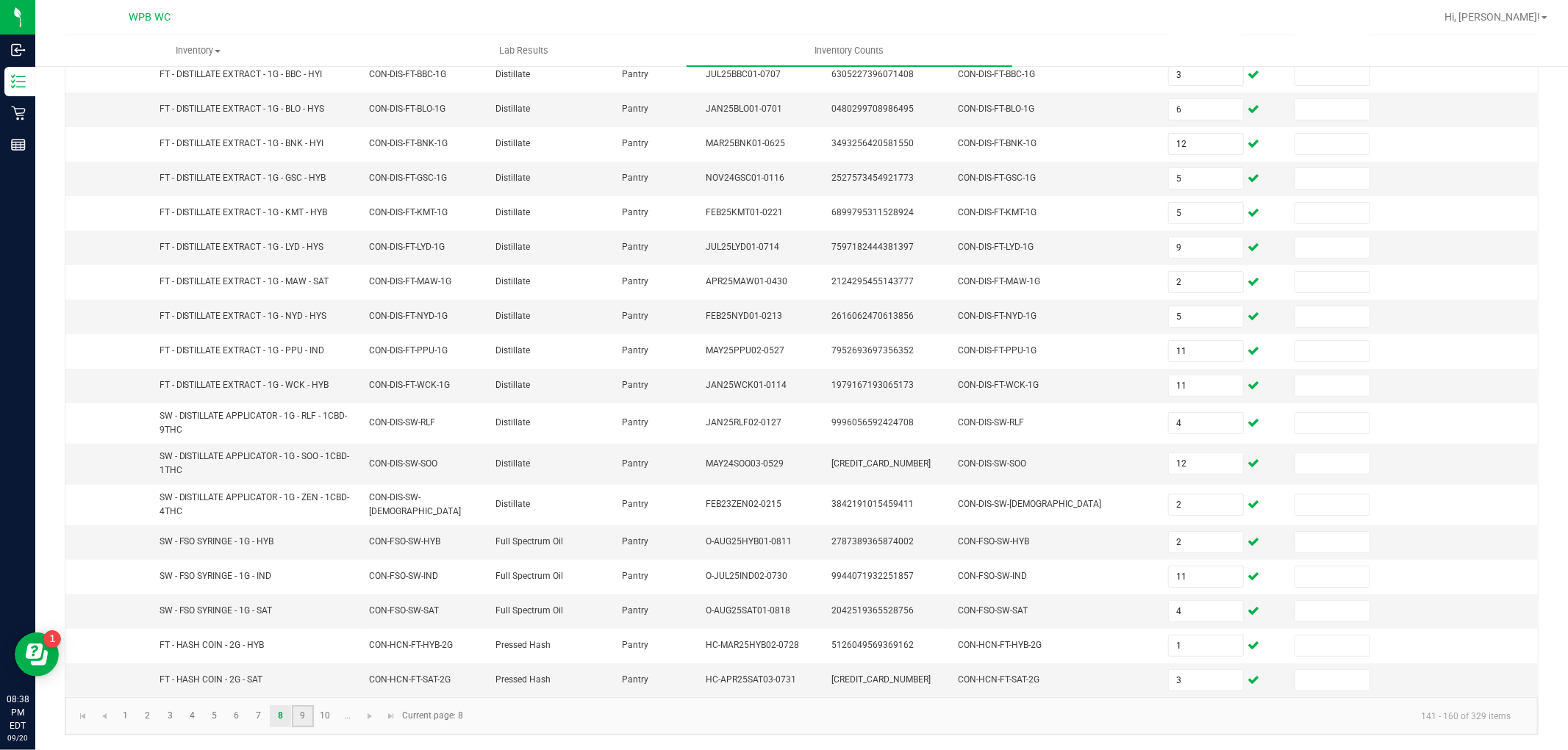
click at [306, 711] on link "9" at bounding box center [302, 716] width 21 height 22
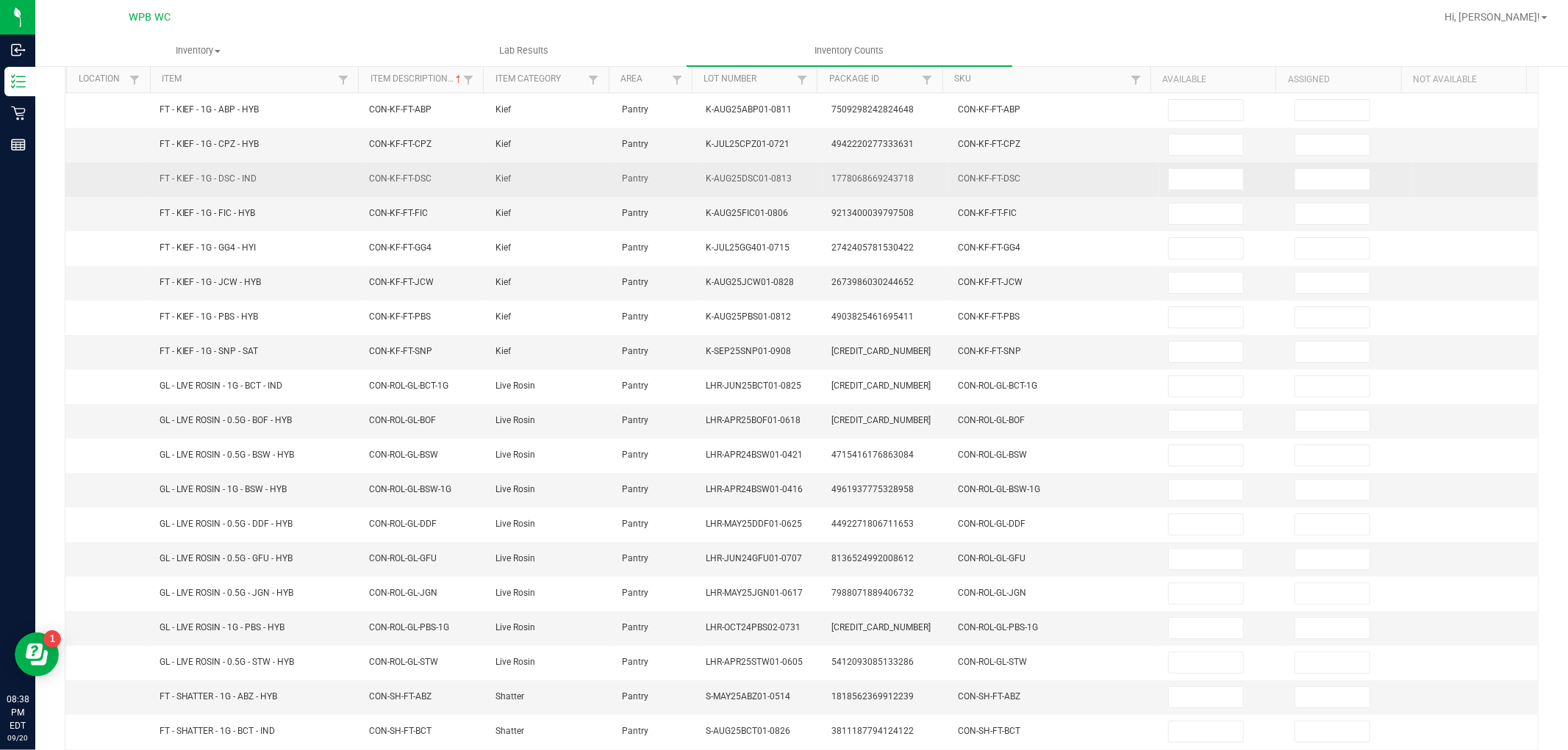
scroll to position [0, 0]
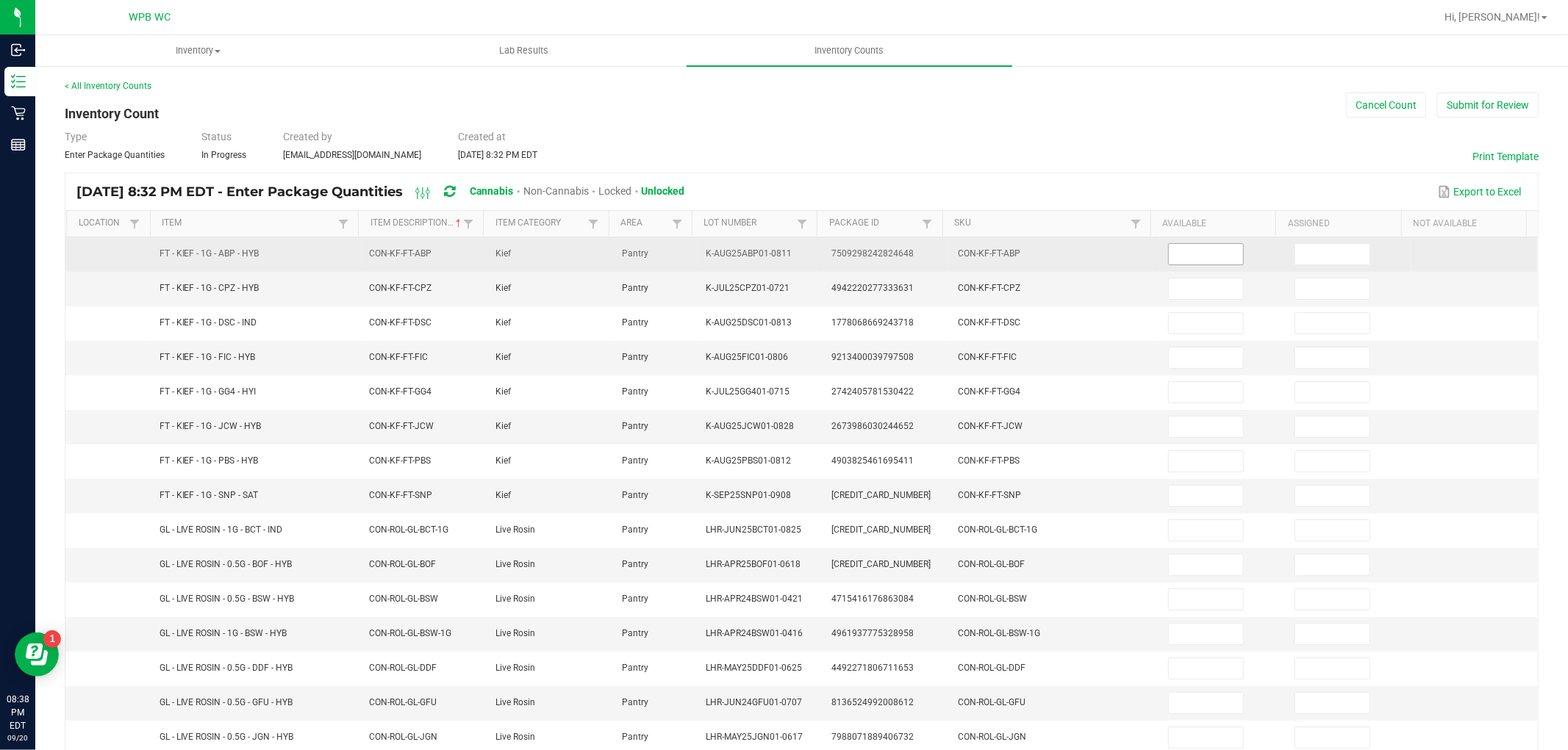
click at [1188, 250] on input at bounding box center [1206, 254] width 74 height 21
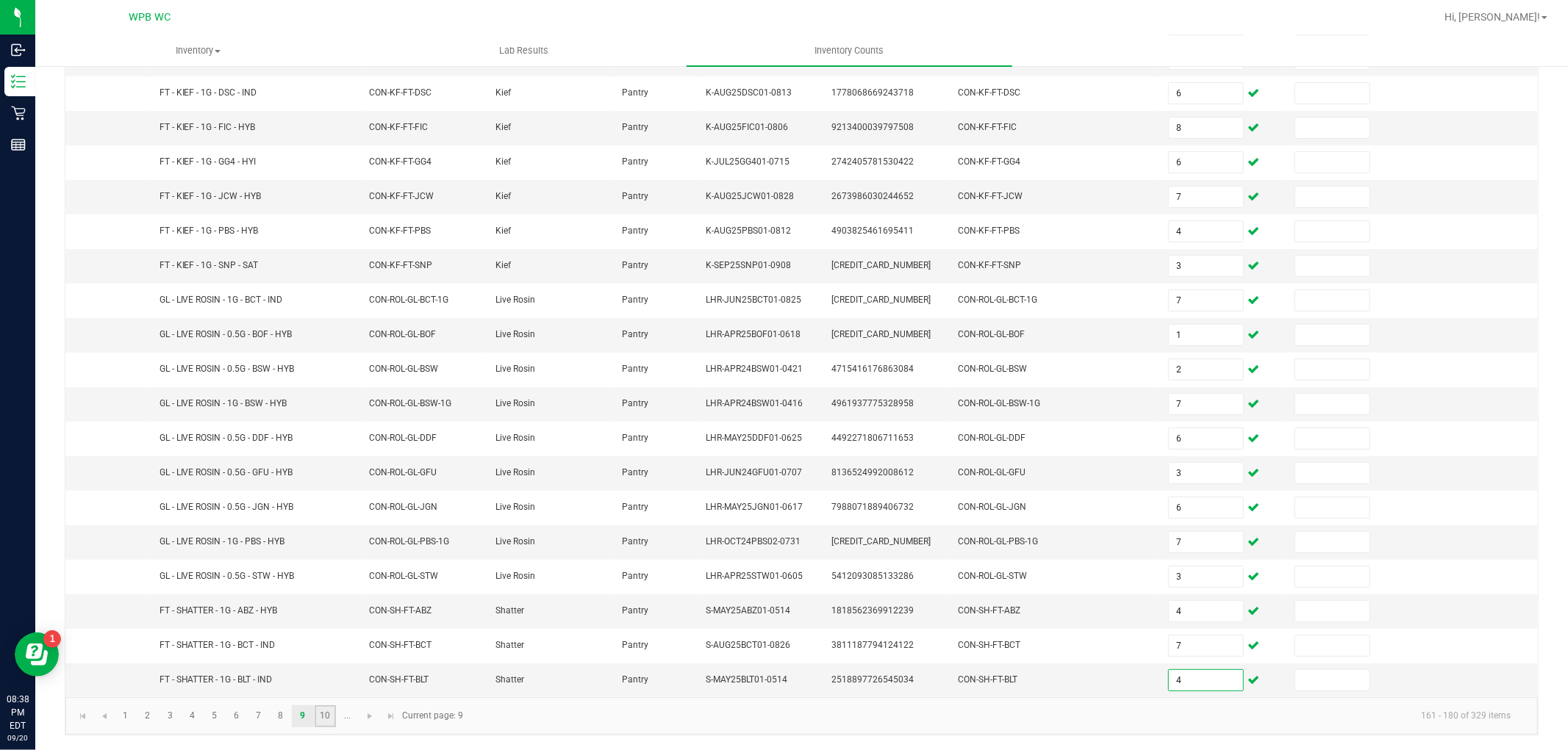
click at [328, 718] on link "10" at bounding box center [324, 716] width 21 height 22
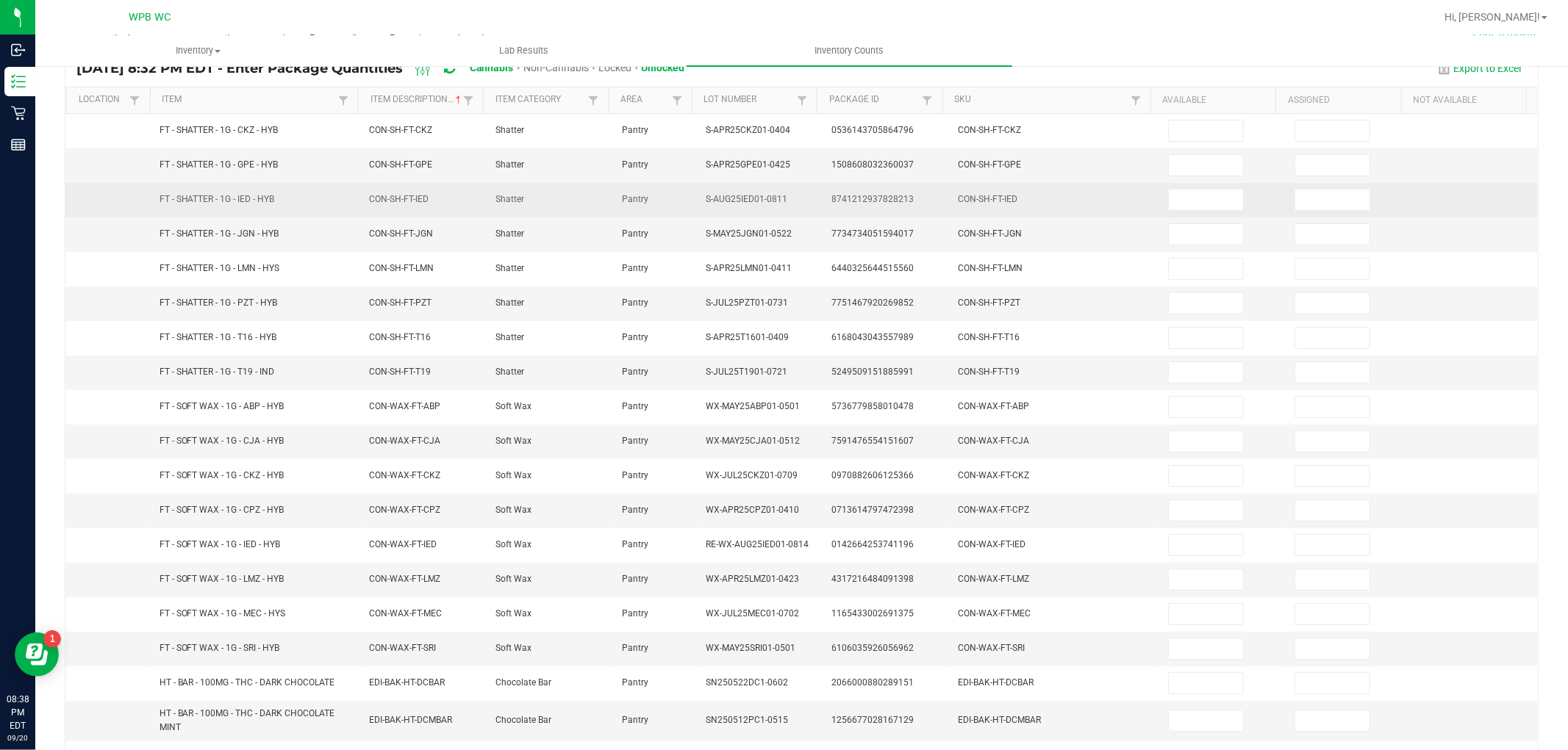
scroll to position [0, 0]
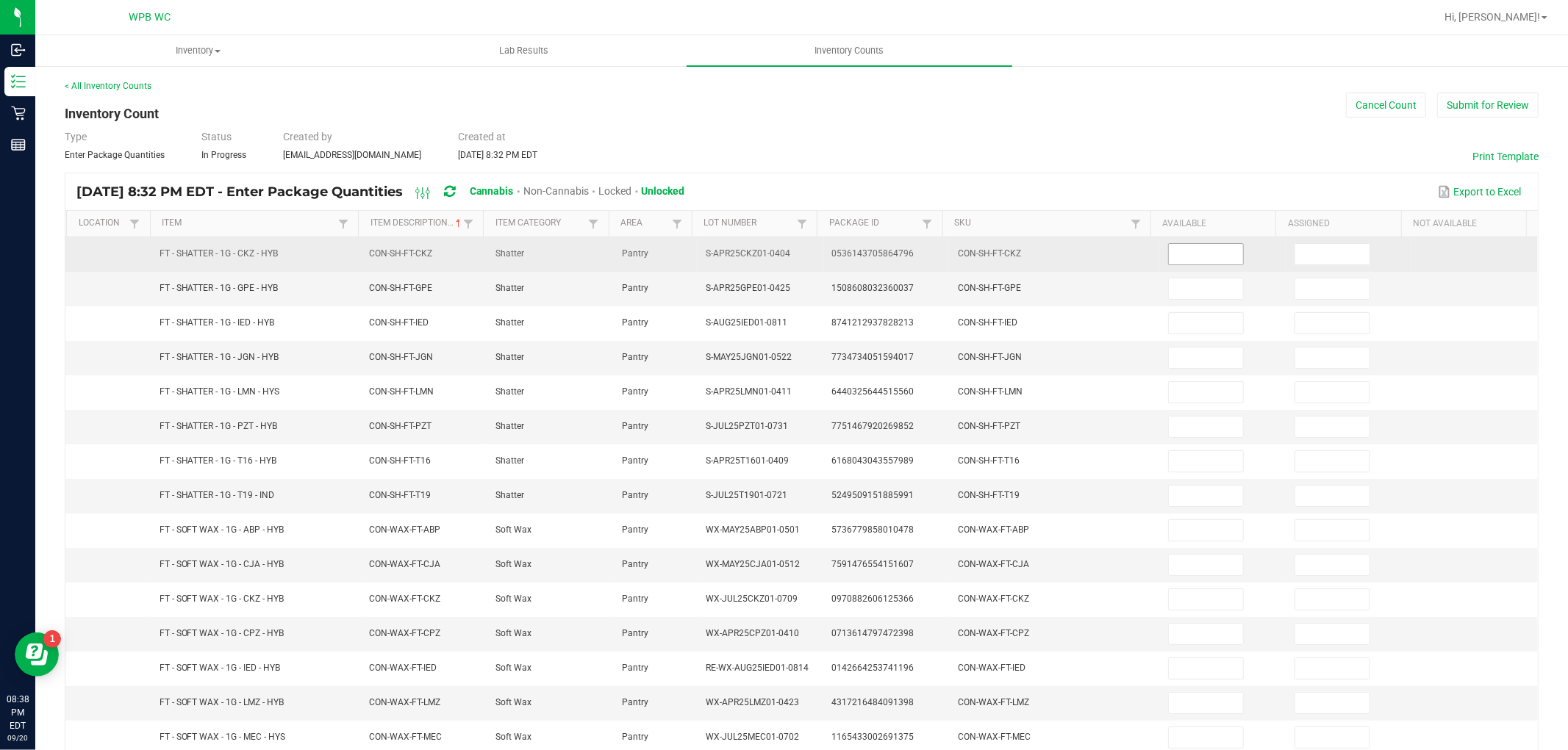
click at [1191, 249] on input at bounding box center [1206, 254] width 74 height 21
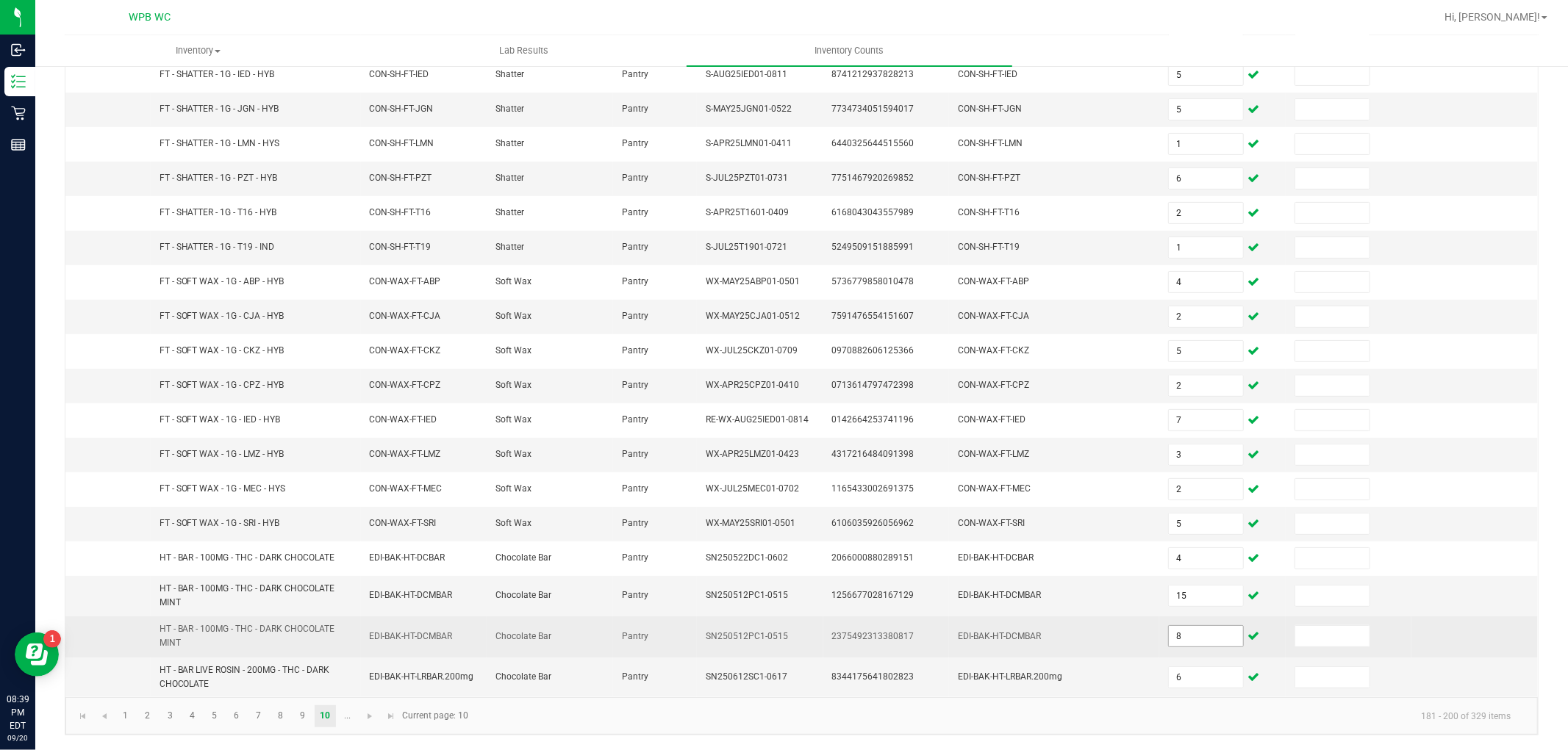
click at [1195, 634] on input "8" at bounding box center [1206, 636] width 74 height 21
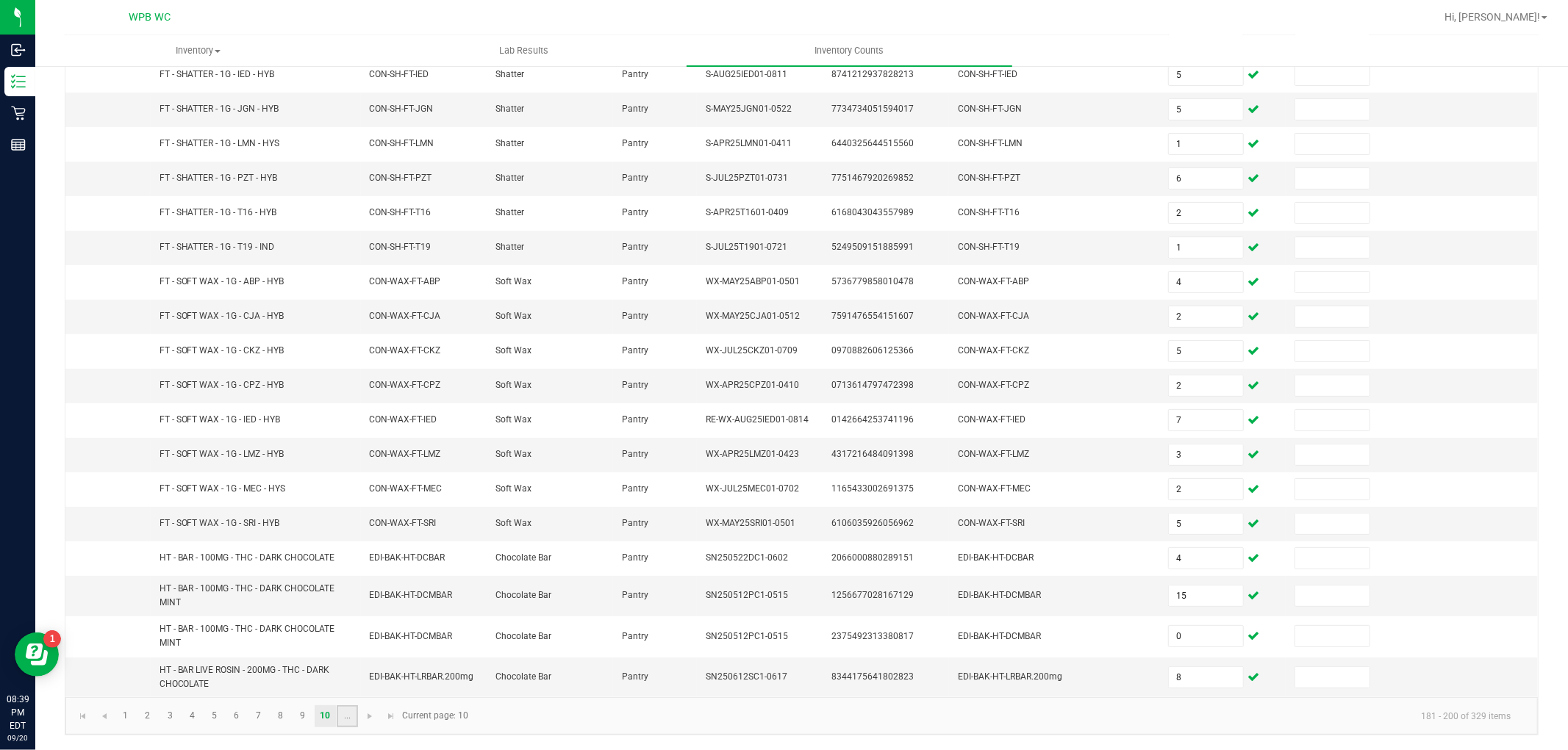
click at [355, 715] on link "..." at bounding box center [347, 716] width 21 height 22
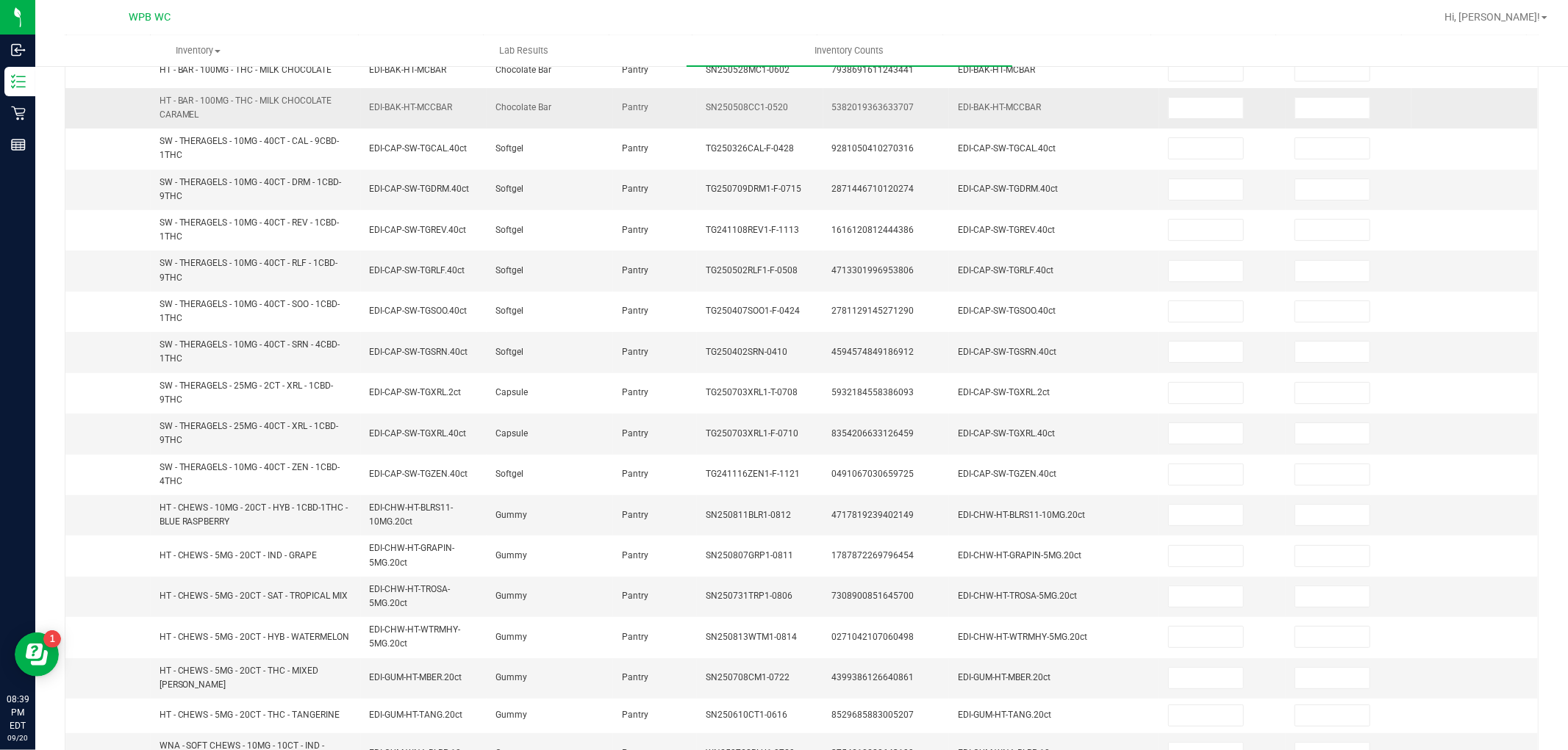
scroll to position [0, 0]
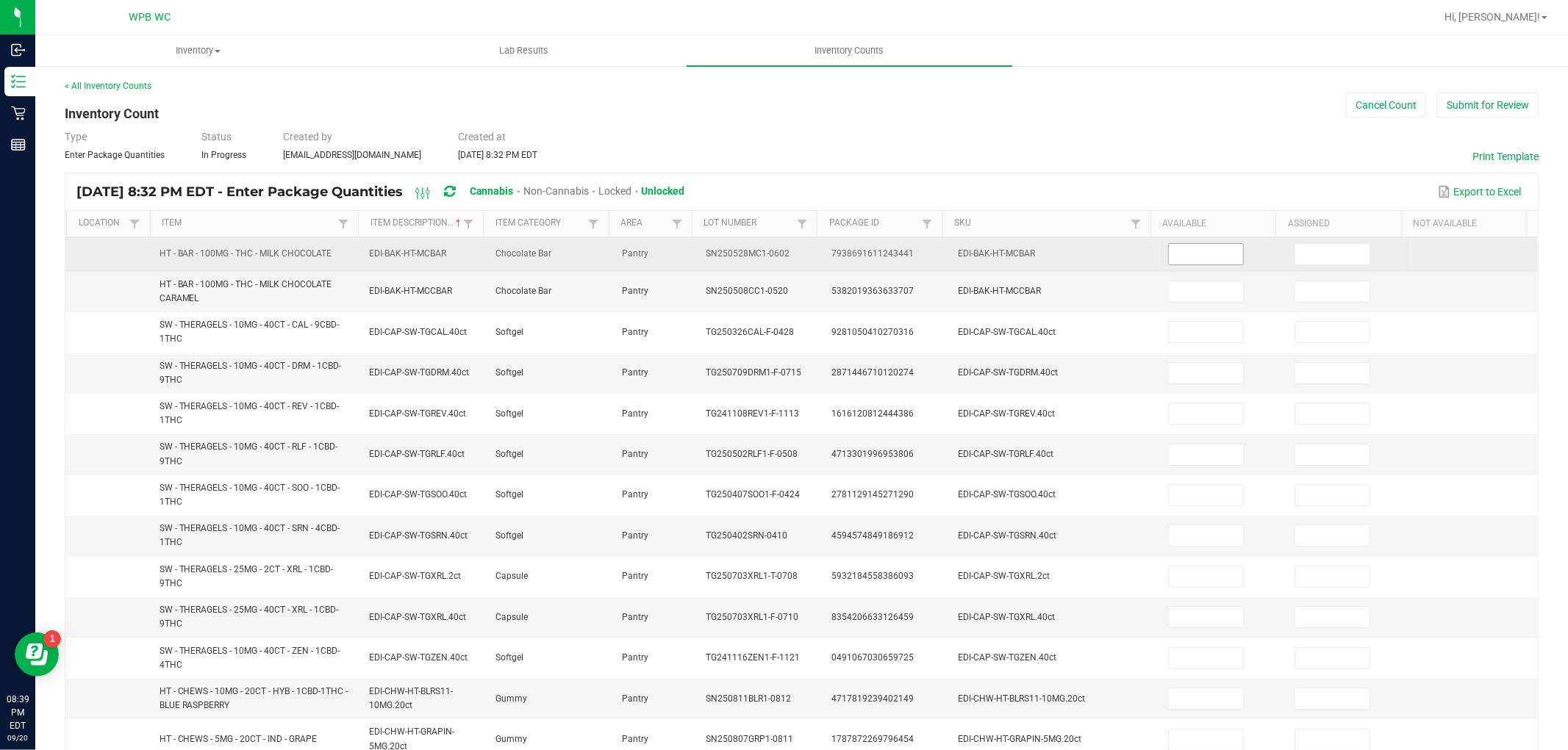
click at [1209, 255] on input at bounding box center [1206, 254] width 74 height 21
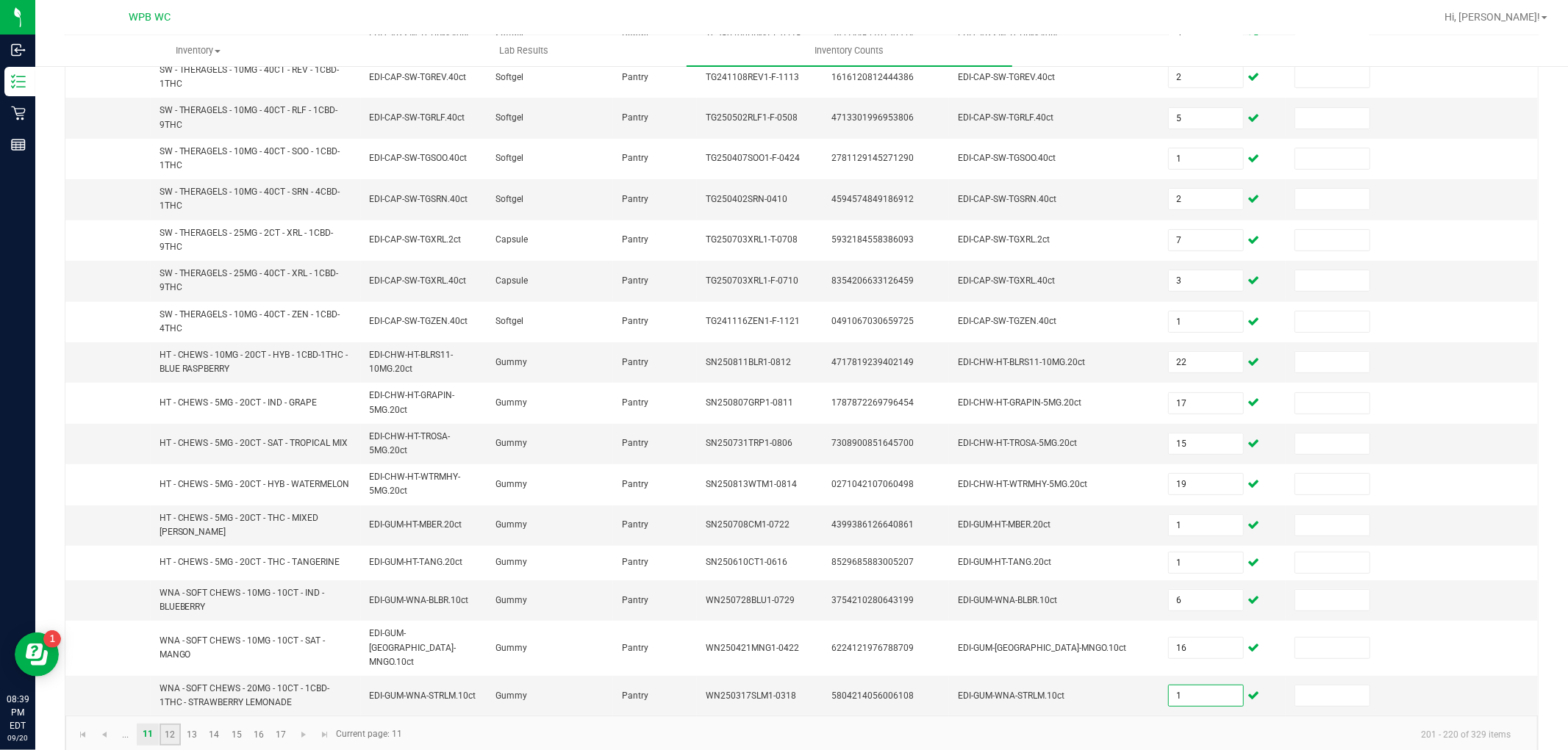
click at [171, 724] on link "12" at bounding box center [170, 735] width 21 height 22
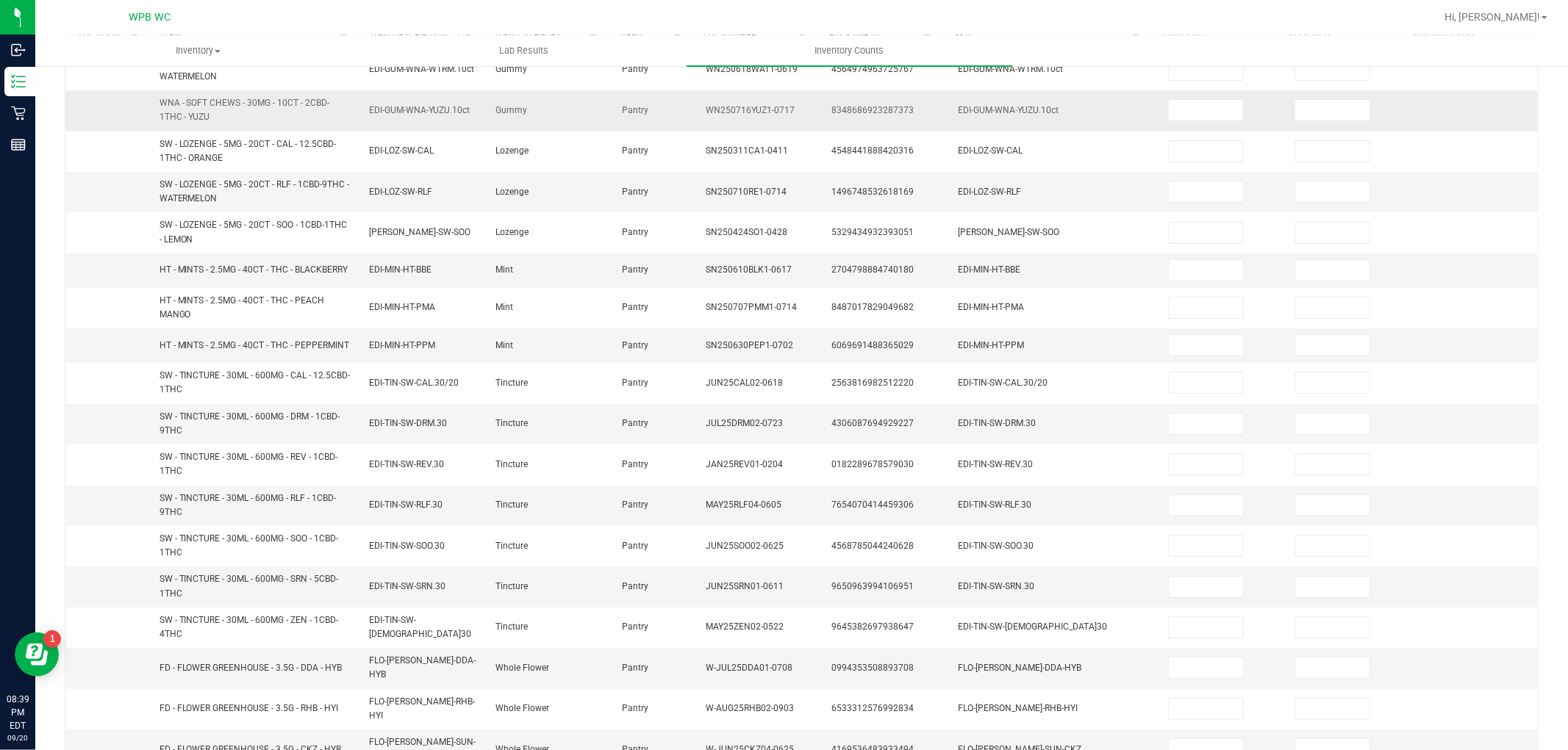
scroll to position [0, 0]
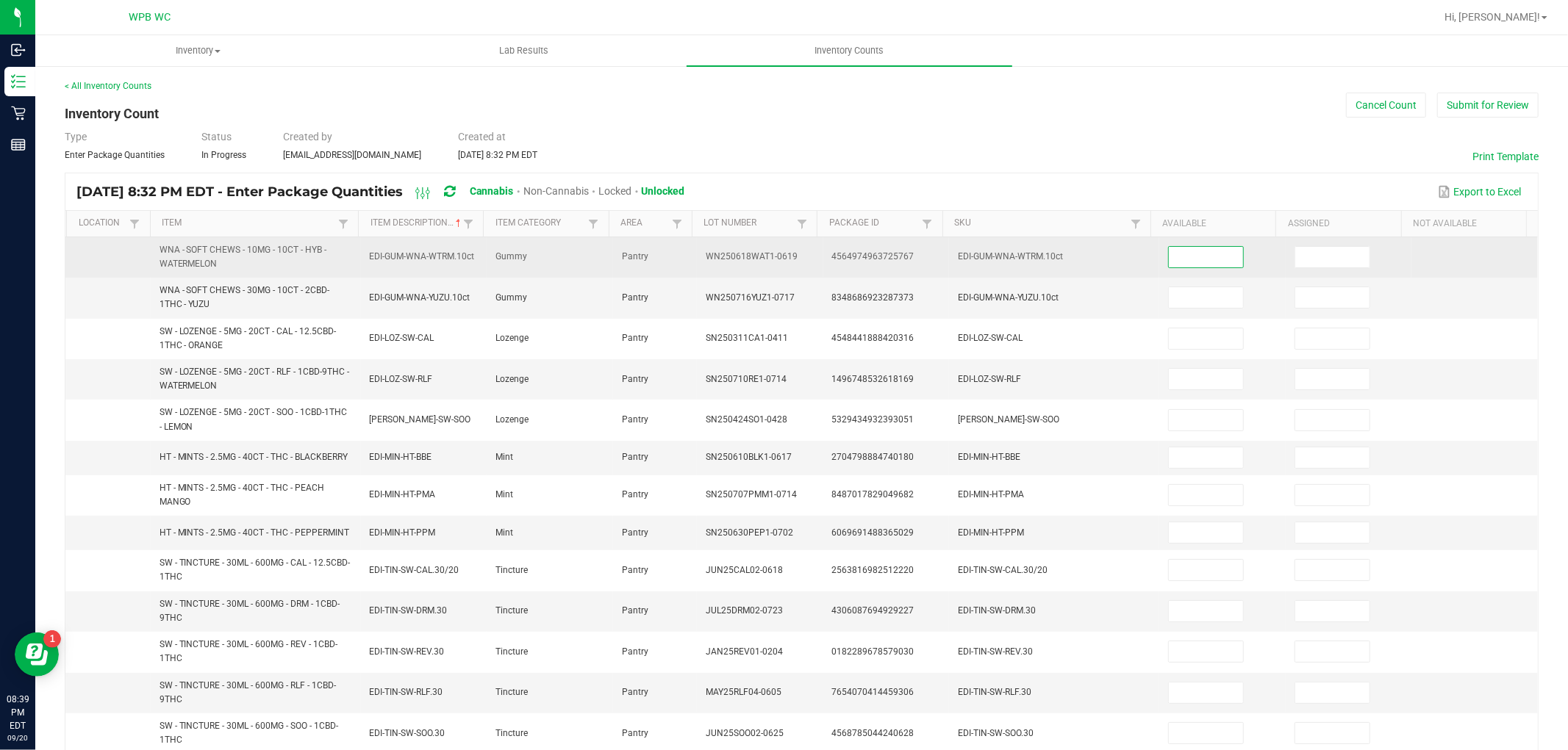
click at [1173, 250] on input at bounding box center [1206, 257] width 74 height 21
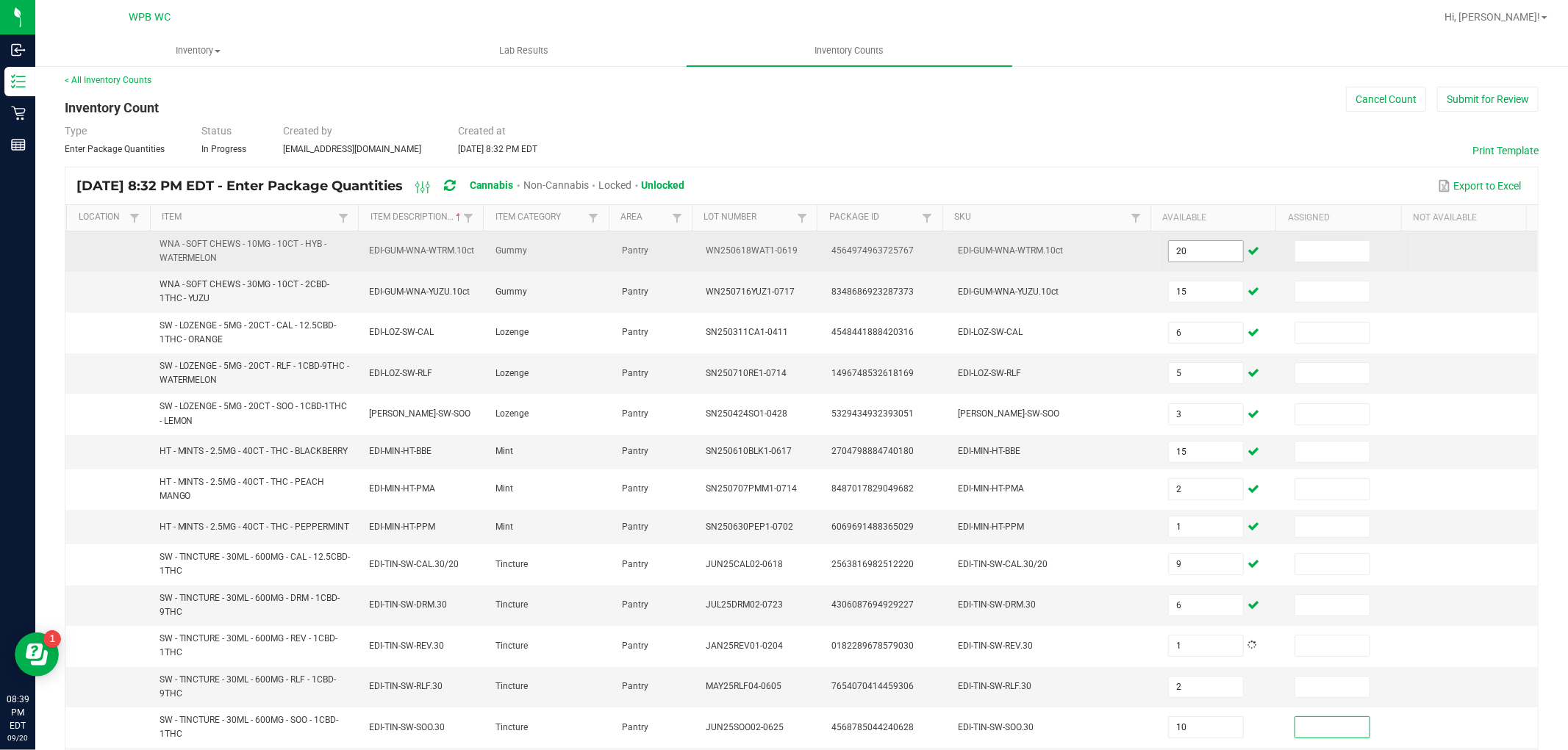
scroll to position [325, 0]
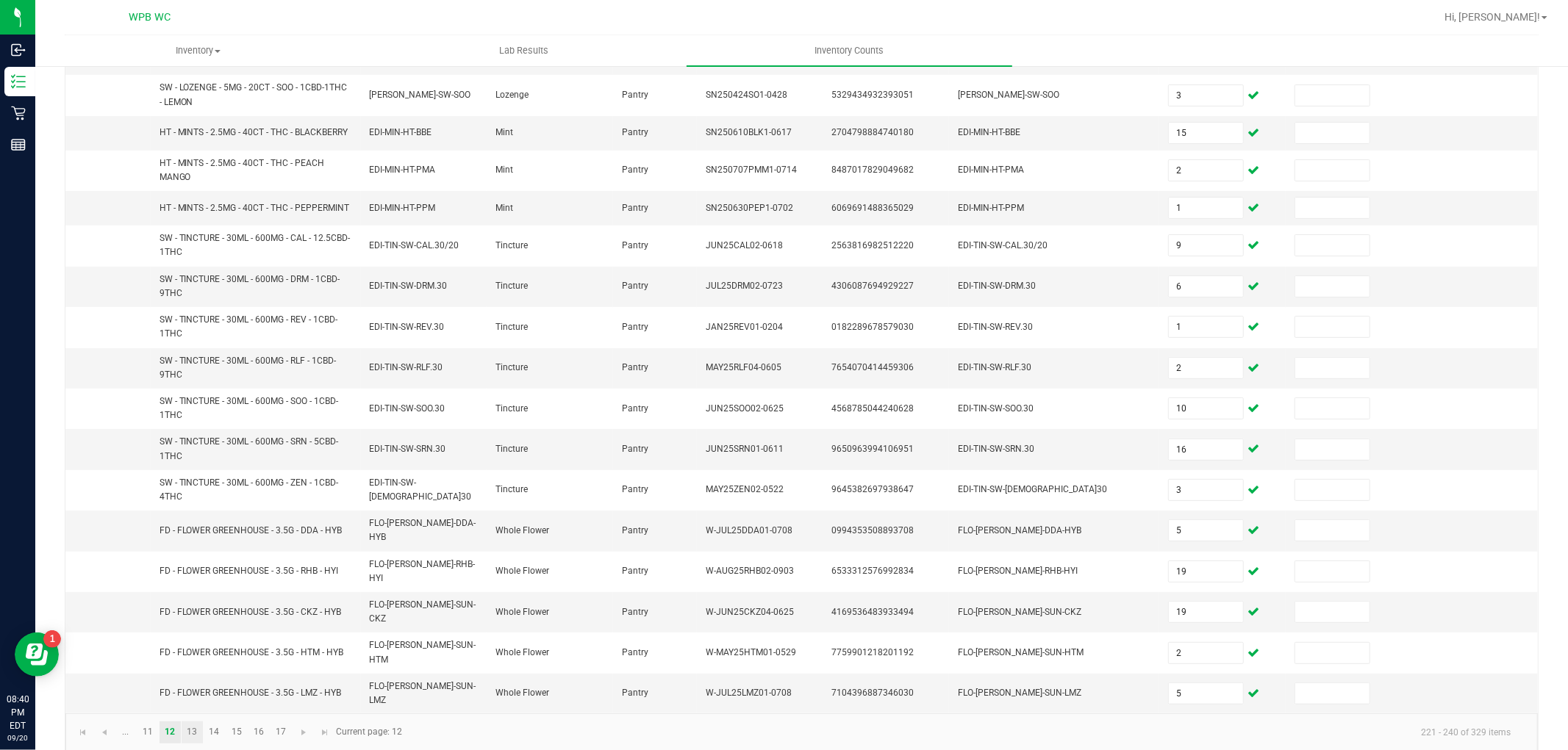
click at [189, 722] on link "13" at bounding box center [192, 733] width 21 height 22
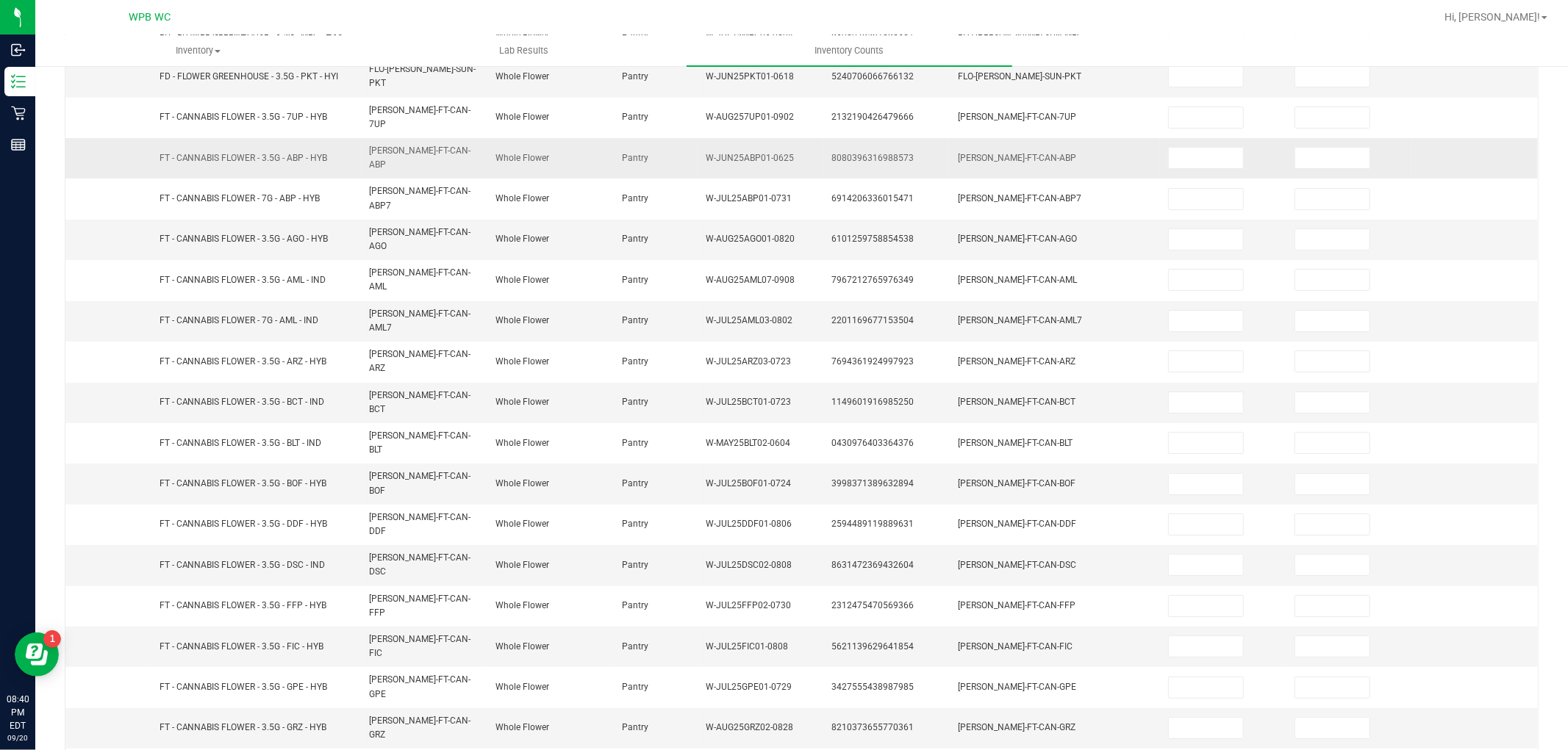
scroll to position [0, 0]
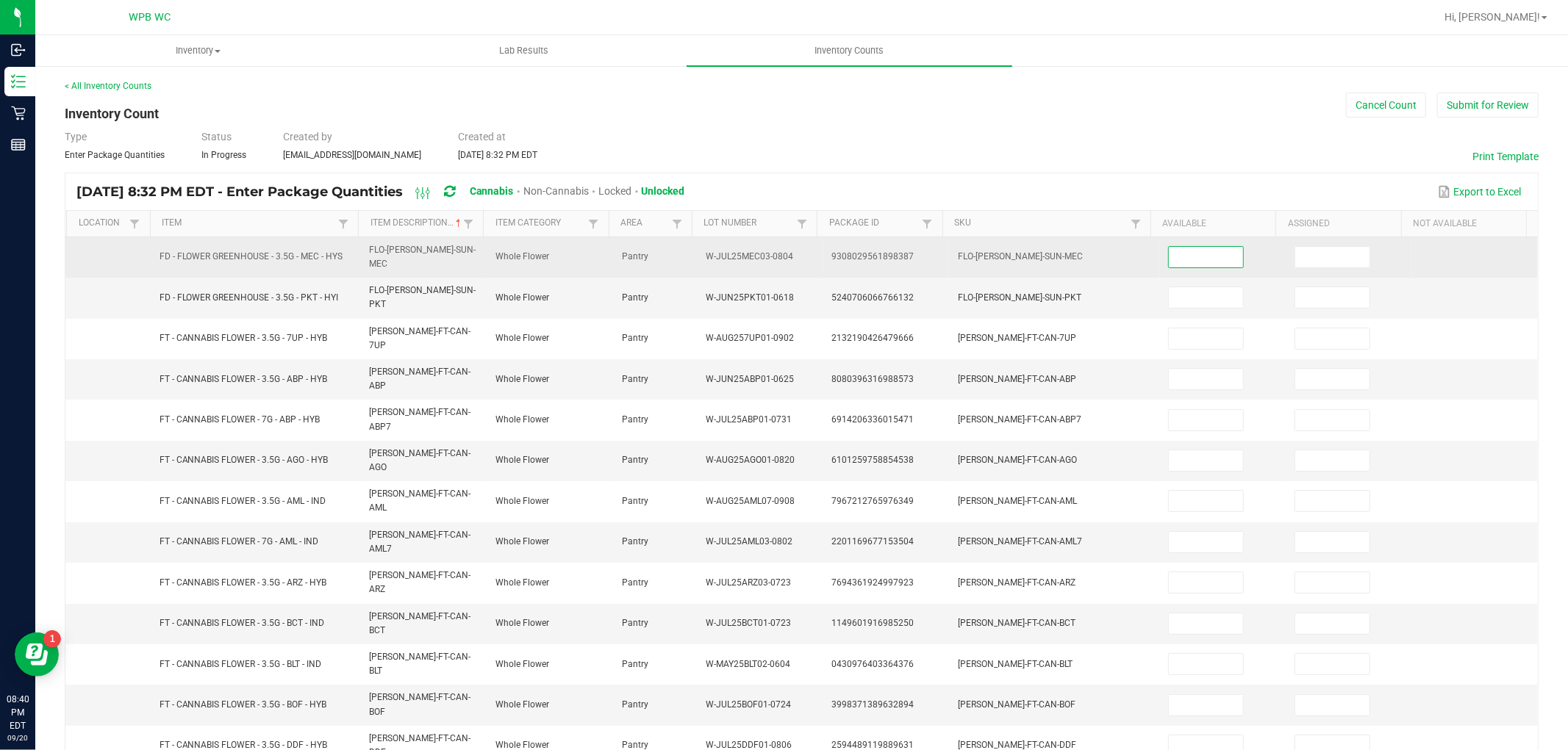
click at [1209, 258] on input at bounding box center [1206, 257] width 74 height 21
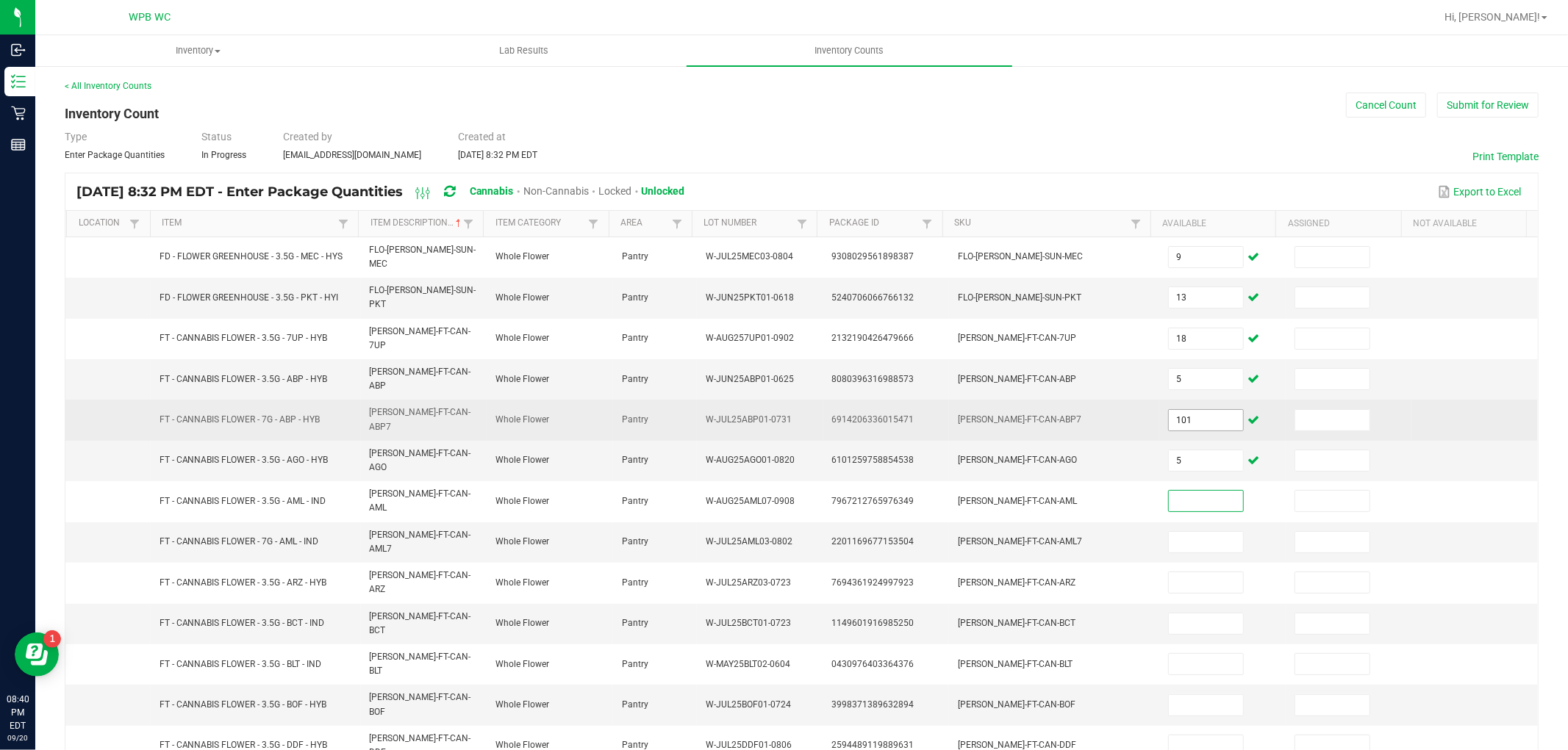
click at [1196, 410] on input "101" at bounding box center [1206, 420] width 74 height 21
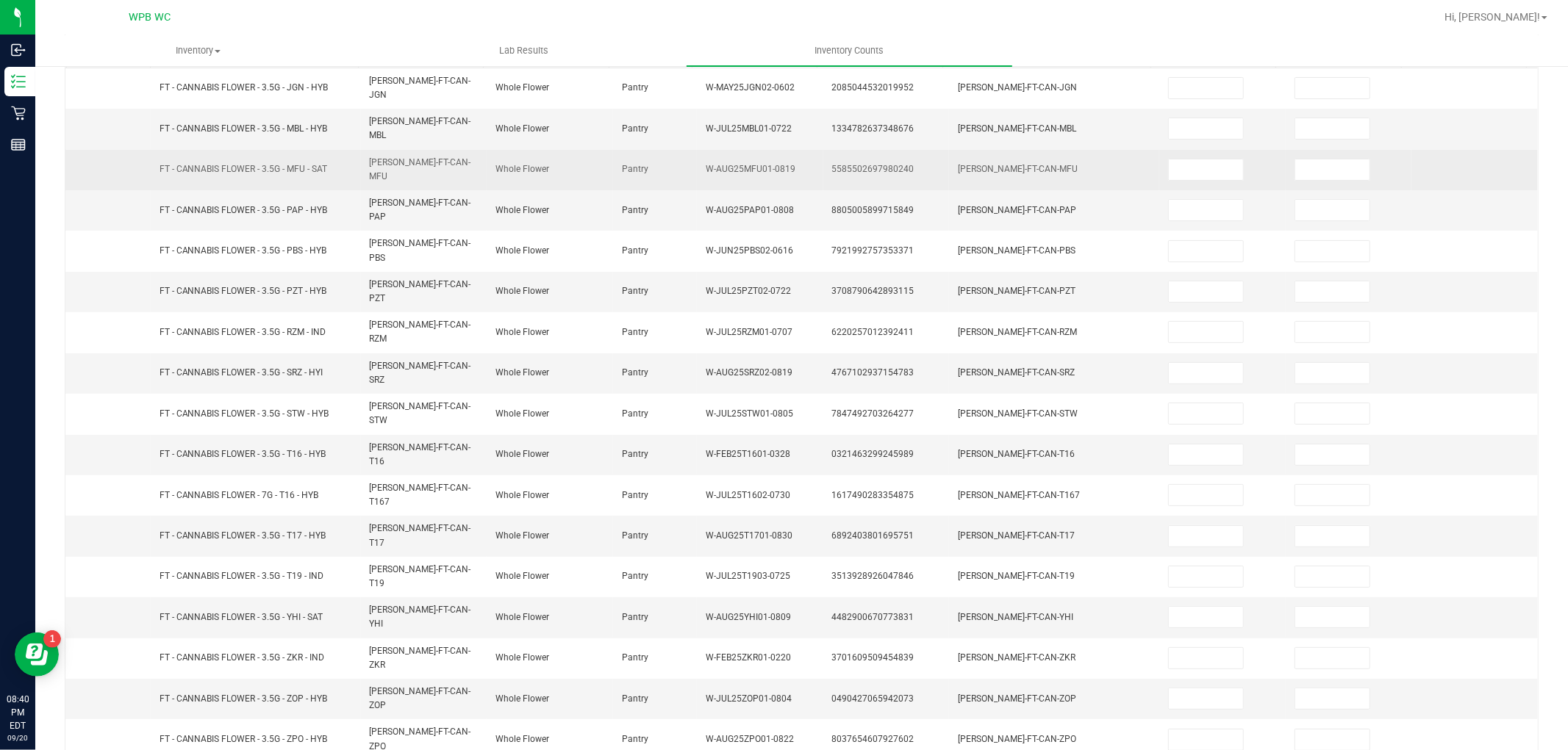
scroll to position [0, 0]
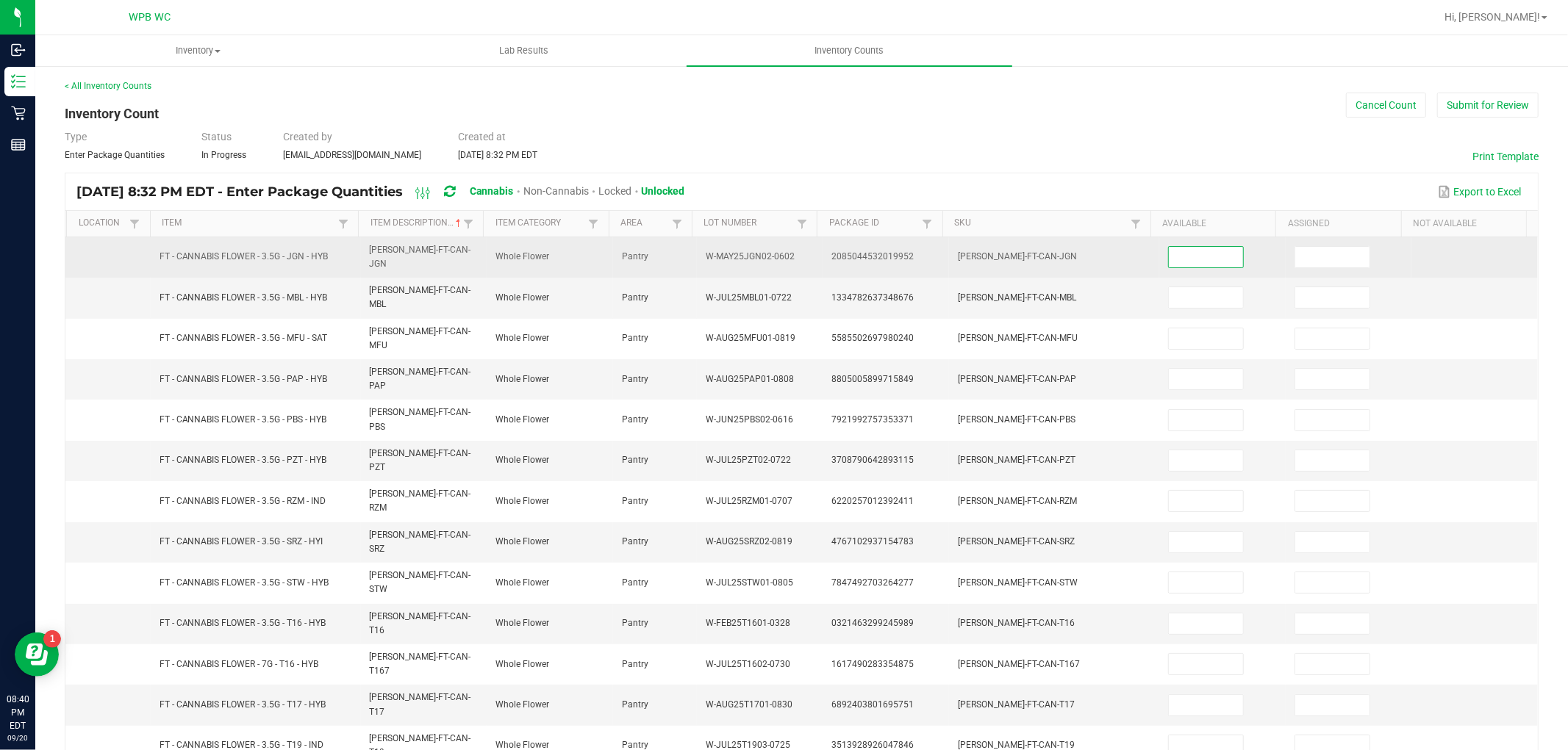
click at [1174, 247] on input at bounding box center [1206, 257] width 74 height 21
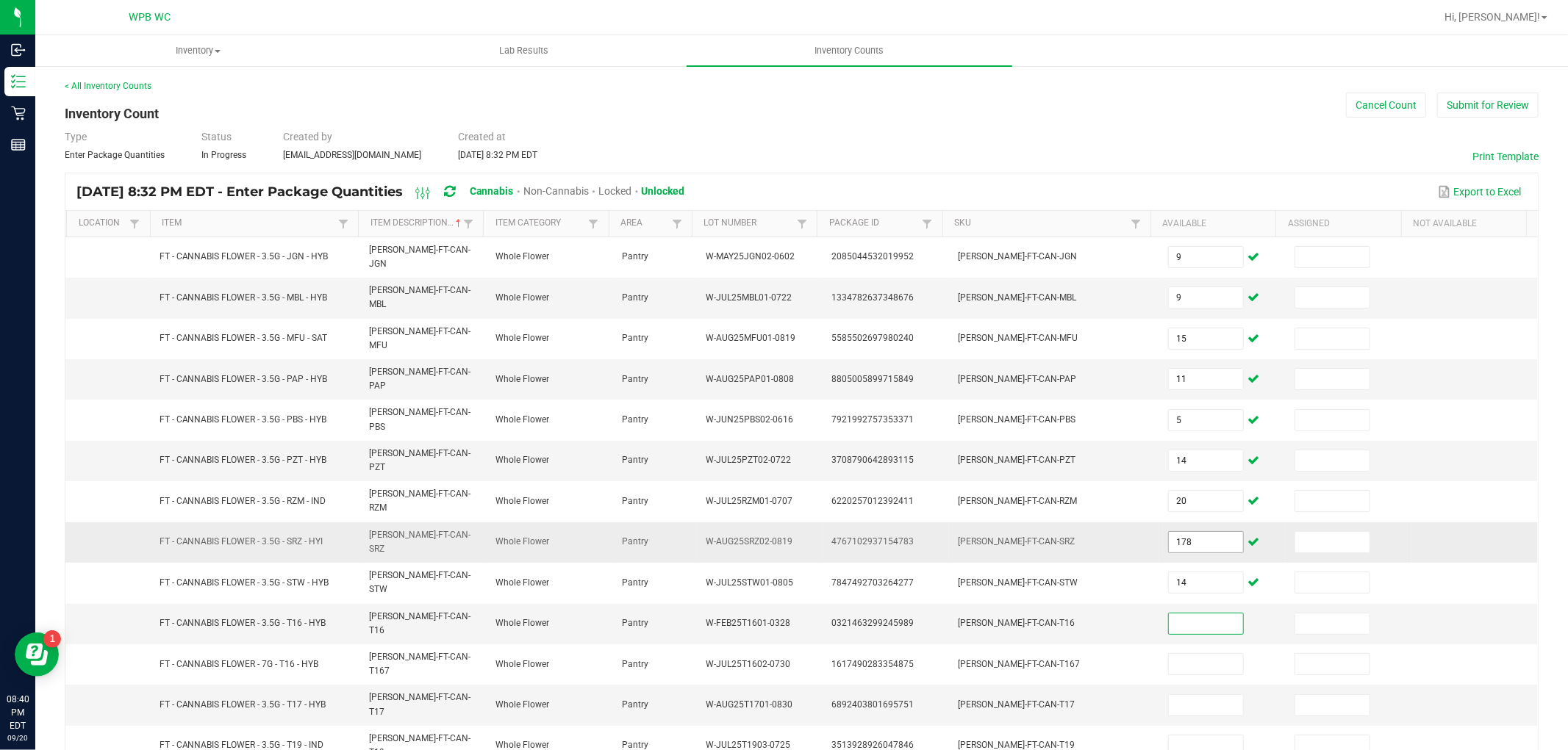
drag, startPoint x: 1202, startPoint y: 500, endPoint x: 1231, endPoint y: 494, distance: 29.6
click at [1202, 532] on input "178" at bounding box center [1206, 542] width 74 height 21
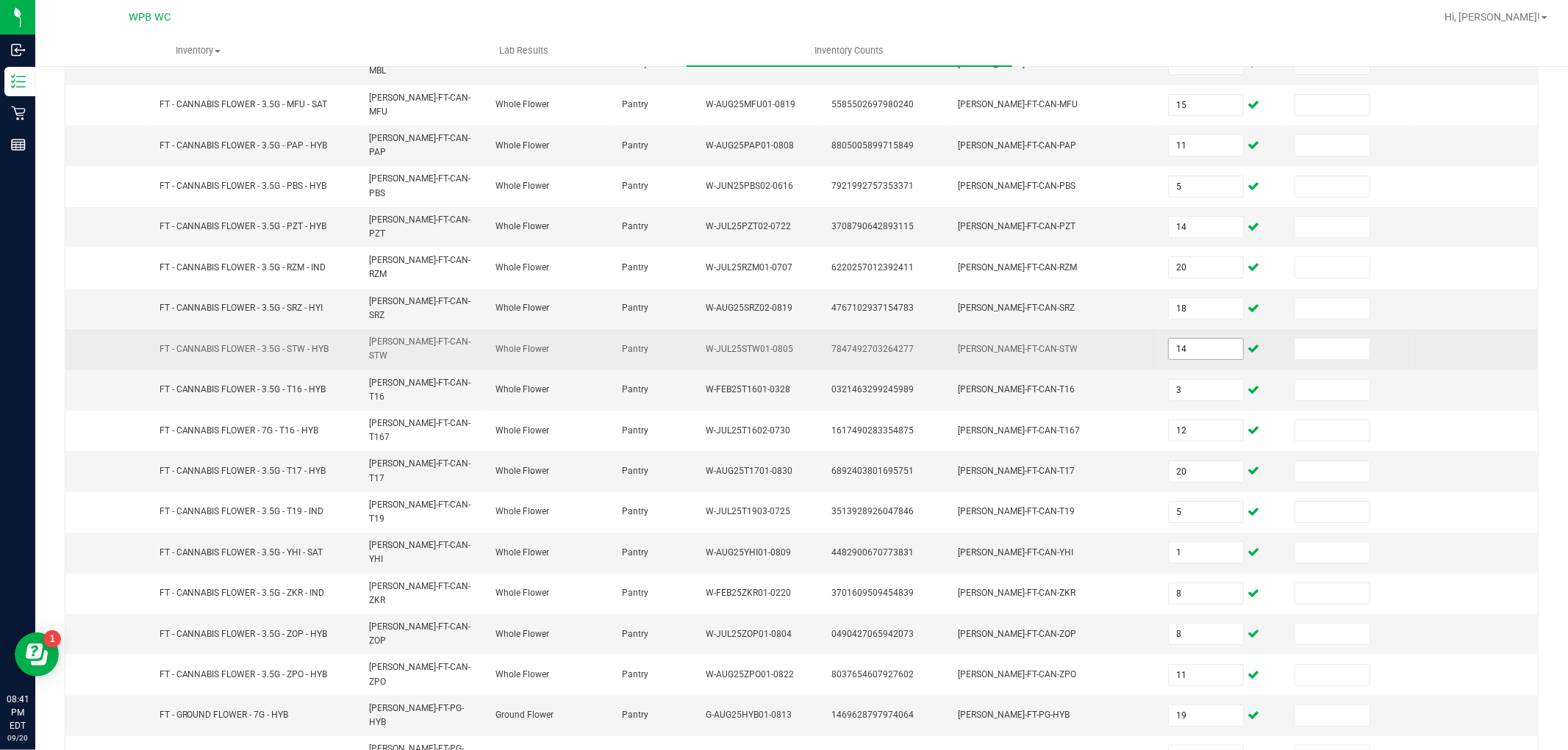
click at [1185, 339] on input "14" at bounding box center [1206, 349] width 74 height 21
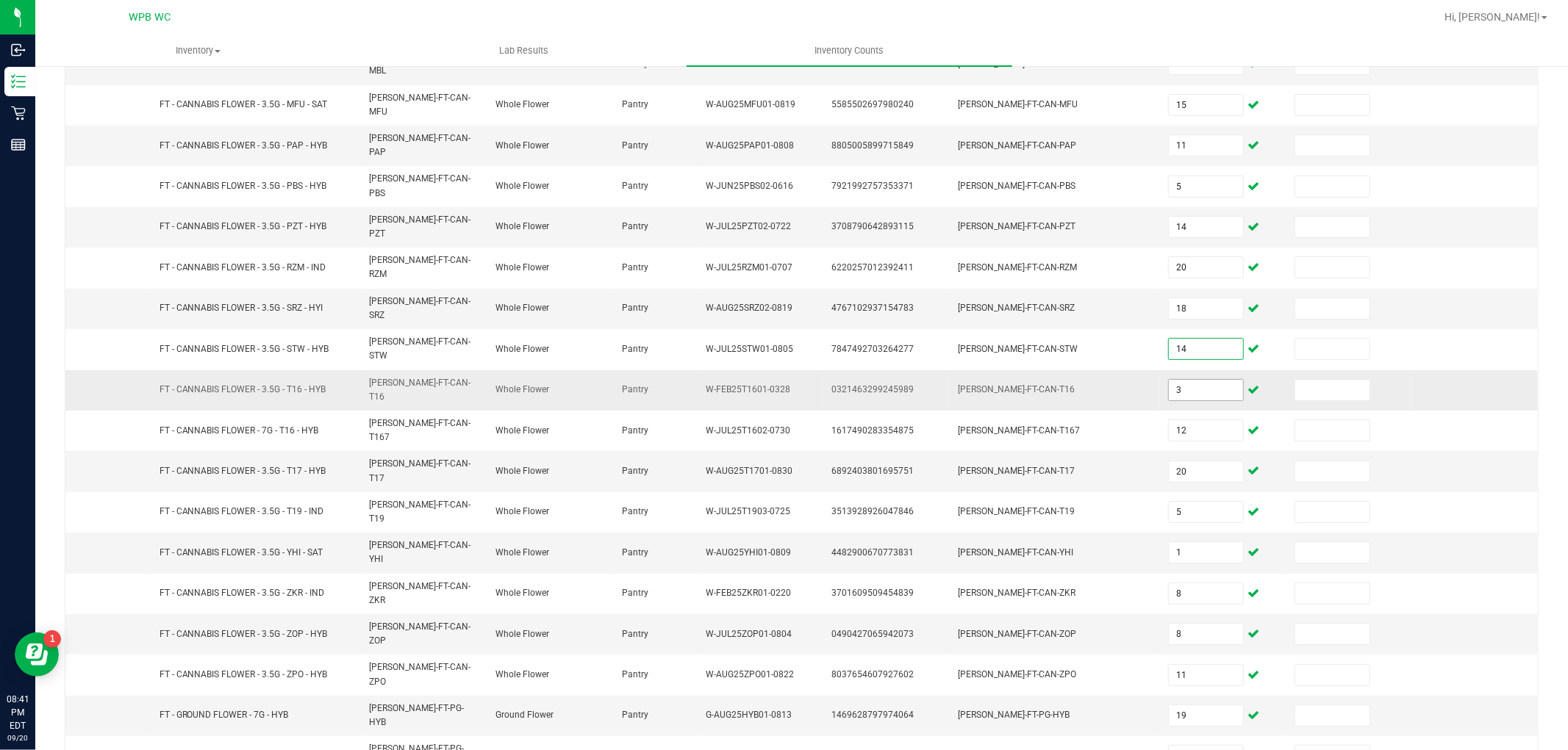
click at [1194, 380] on input "3" at bounding box center [1206, 390] width 74 height 21
click at [1181, 706] on input "19" at bounding box center [1206, 715] width 74 height 21
click at [1185, 461] on input "20" at bounding box center [1206, 471] width 74 height 21
click at [1175, 542] on input "1" at bounding box center [1206, 552] width 74 height 21
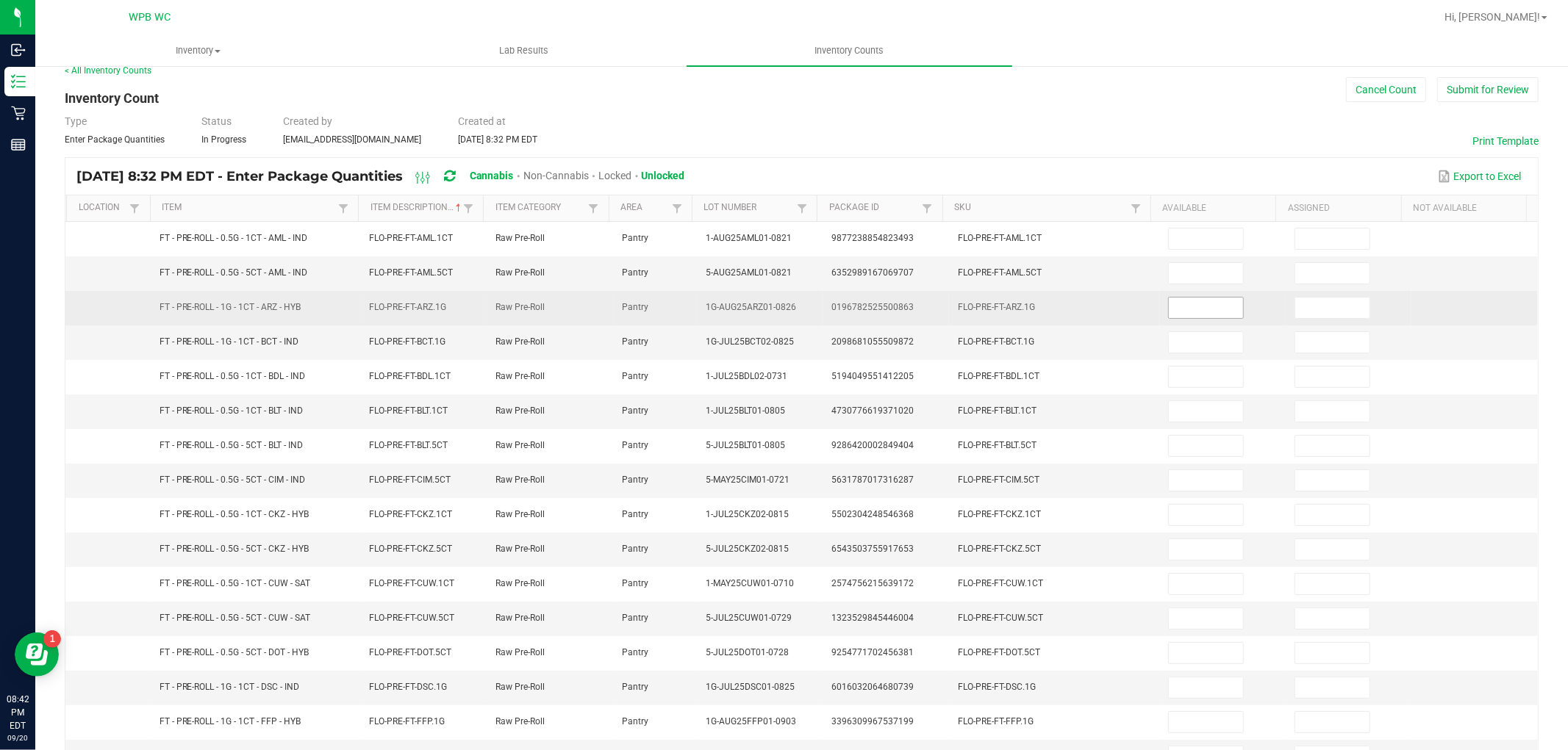
scroll to position [0, 0]
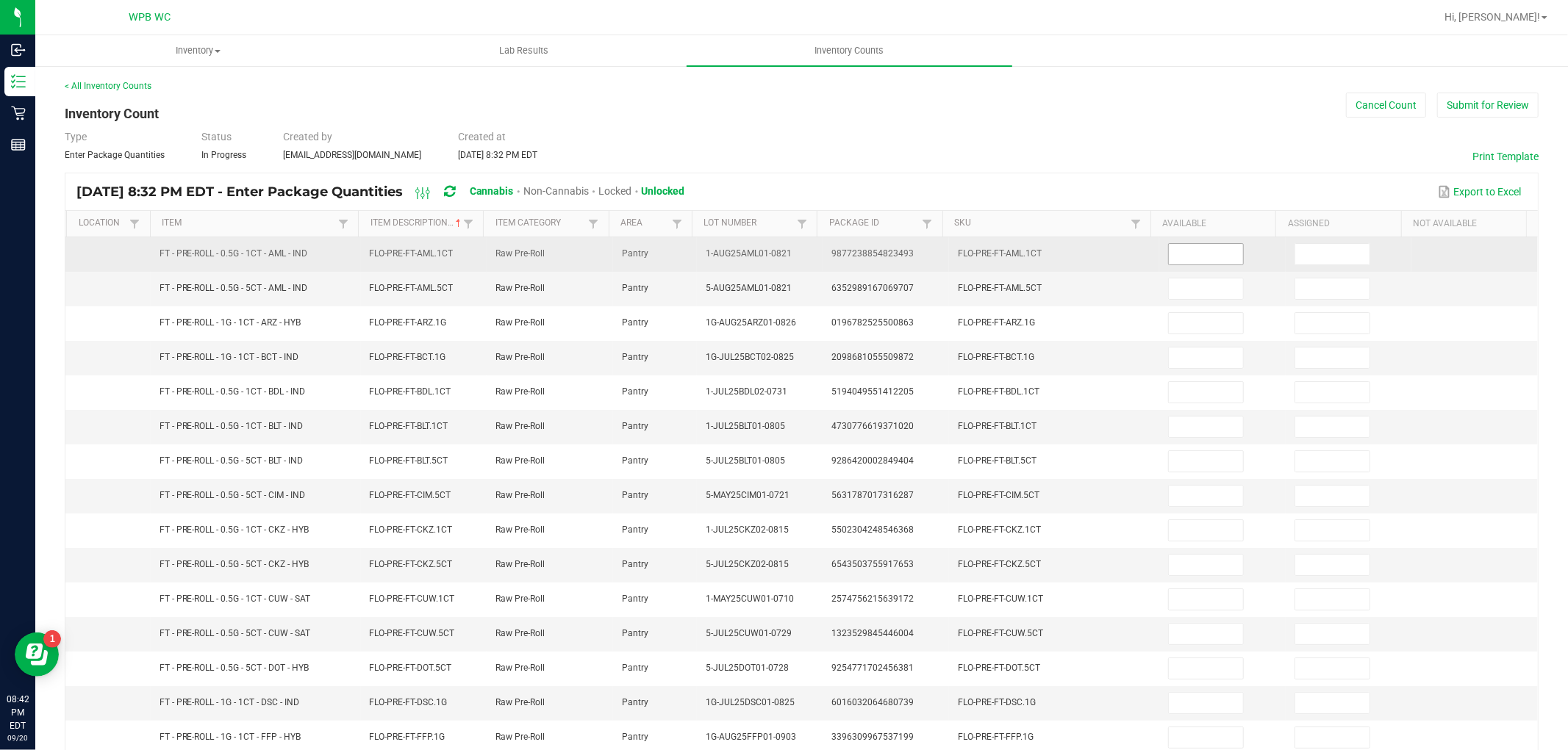
click at [1198, 261] on input at bounding box center [1206, 254] width 74 height 21
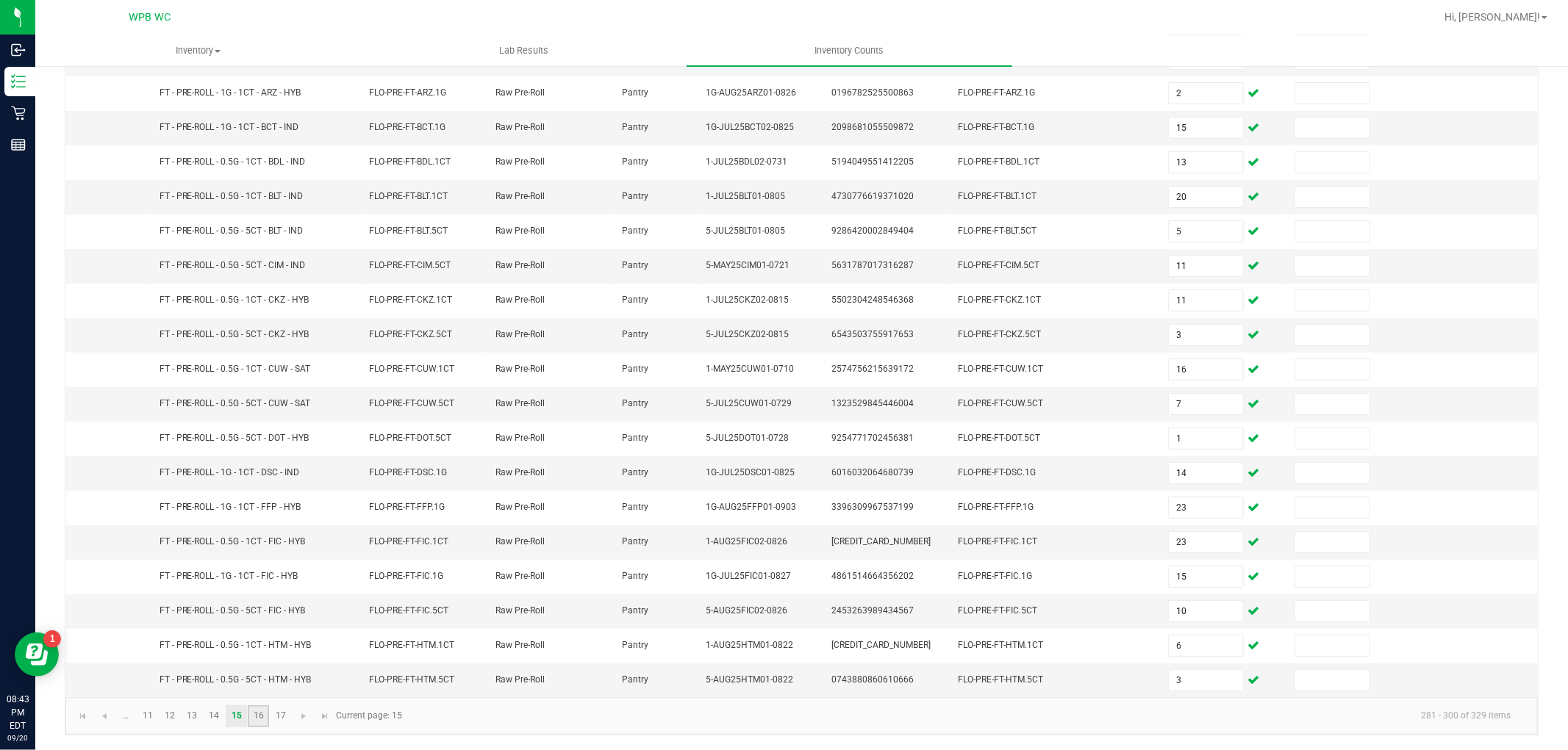
click at [253, 717] on link "16" at bounding box center [258, 716] width 21 height 22
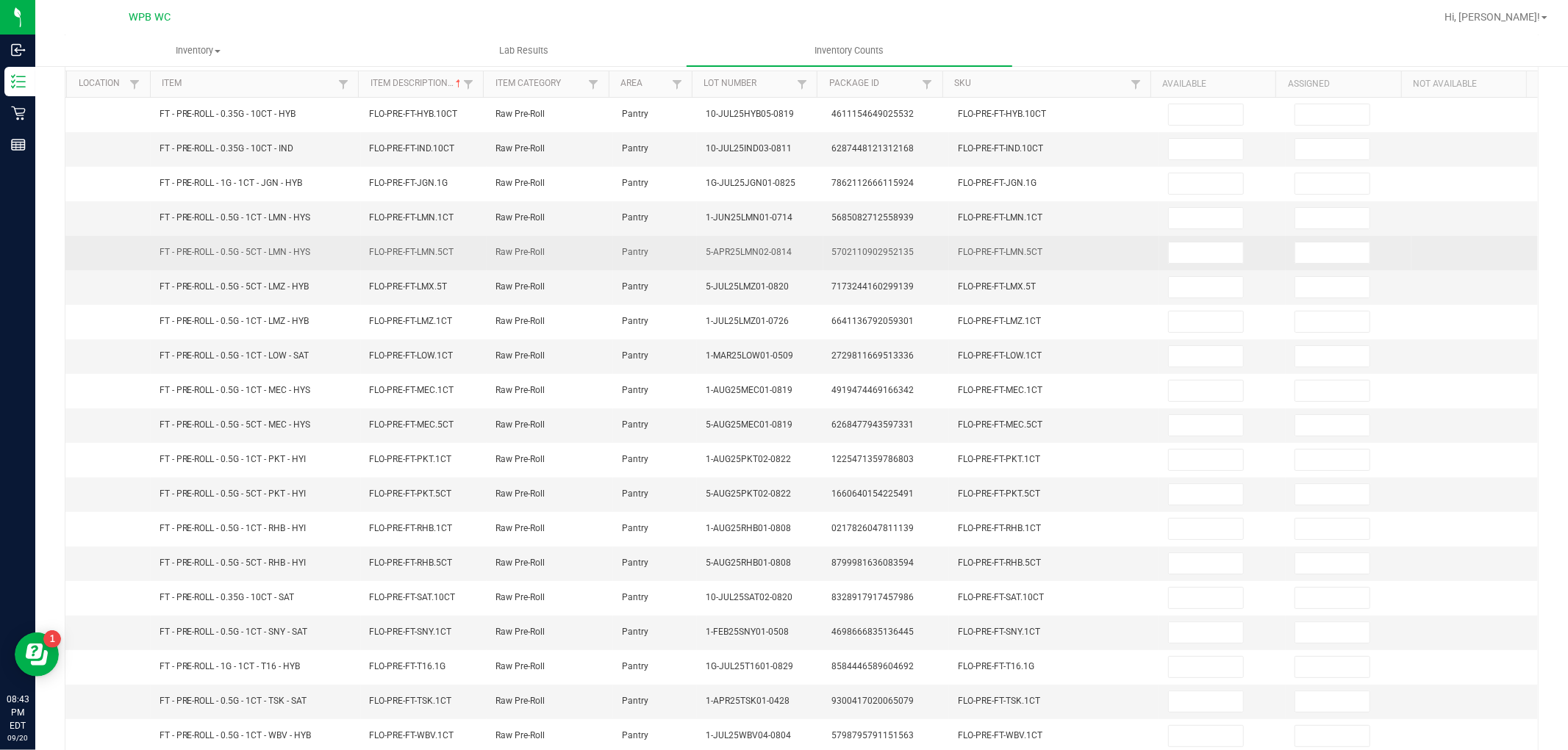
scroll to position [0, 0]
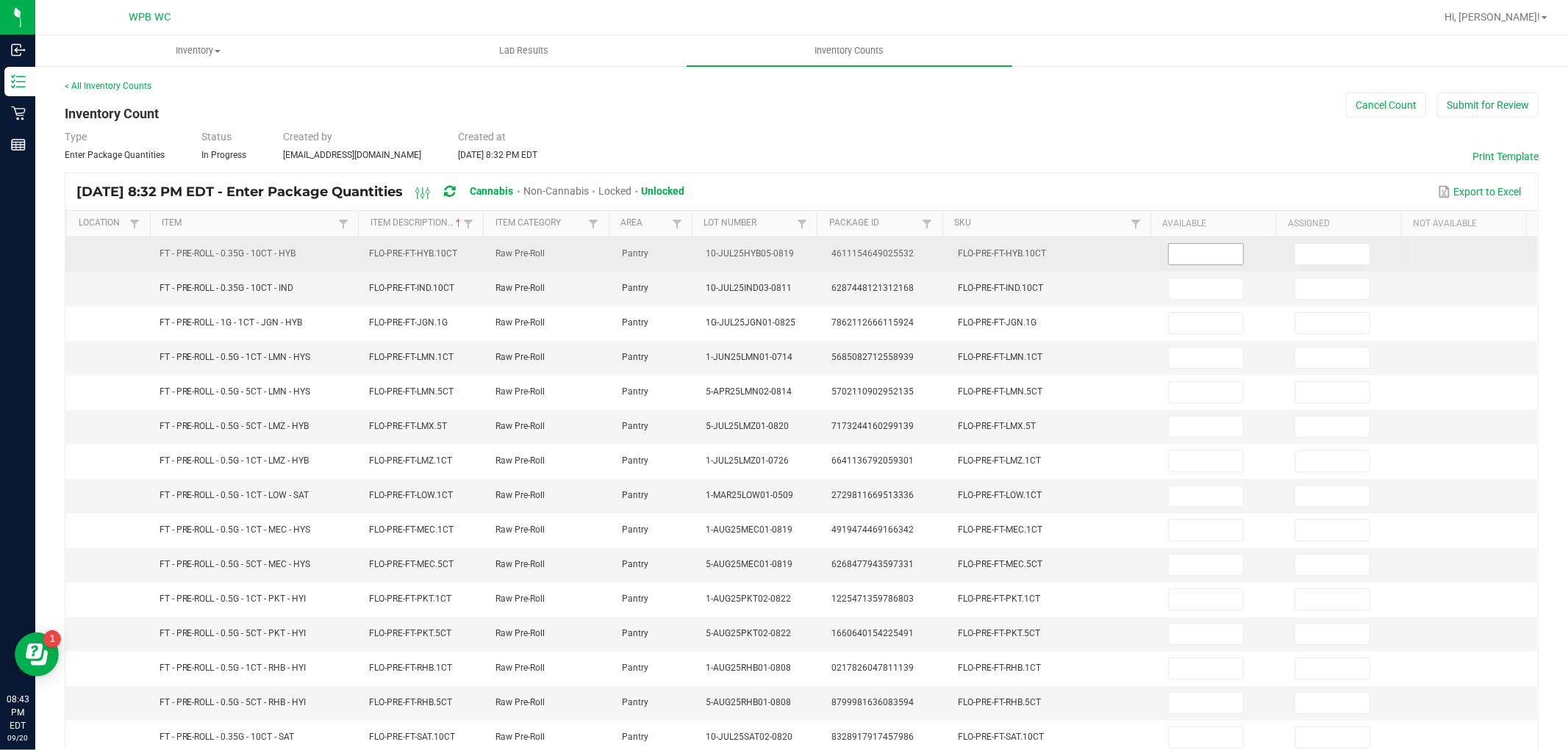
click at [1169, 250] on input at bounding box center [1206, 254] width 74 height 21
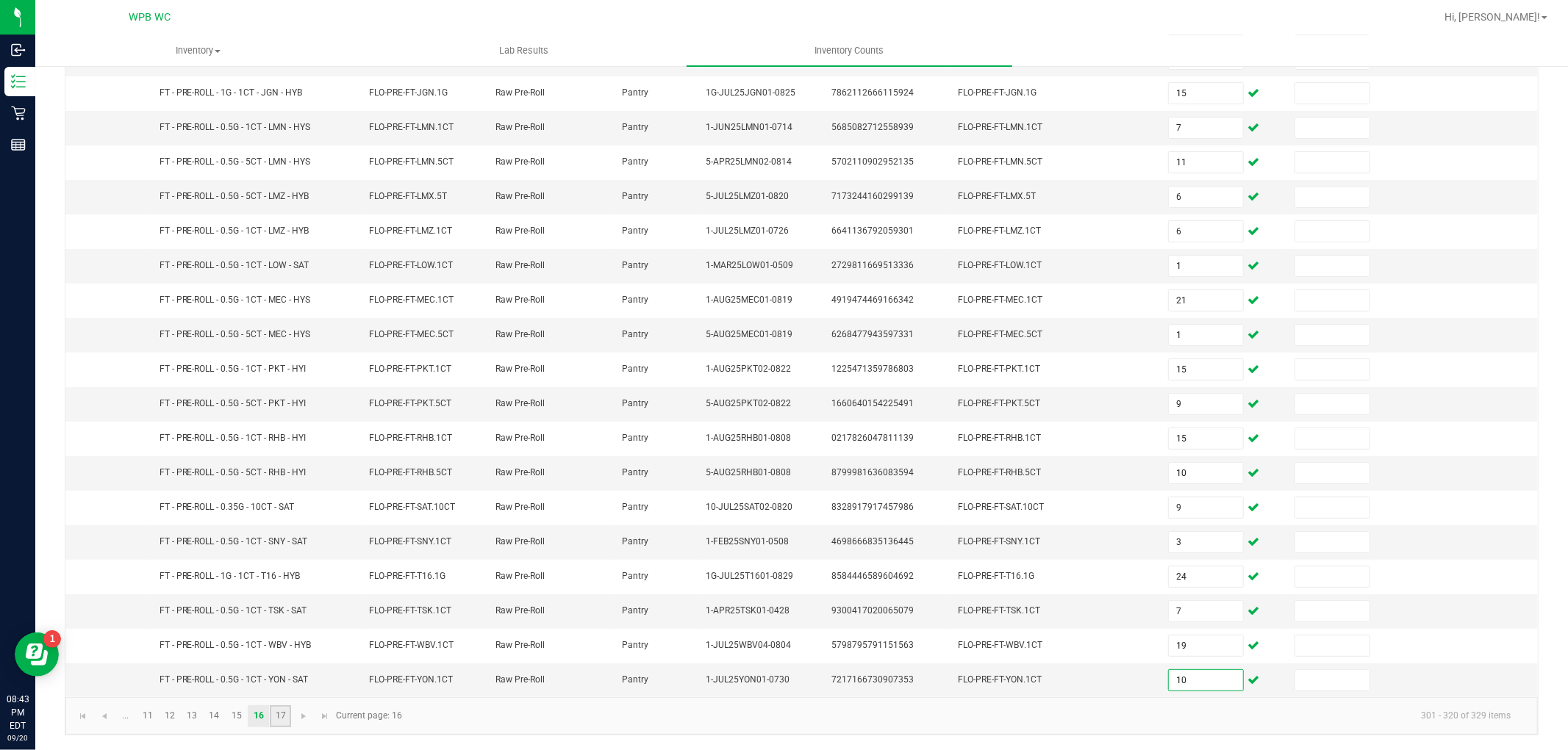
click at [281, 708] on link "17" at bounding box center [280, 716] width 21 height 22
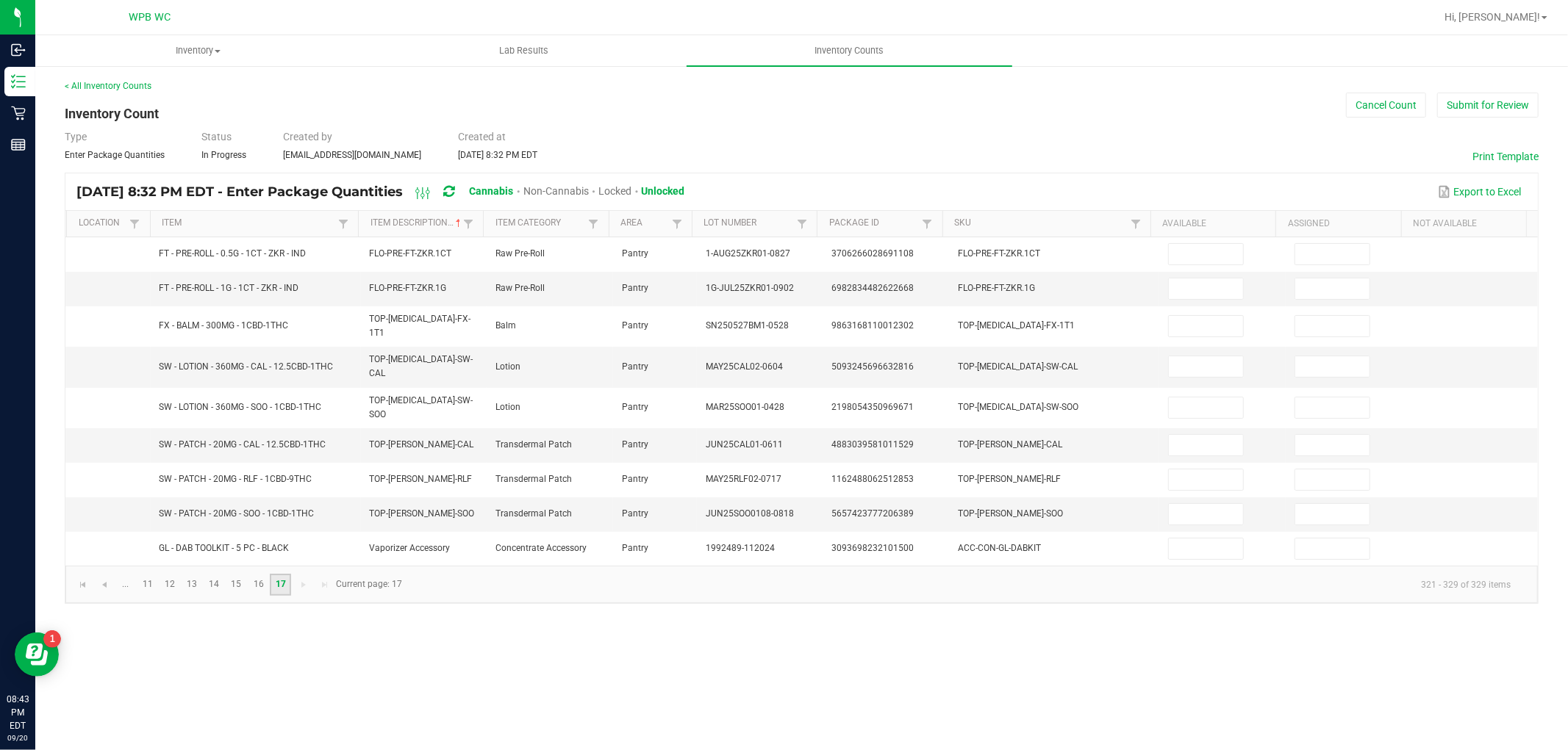
scroll to position [0, 0]
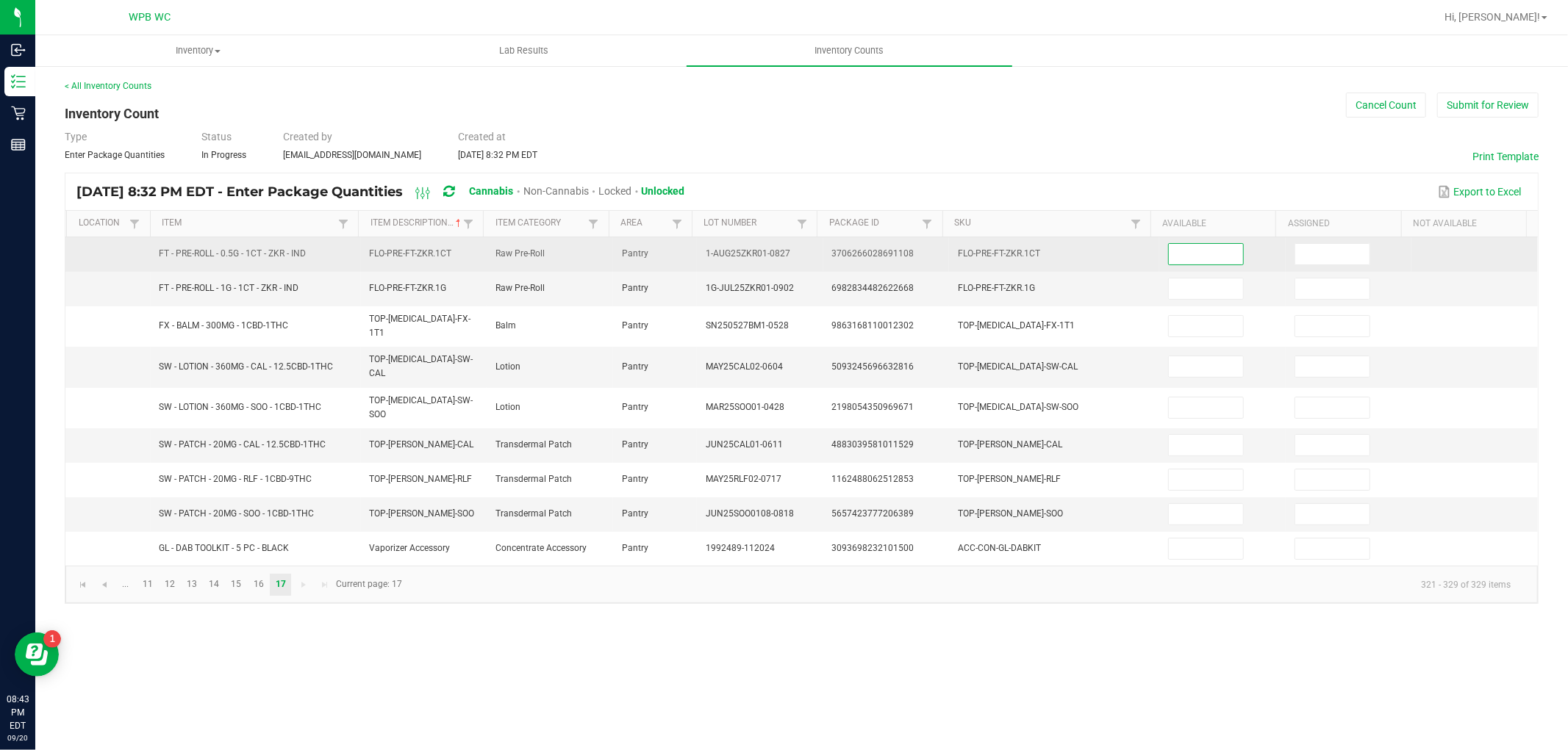
drag, startPoint x: 1188, startPoint y: 252, endPoint x: 1169, endPoint y: 253, distance: 19.0
click at [1191, 252] on input at bounding box center [1206, 254] width 74 height 21
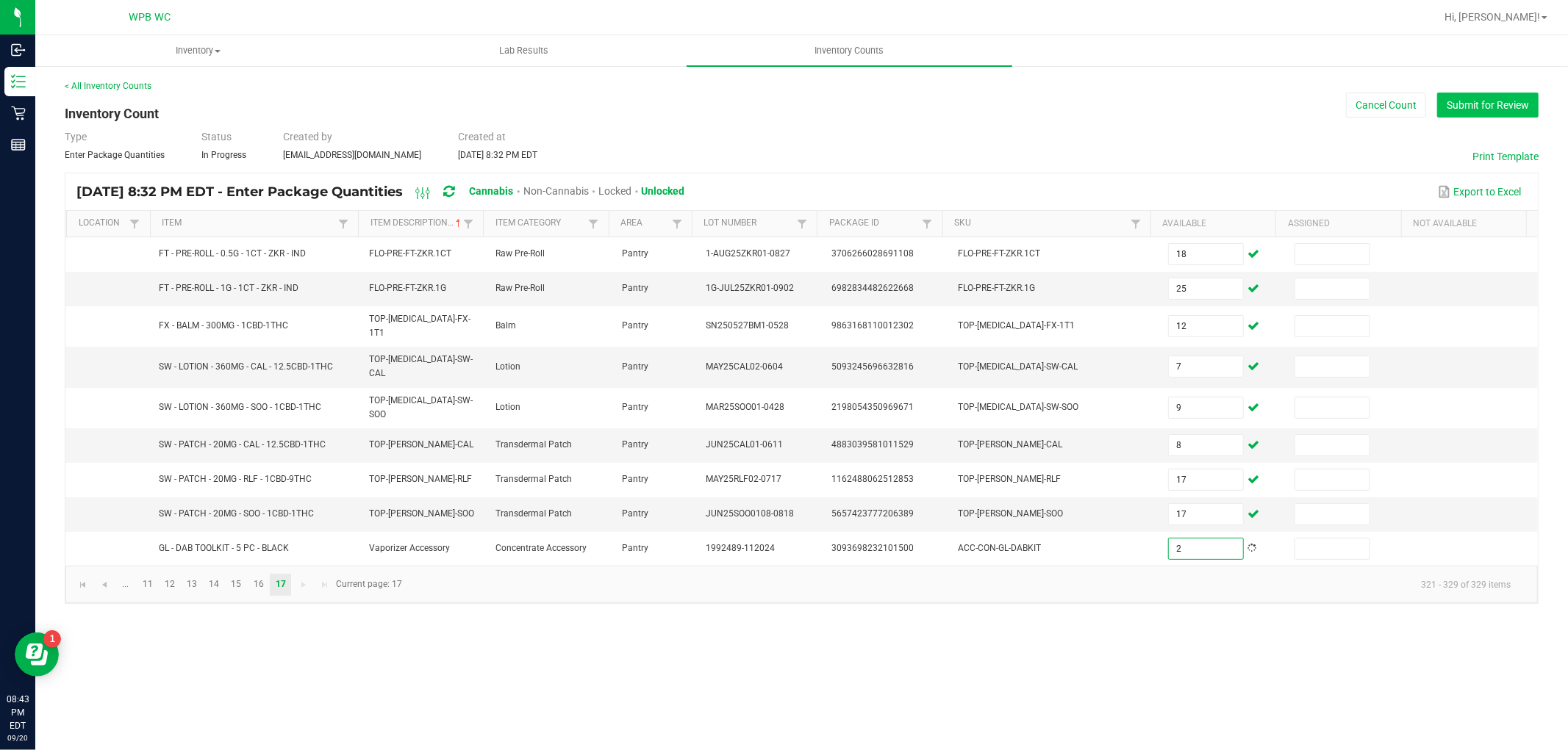
click at [1483, 116] on button "Submit for Review" at bounding box center [1488, 105] width 102 height 25
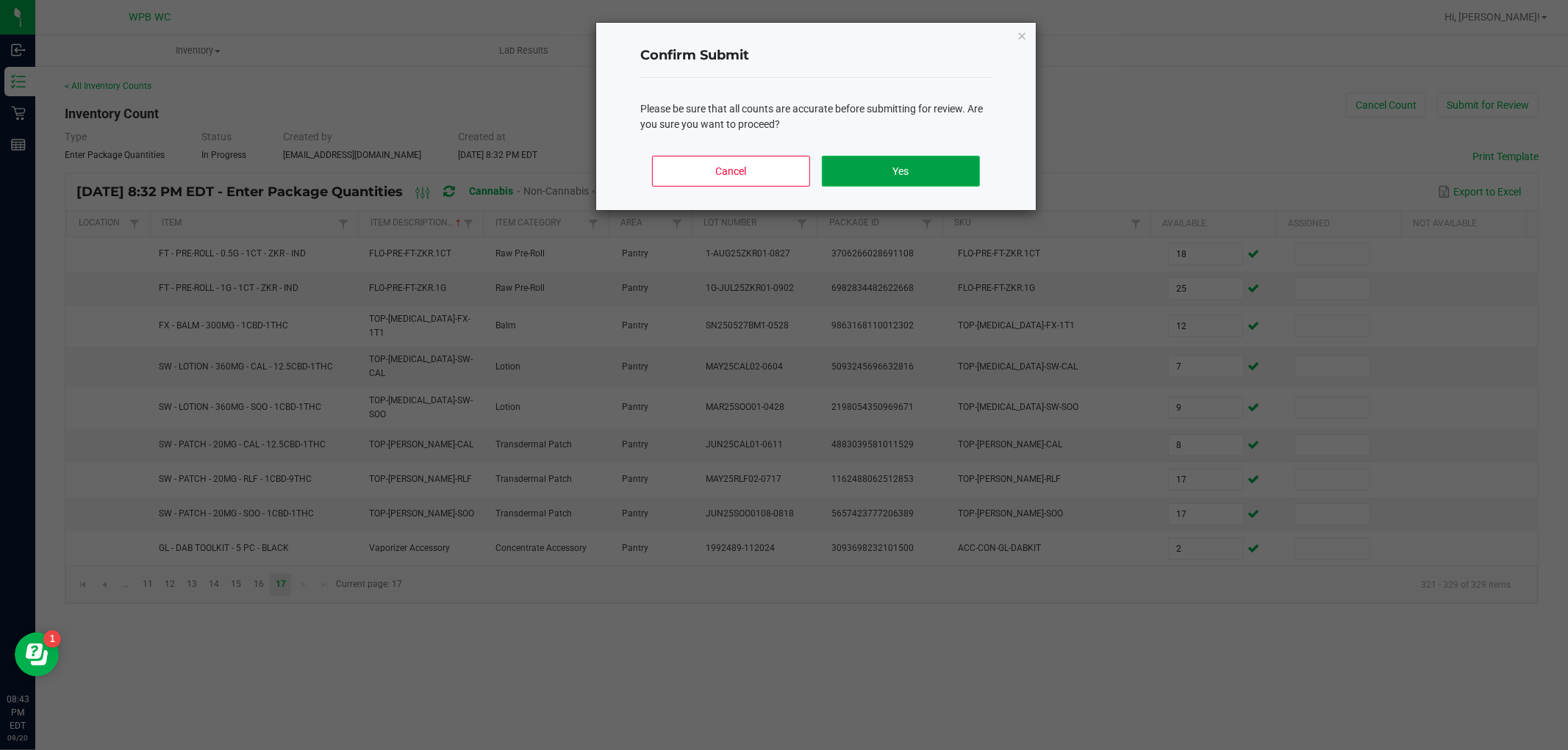
click at [947, 172] on button "Yes" at bounding box center [901, 172] width 158 height 31
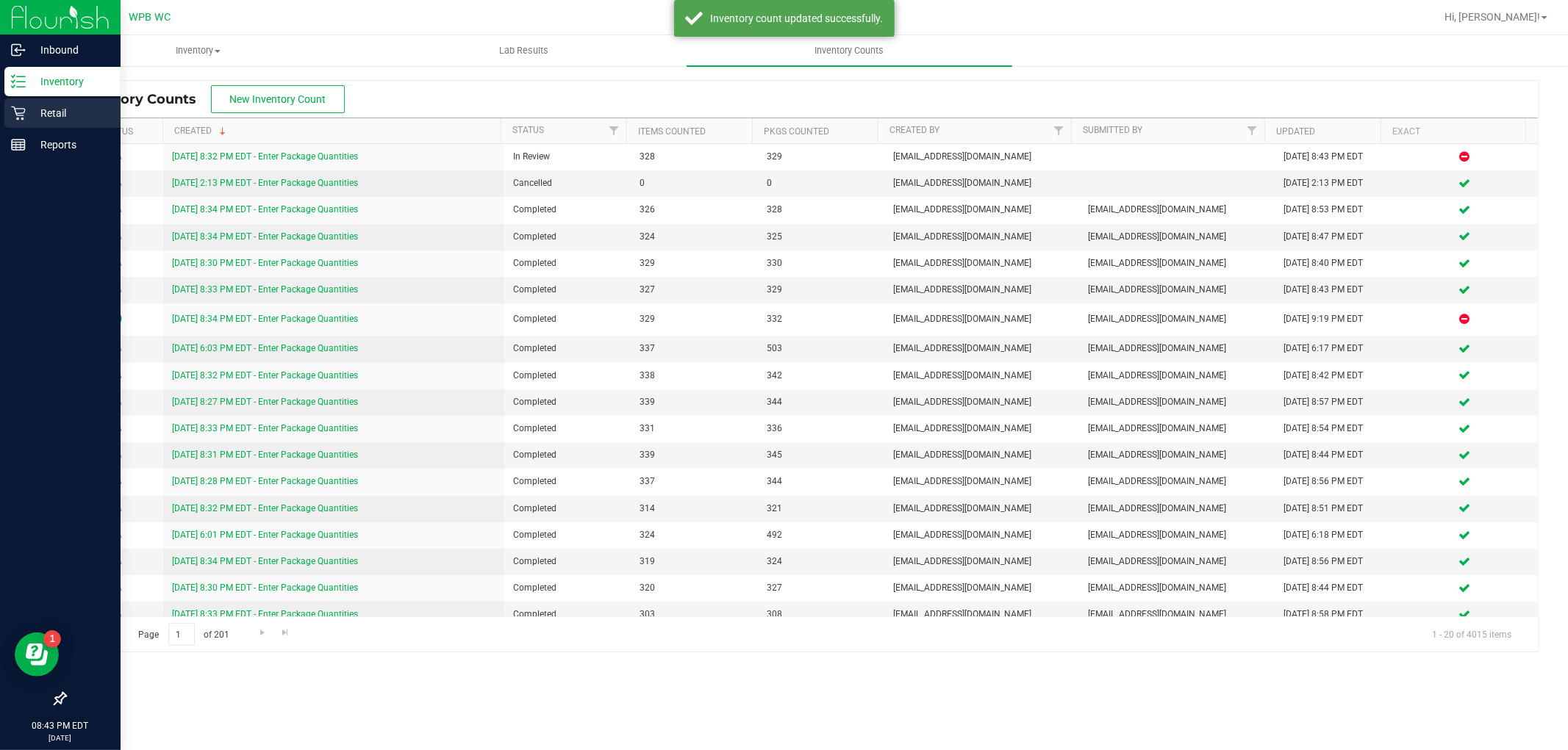
click at [40, 115] on p "Retail" at bounding box center [69, 113] width 88 height 17
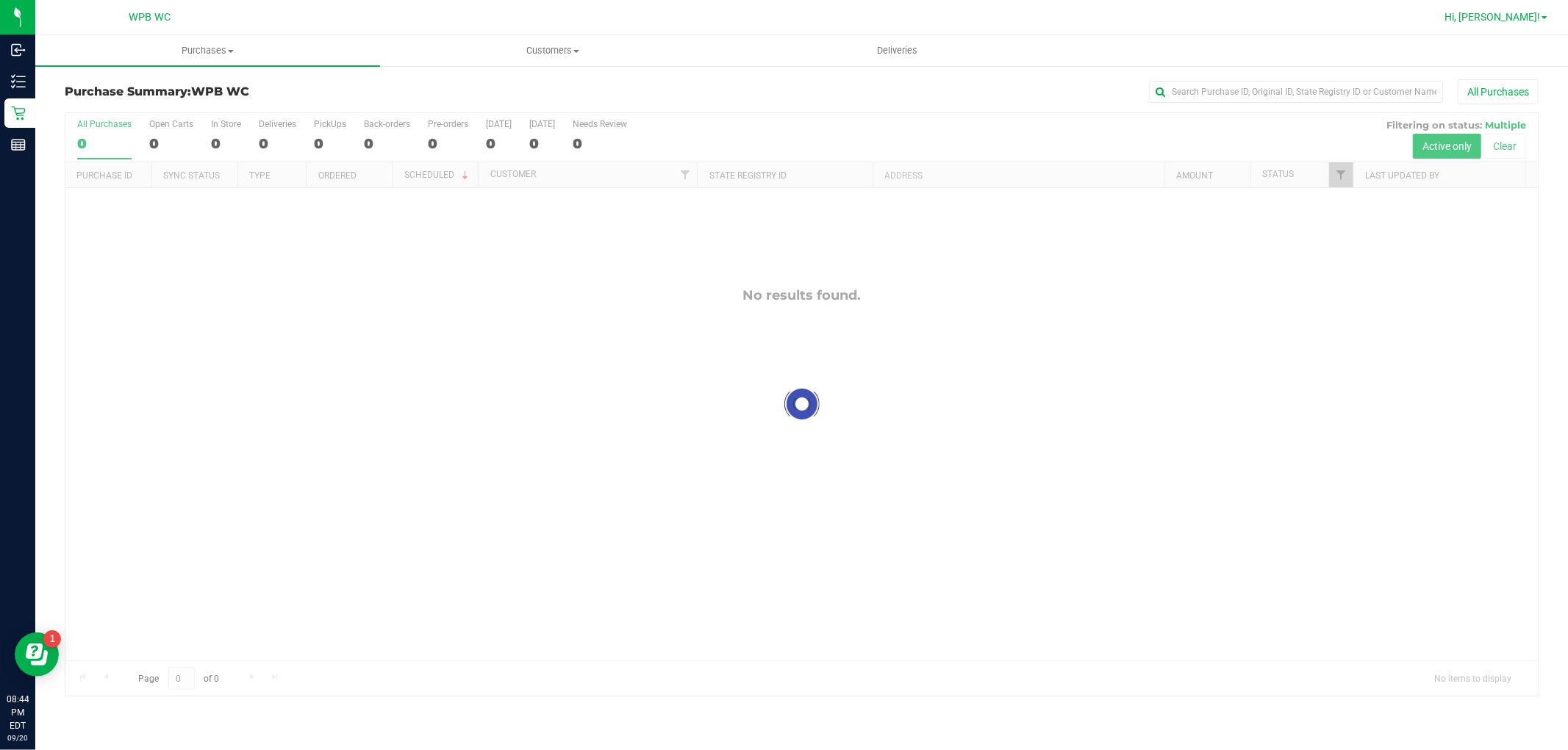
click at [1536, 15] on span "Hi, [PERSON_NAME]!" at bounding box center [1492, 16] width 95 height 12
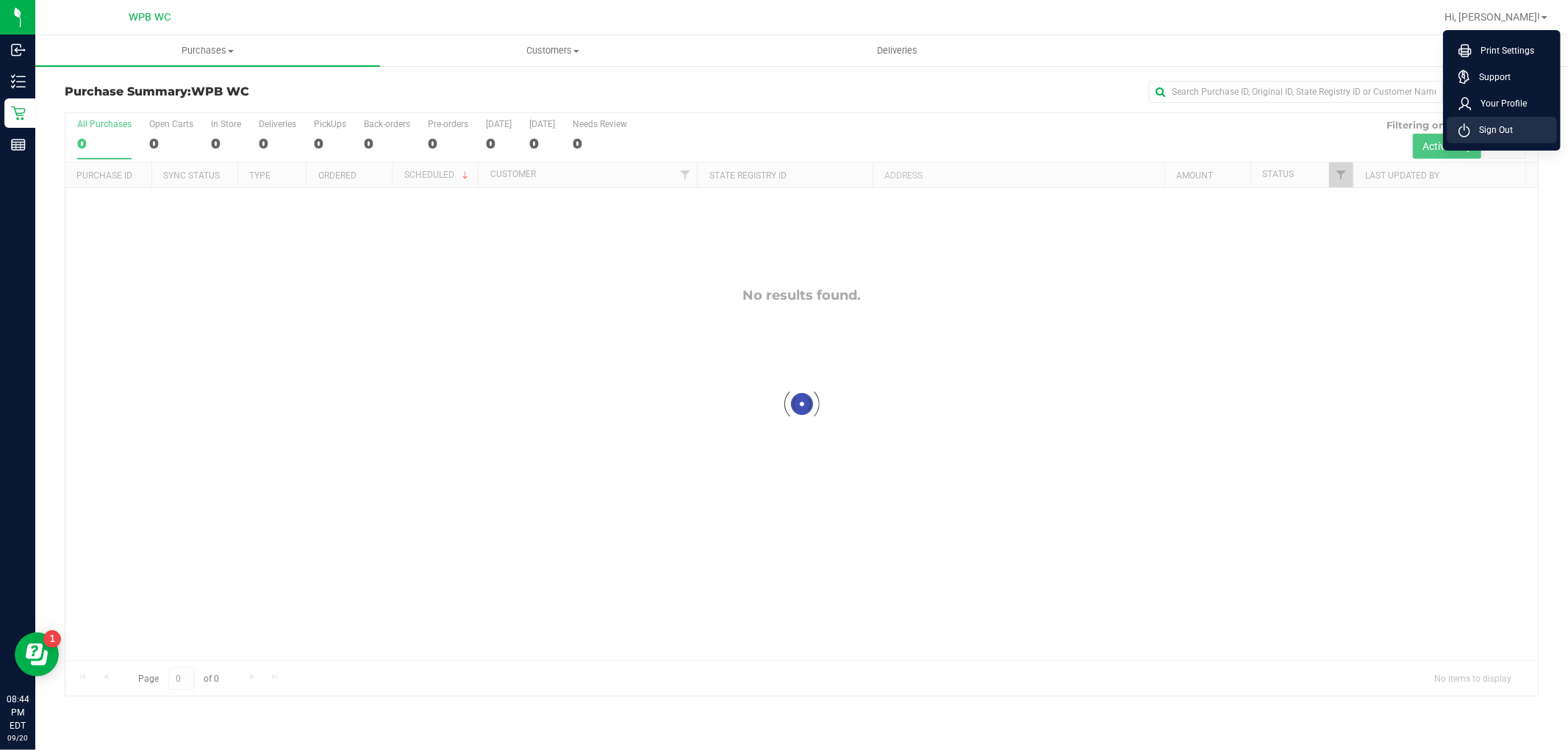
click at [1513, 127] on li "Sign Out" at bounding box center [1502, 130] width 110 height 26
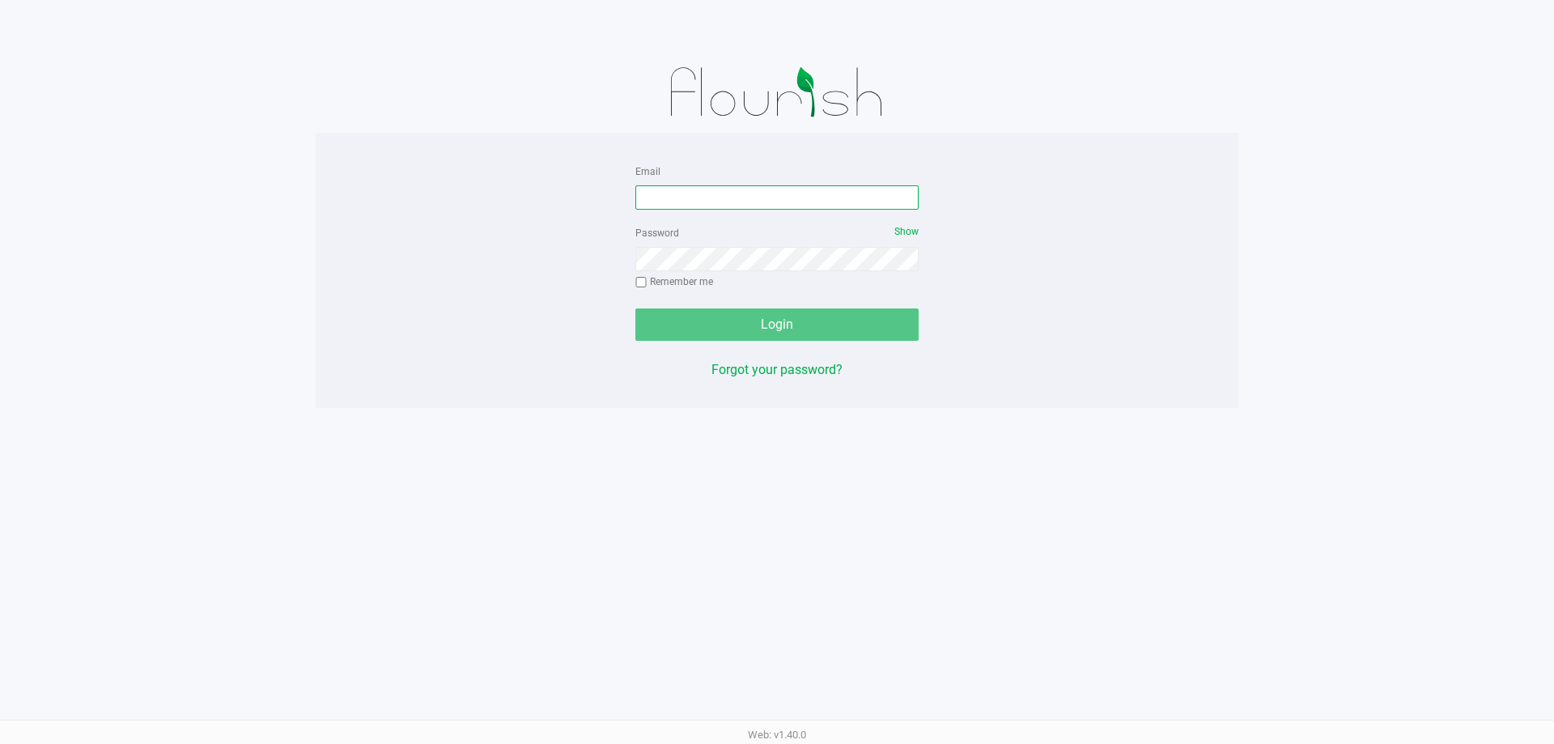
drag, startPoint x: 757, startPoint y: 208, endPoint x: 766, endPoint y: 206, distance: 10.0
click at [757, 206] on input "Email" at bounding box center [776, 197] width 283 height 24
type input "[EMAIL_ADDRESS][DOMAIN_NAME]"
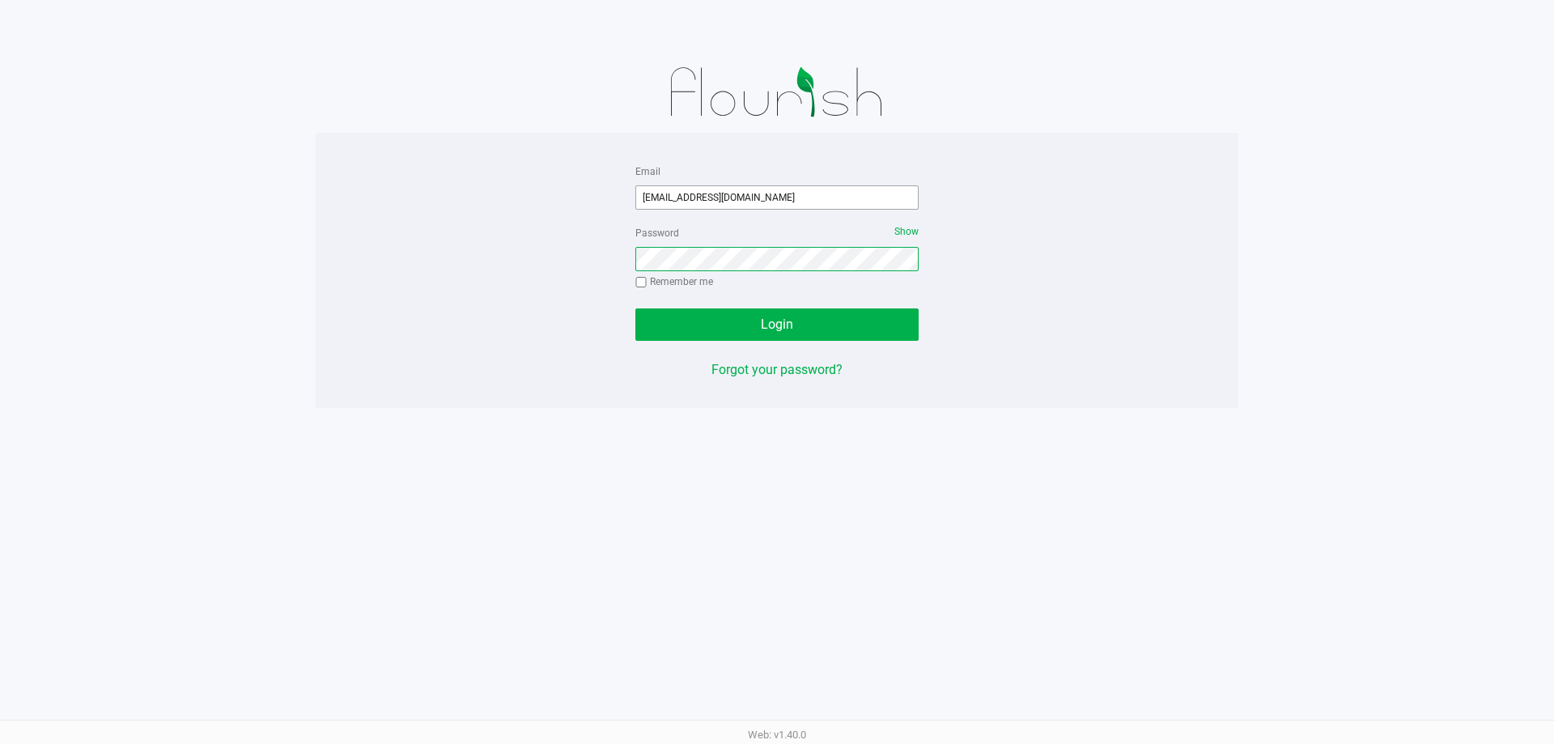
click at [635, 308] on button "Login" at bounding box center [776, 324] width 283 height 32
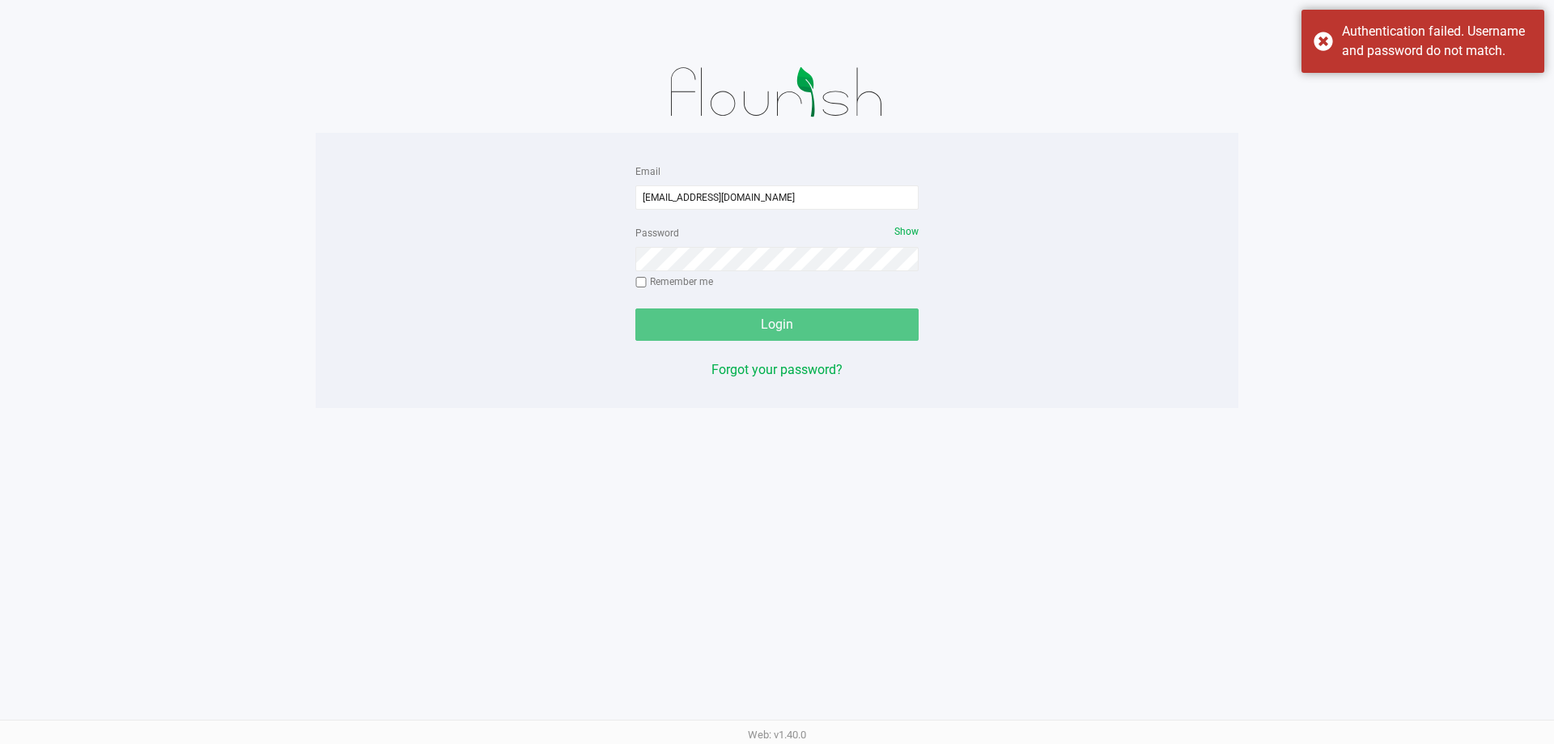
click at [779, 248] on div "Password Show Remember me" at bounding box center [776, 259] width 283 height 73
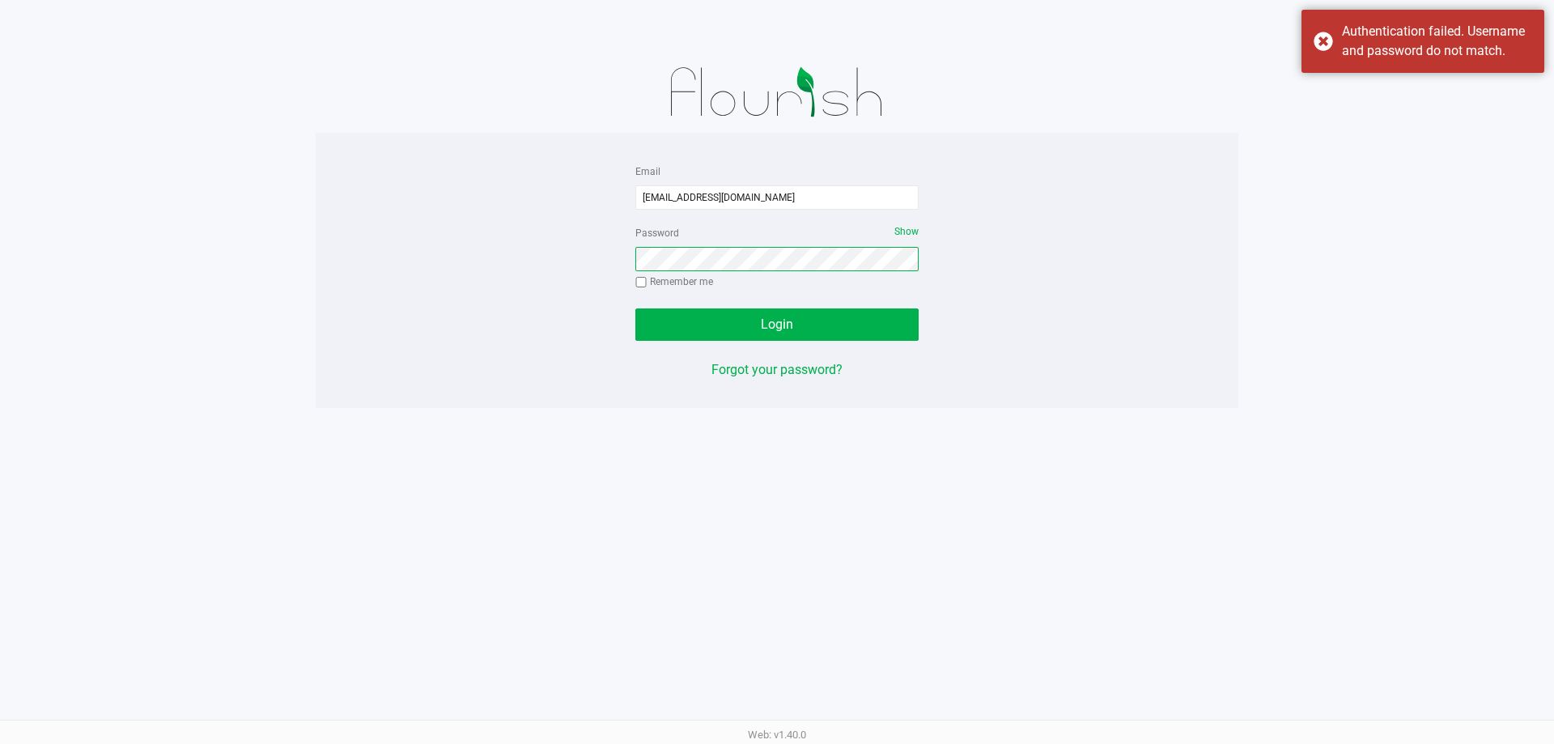
click at [635, 308] on button "Login" at bounding box center [776, 324] width 283 height 32
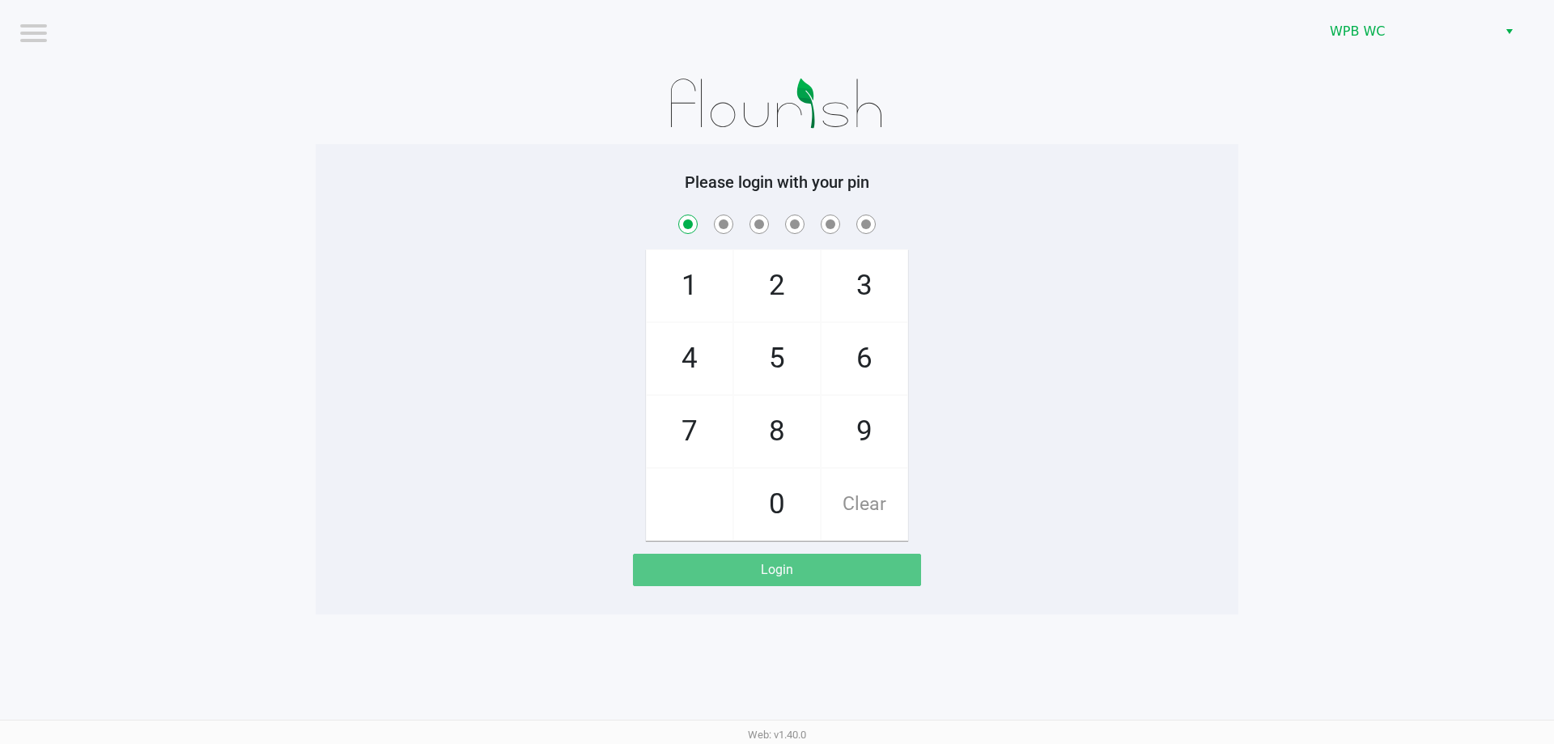
checkbox input "true"
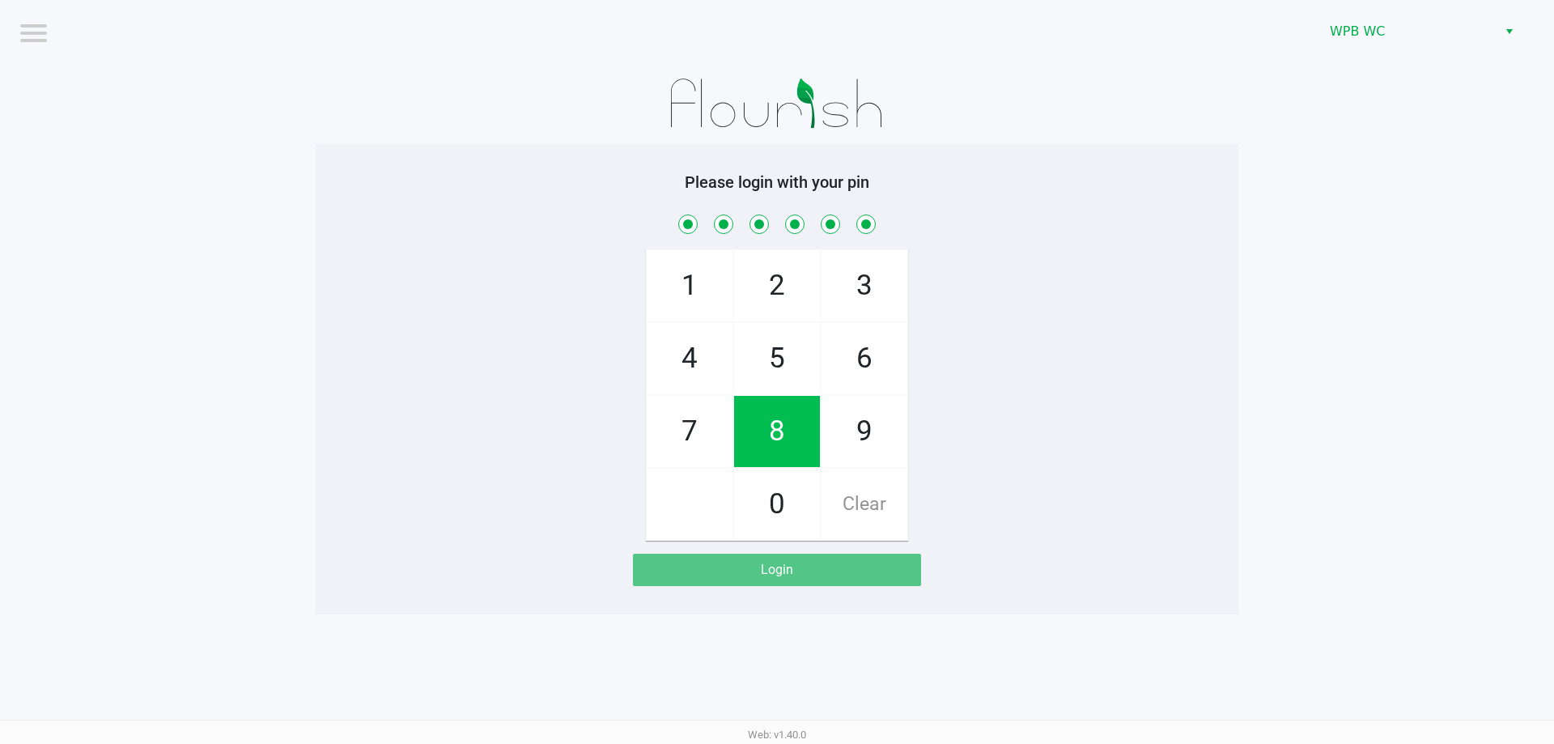
checkbox input "true"
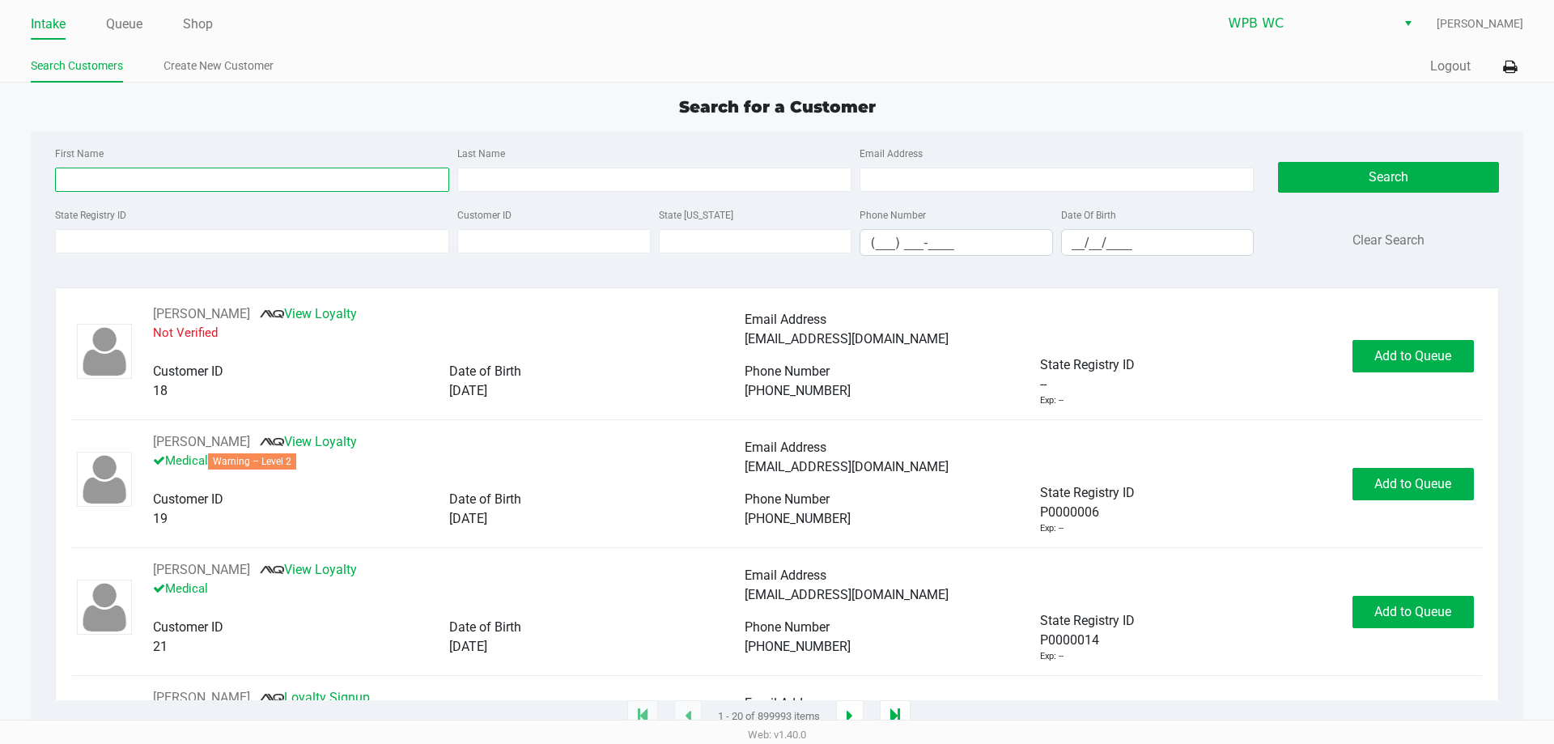
drag, startPoint x: 172, startPoint y: 178, endPoint x: 227, endPoint y: 172, distance: 55.3
click at [172, 176] on input "First Name" at bounding box center [252, 180] width 394 height 24
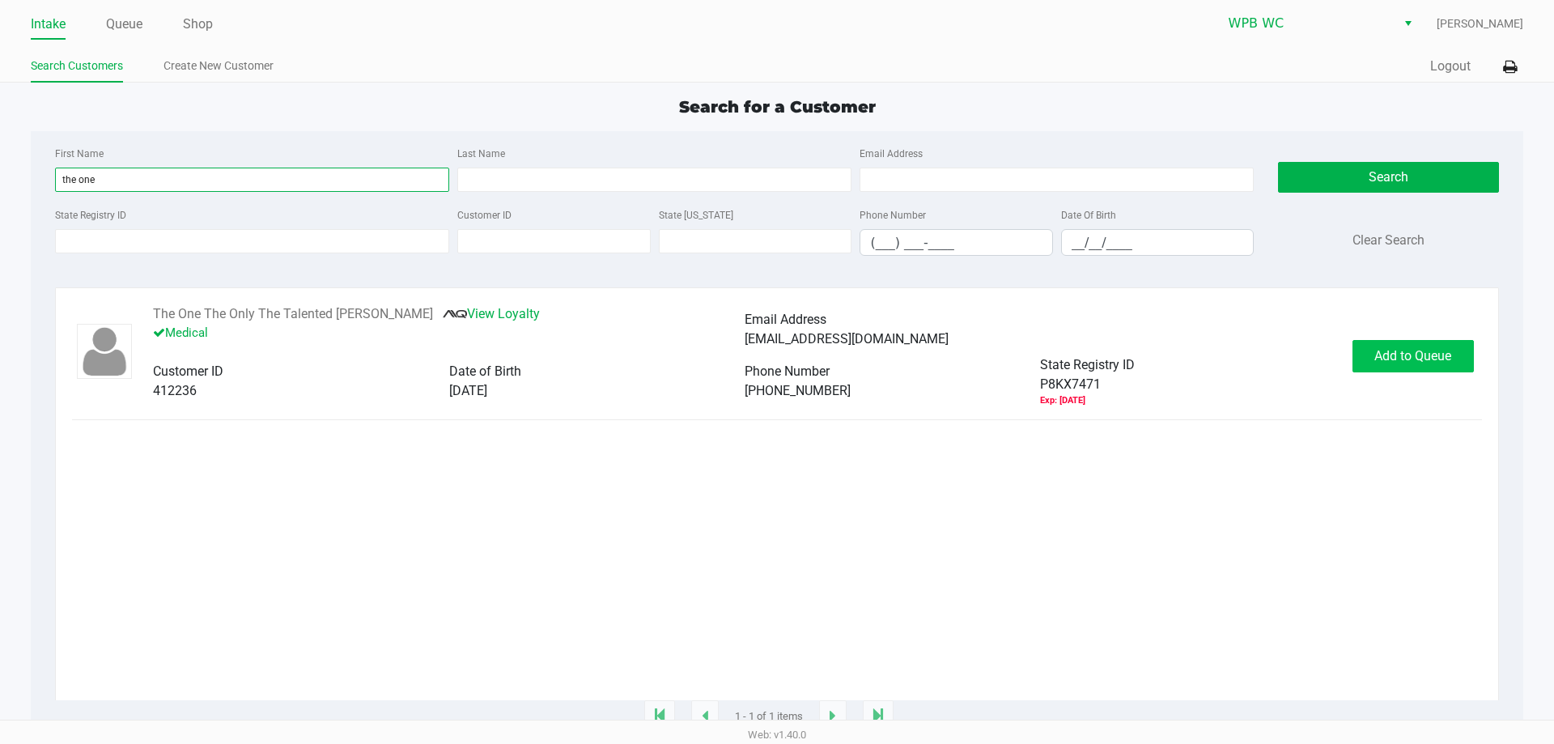
type input "the one"
click at [1413, 357] on span "Add to Queue" at bounding box center [1412, 355] width 77 height 15
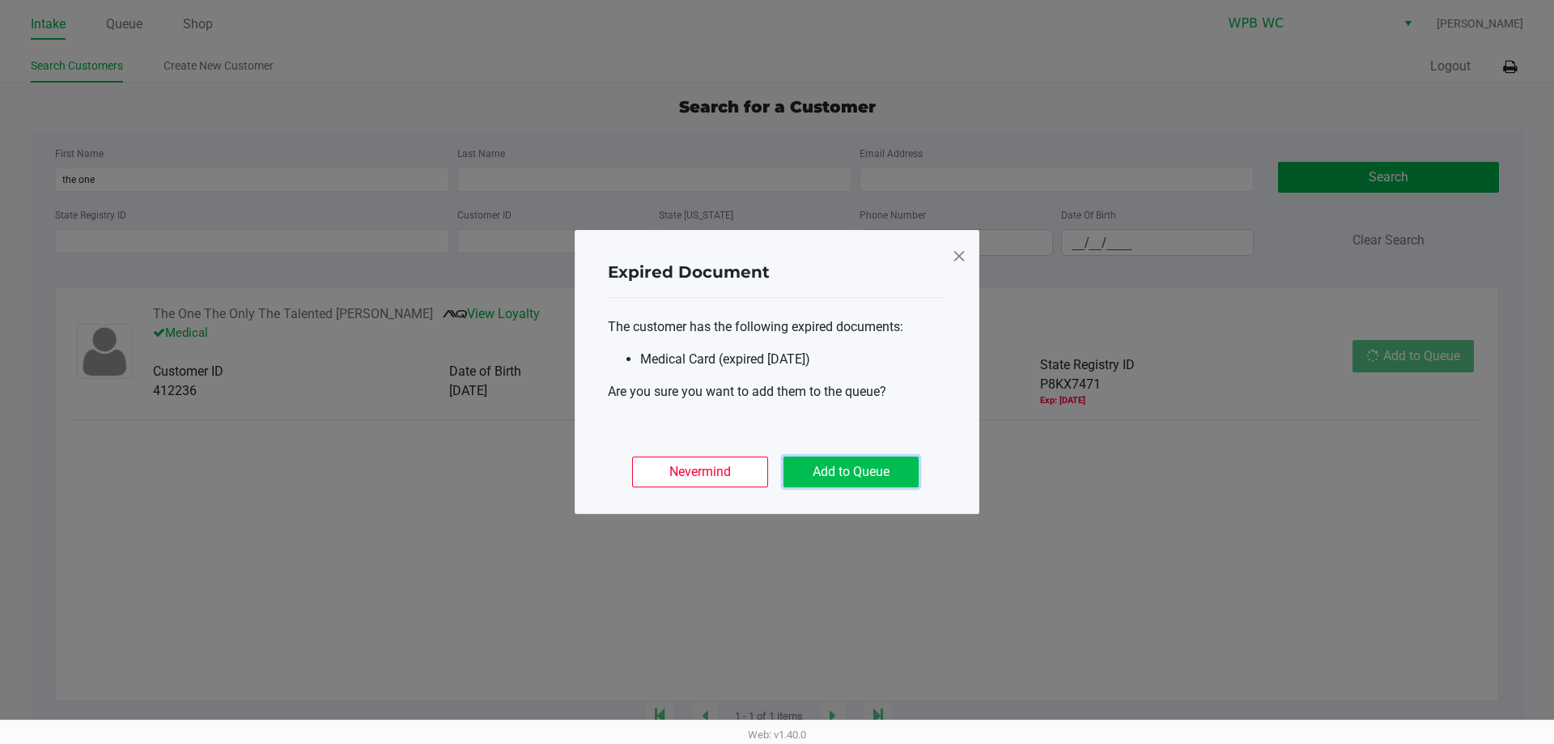
drag, startPoint x: 867, startPoint y: 474, endPoint x: 1194, endPoint y: 435, distance: 328.4
click at [869, 474] on button "Add to Queue" at bounding box center [850, 471] width 135 height 31
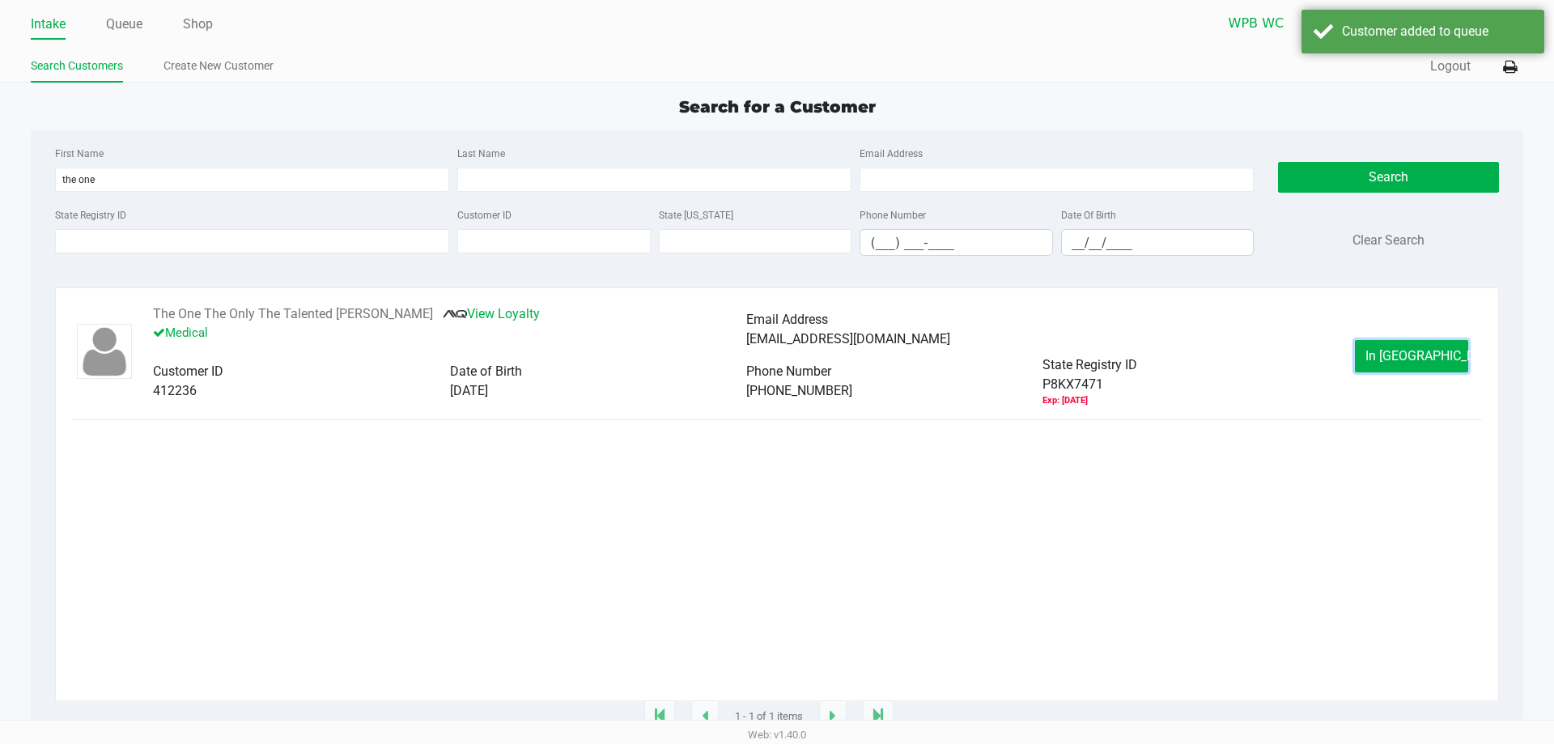
click at [1432, 356] on span "In Queue" at bounding box center [1433, 355] width 136 height 15
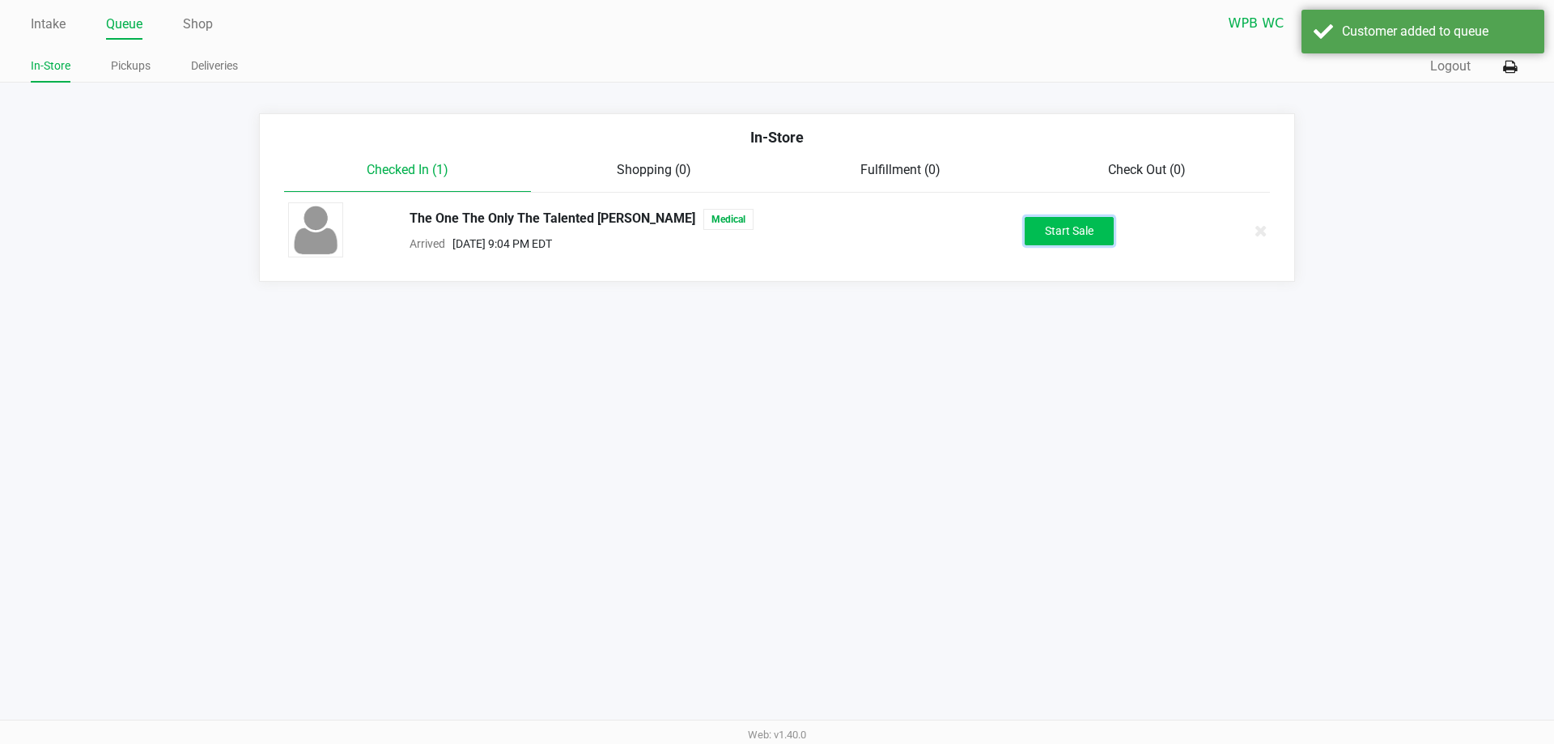
click at [1034, 231] on button "Start Sale" at bounding box center [1068, 231] width 89 height 28
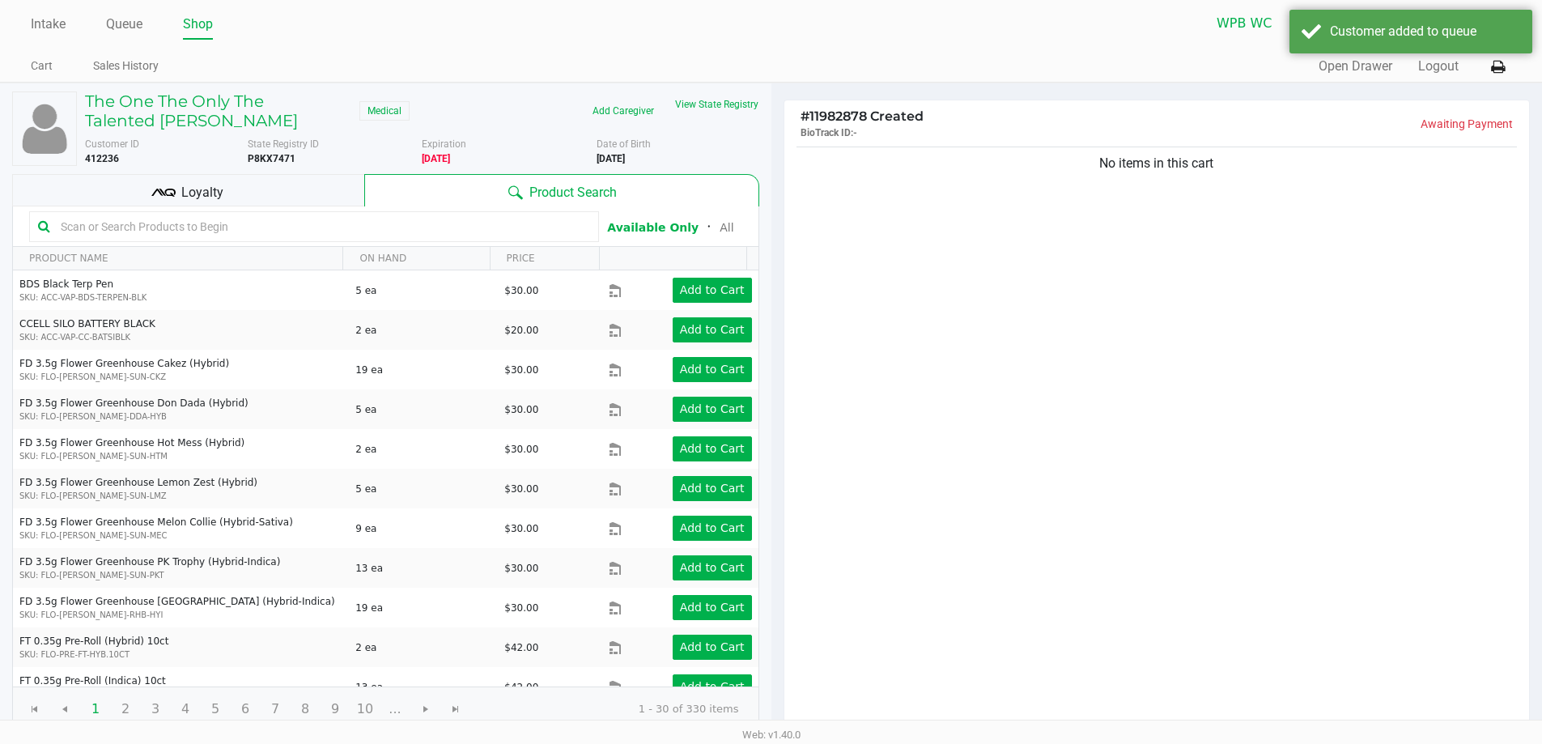
click at [307, 225] on input "text" at bounding box center [322, 226] width 536 height 24
type input "pkp"
